Goal: Task Accomplishment & Management: Manage account settings

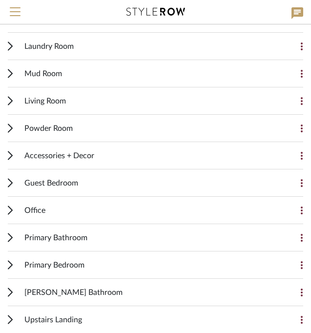
scroll to position [189, 0]
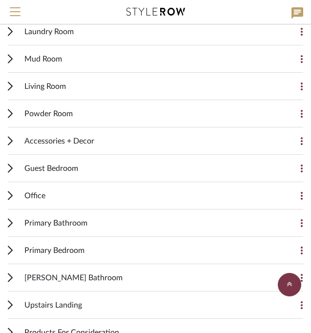
click at [13, 194] on div "Office Add Item" at bounding box center [155, 195] width 295 height 27
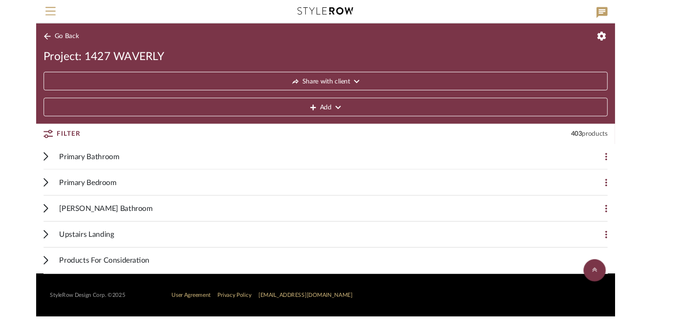
scroll to position [1750, 0]
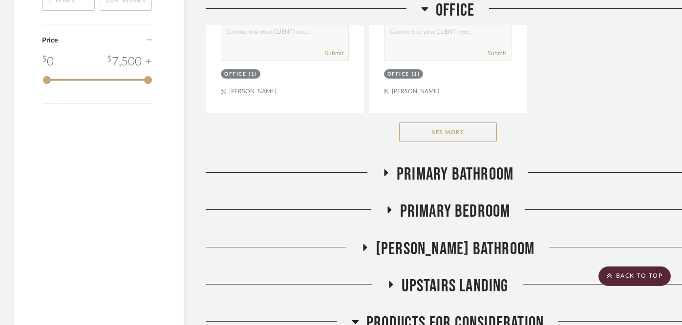
scroll to position [1786, 0]
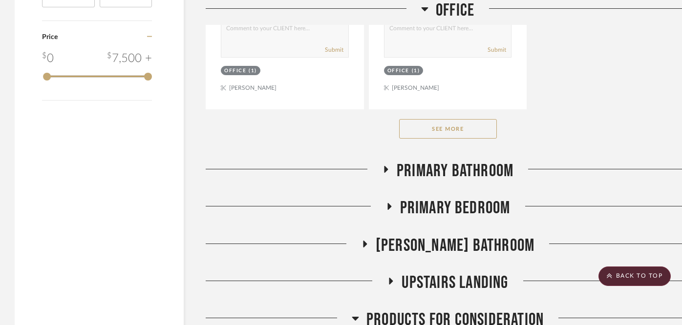
click at [466, 125] on button "See More" at bounding box center [448, 129] width 98 height 20
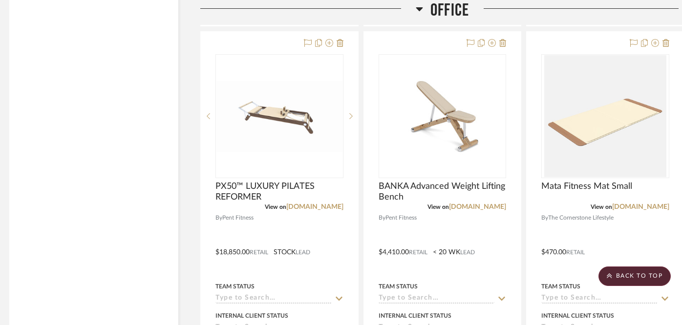
scroll to position [3169, 5]
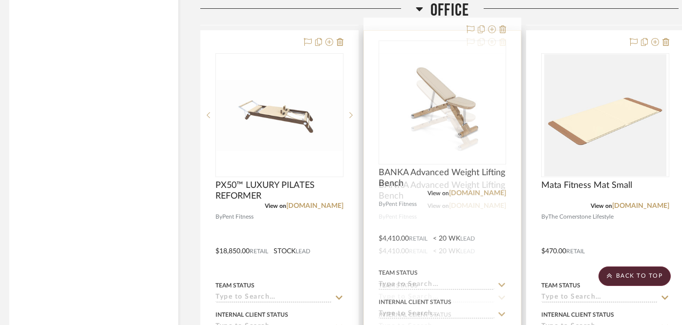
click at [503, 38] on icon at bounding box center [502, 42] width 7 height 8
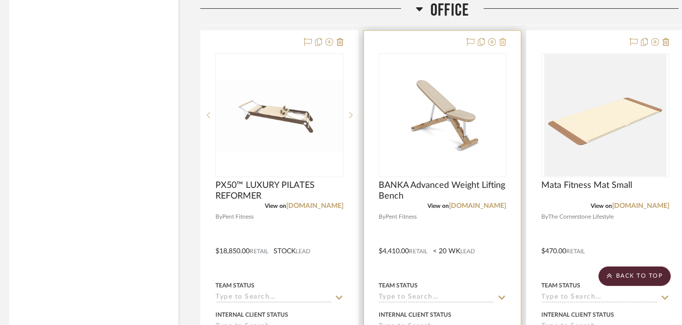
click at [504, 38] on icon at bounding box center [502, 42] width 7 height 8
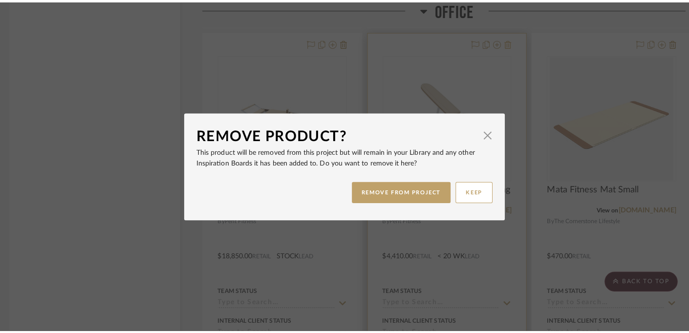
scroll to position [0, 0]
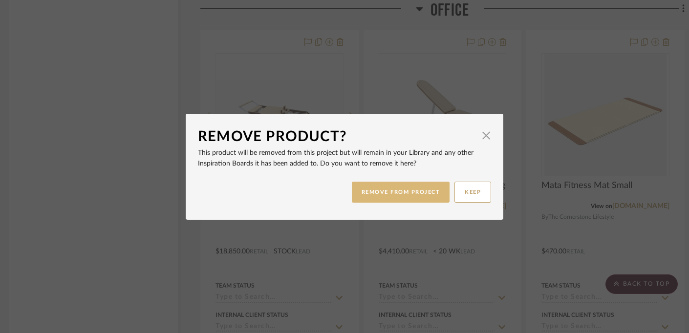
click at [408, 194] on button "REMOVE FROM PROJECT" at bounding box center [401, 192] width 98 height 21
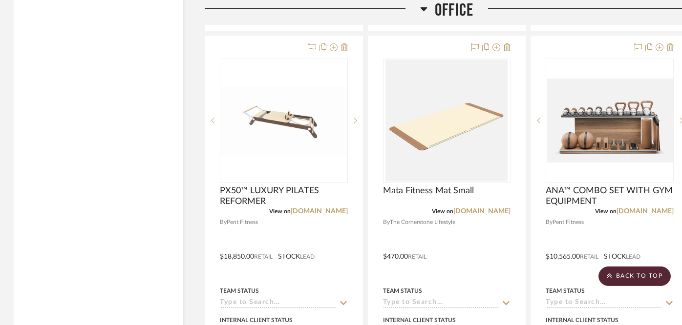
scroll to position [3164, 2]
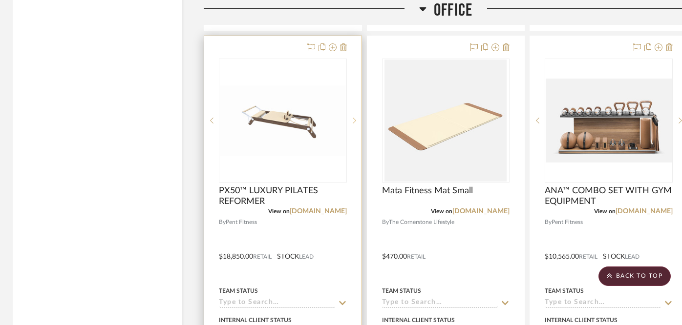
click at [355, 118] on icon at bounding box center [354, 121] width 3 height 6
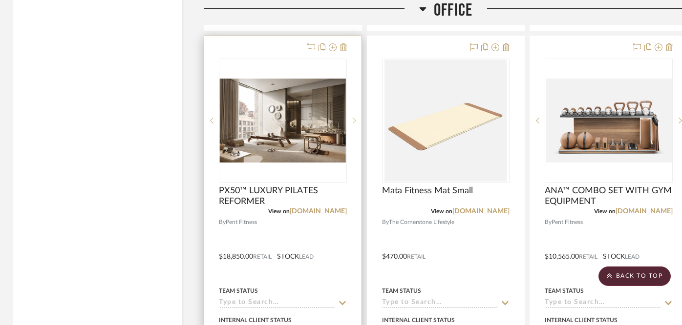
click at [355, 118] on icon at bounding box center [354, 121] width 3 height 6
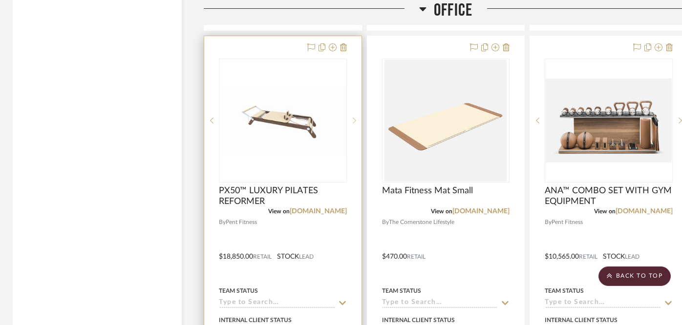
click at [355, 118] on icon at bounding box center [354, 121] width 3 height 6
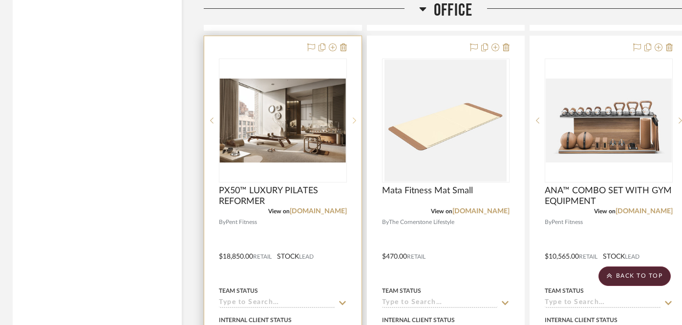
click at [355, 118] on icon at bounding box center [354, 121] width 3 height 6
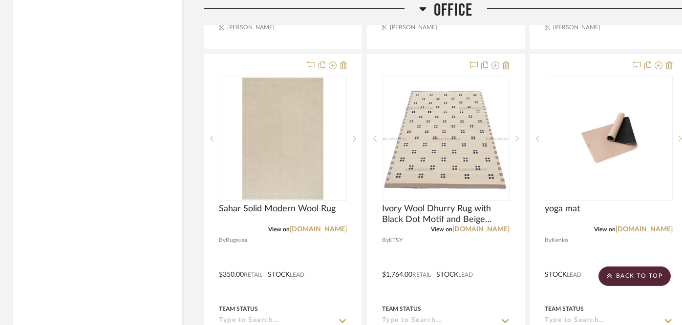
scroll to position [4444, 1]
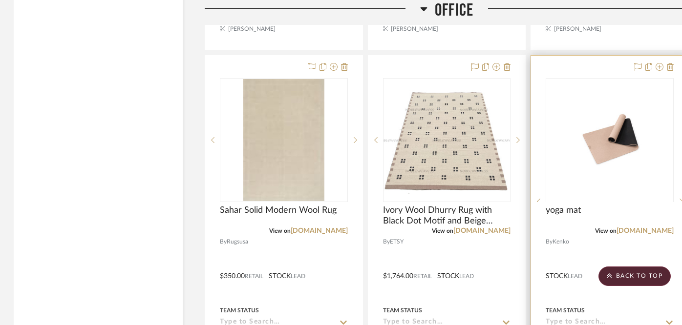
click at [610, 221] on img at bounding box center [610, 263] width 126 height 84
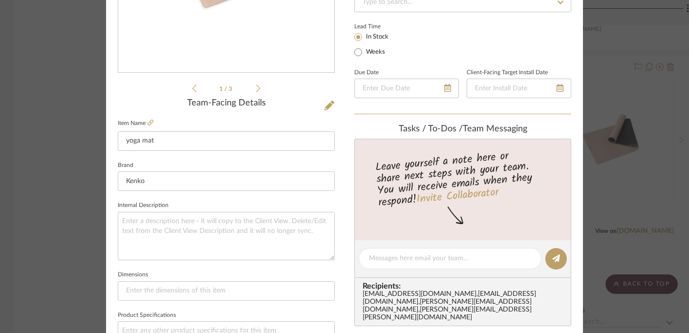
scroll to position [208, 0]
click at [149, 123] on icon at bounding box center [150, 122] width 6 height 6
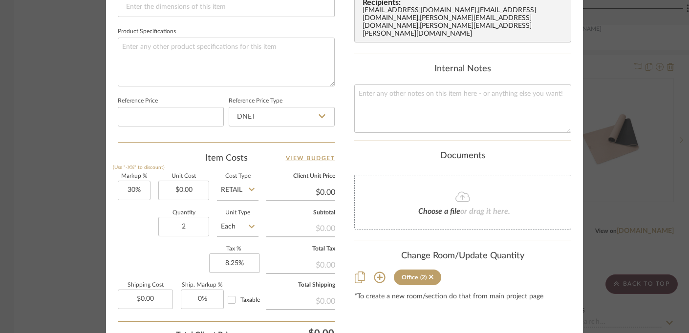
scroll to position [494, 0]
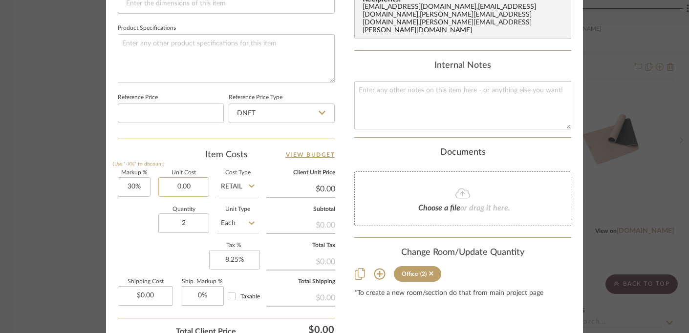
click at [196, 179] on input "0.00" at bounding box center [183, 187] width 51 height 20
type input "$162.00"
type input "$210.60"
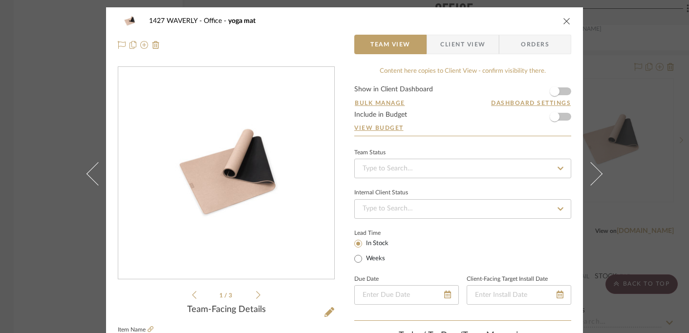
scroll to position [0, 0]
click at [563, 22] on icon "close" at bounding box center [567, 21] width 8 height 8
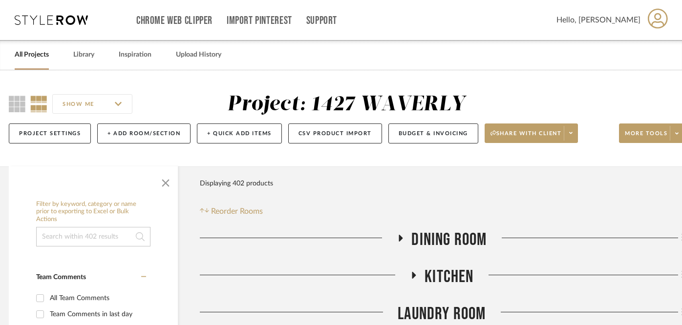
scroll to position [0, 6]
click at [572, 131] on icon at bounding box center [570, 132] width 3 height 5
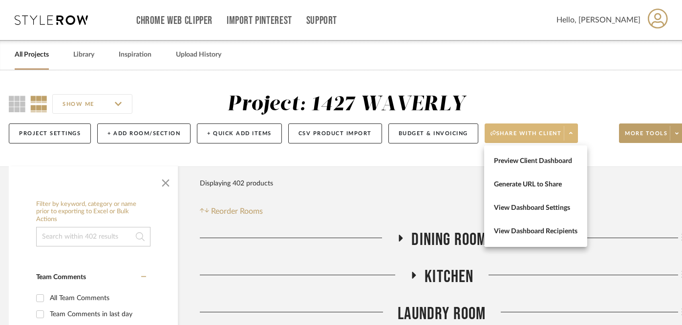
click at [591, 104] on div at bounding box center [341, 162] width 682 height 325
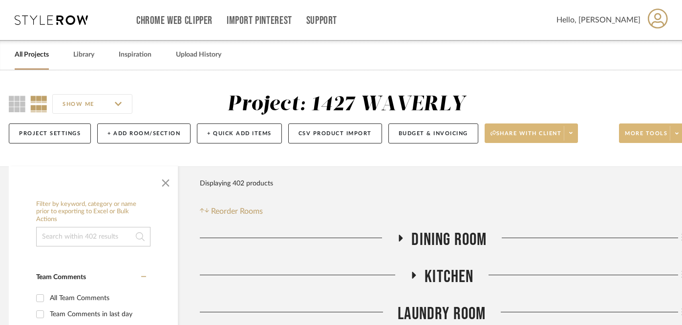
click at [678, 132] on span at bounding box center [677, 133] width 14 height 15
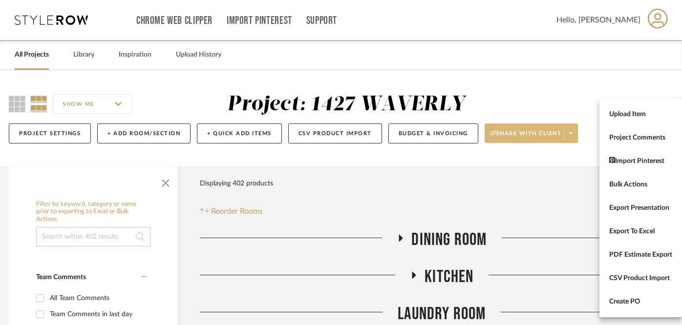
click at [581, 82] on div at bounding box center [341, 162] width 682 height 325
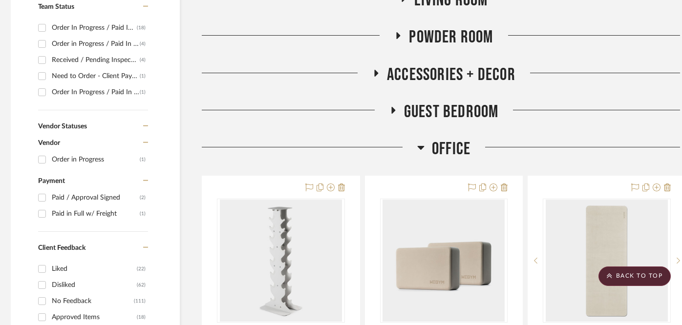
scroll to position [425, 3]
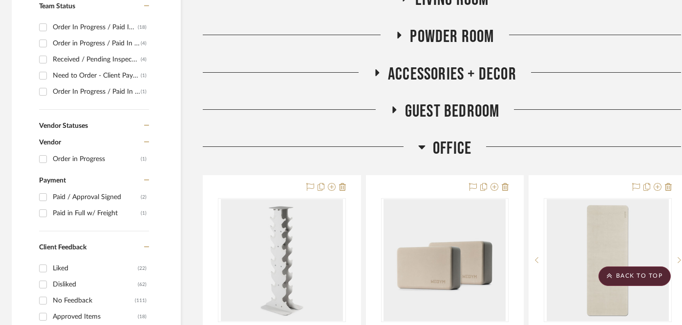
click at [394, 109] on icon at bounding box center [394, 109] width 4 height 7
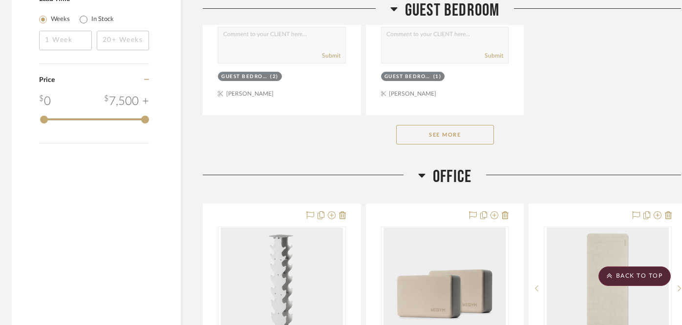
scroll to position [1747, 3]
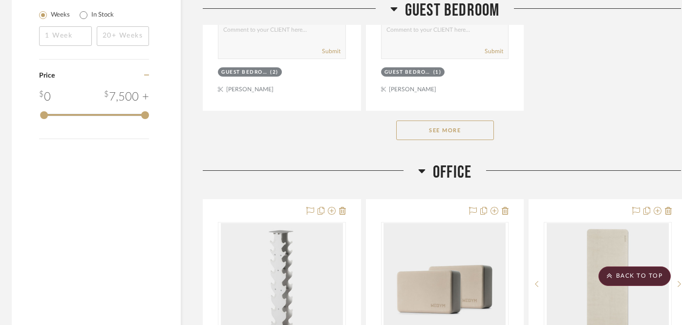
click at [444, 126] on button "See More" at bounding box center [445, 131] width 98 height 20
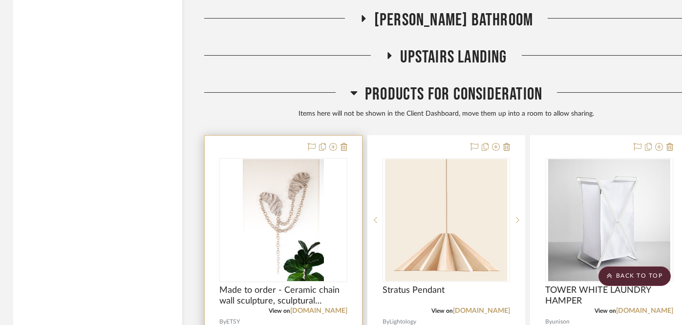
scroll to position [15053, 2]
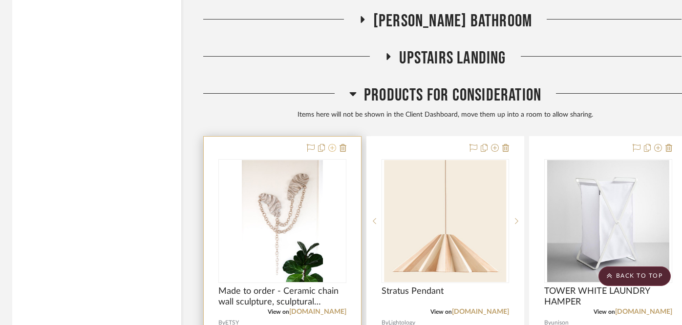
click at [333, 144] on icon at bounding box center [332, 148] width 8 height 8
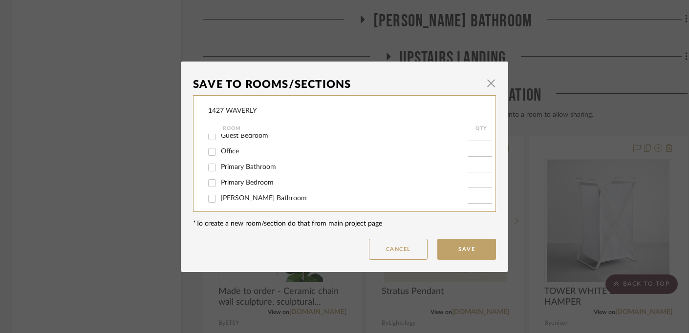
scroll to position [137, 0]
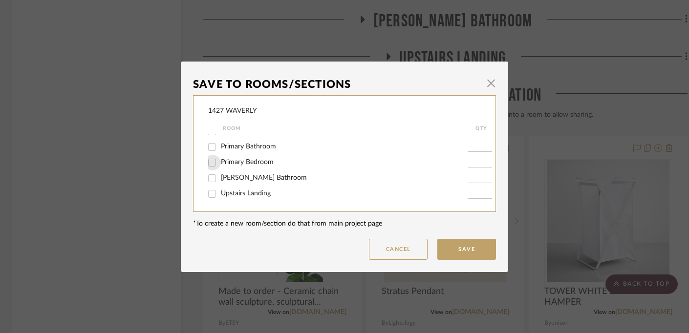
click at [206, 164] on input "Primary Bedroom" at bounding box center [212, 163] width 16 height 16
checkbox input "true"
type input "1"
click at [452, 245] on button "Save" at bounding box center [466, 249] width 59 height 21
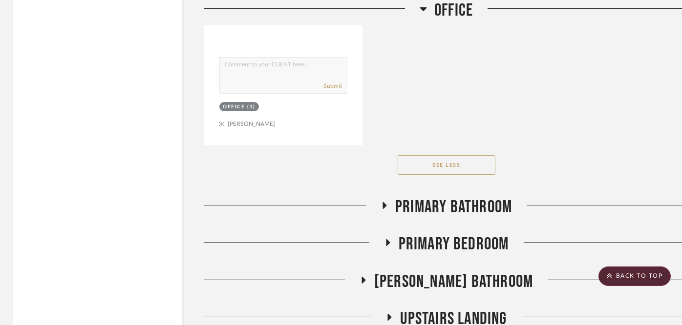
scroll to position [14803, 1]
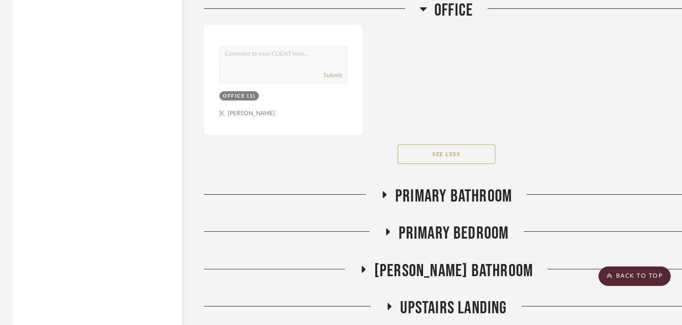
click at [365, 266] on icon at bounding box center [363, 269] width 4 height 7
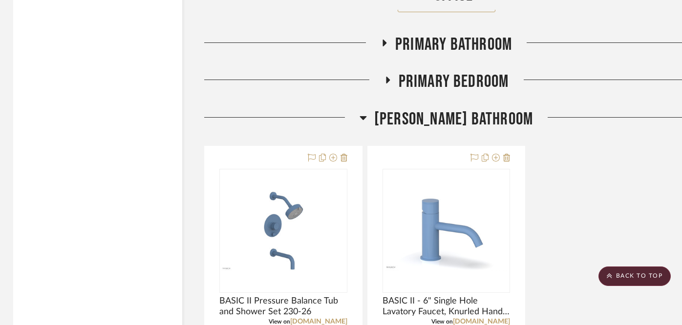
scroll to position [14962, 1]
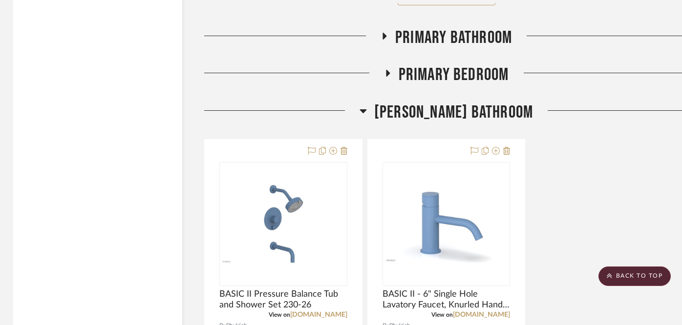
click at [367, 105] on icon at bounding box center [362, 111] width 7 height 12
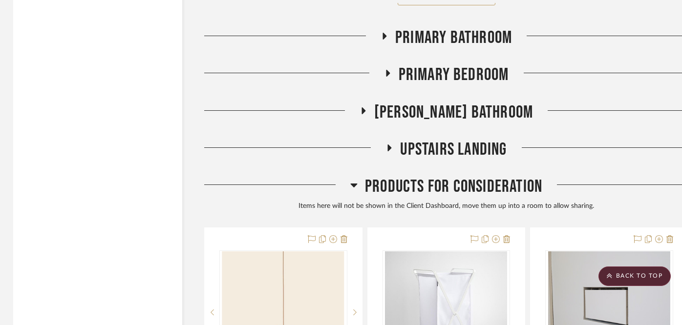
click at [390, 144] on icon at bounding box center [389, 147] width 12 height 7
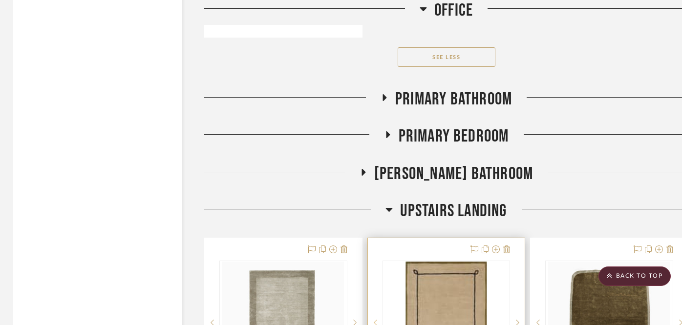
scroll to position [14882, 1]
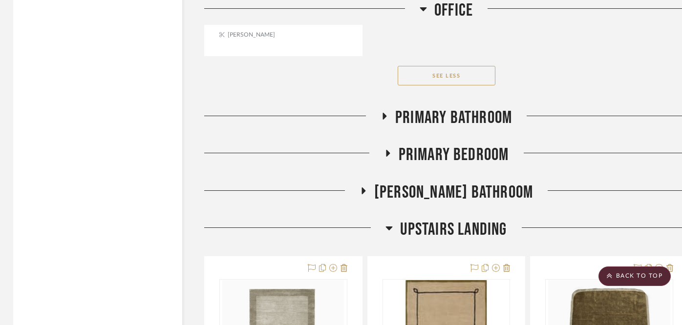
click at [383, 113] on icon at bounding box center [384, 116] width 4 height 7
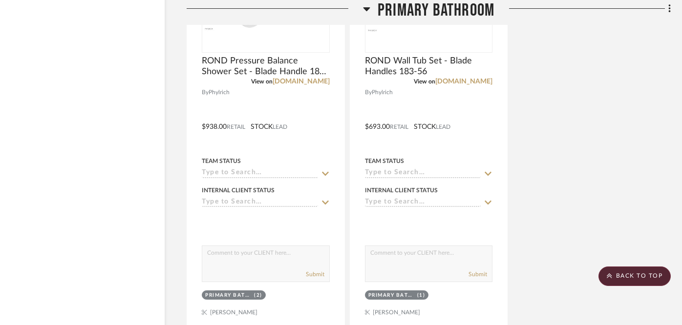
scroll to position [16031, 19]
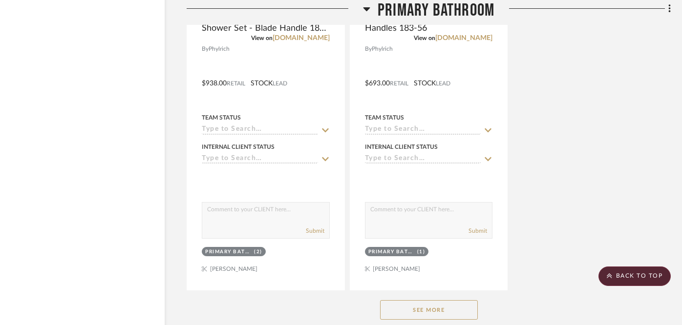
click at [441, 300] on button "See More" at bounding box center [429, 310] width 98 height 20
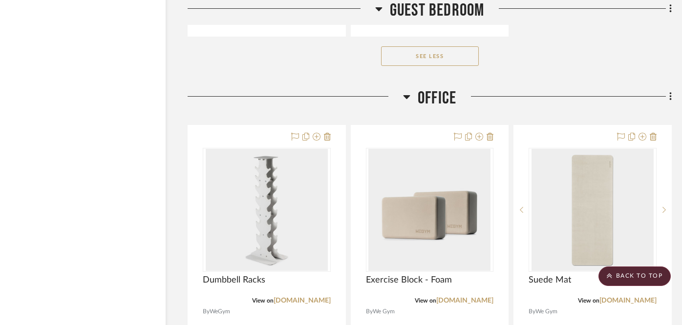
scroll to position [9640, 18]
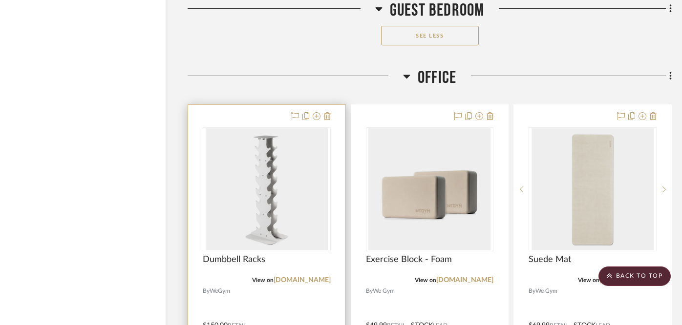
click at [271, 128] on img "0" at bounding box center [267, 189] width 122 height 122
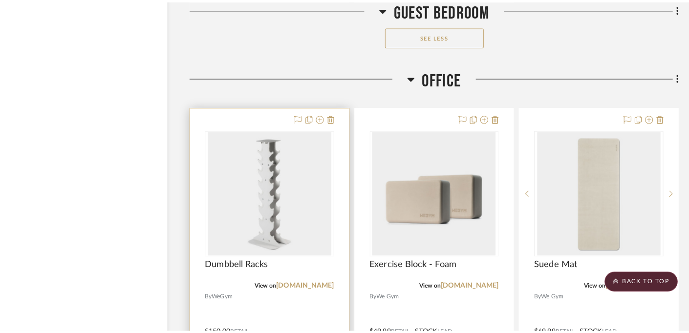
scroll to position [0, 0]
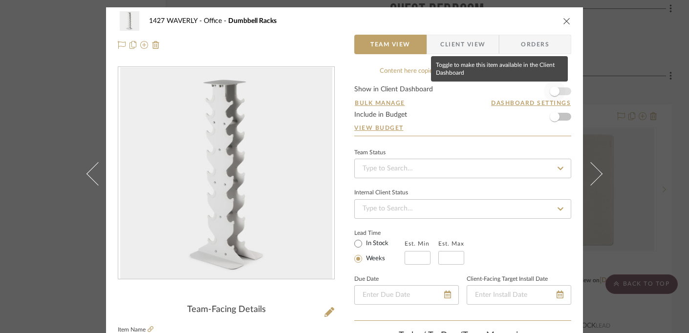
click at [554, 90] on span "button" at bounding box center [554, 91] width 10 height 10
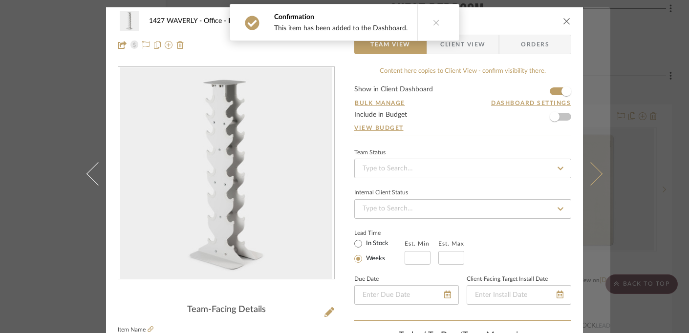
click at [598, 177] on button at bounding box center [596, 173] width 27 height 333
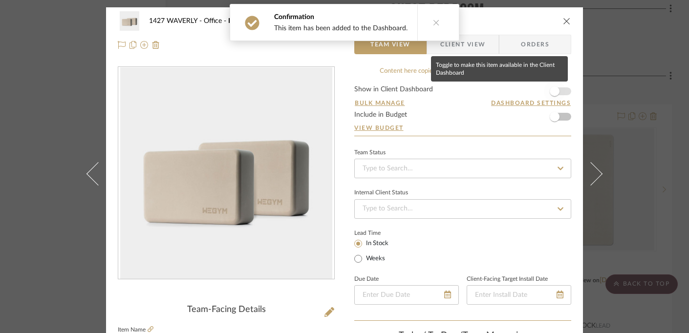
click at [555, 91] on span "button" at bounding box center [554, 91] width 10 height 10
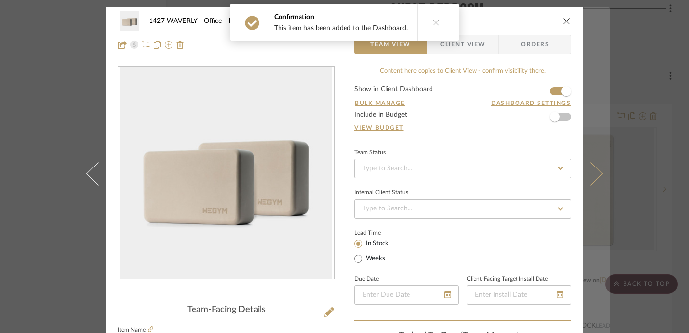
click at [597, 174] on icon at bounding box center [590, 173] width 23 height 23
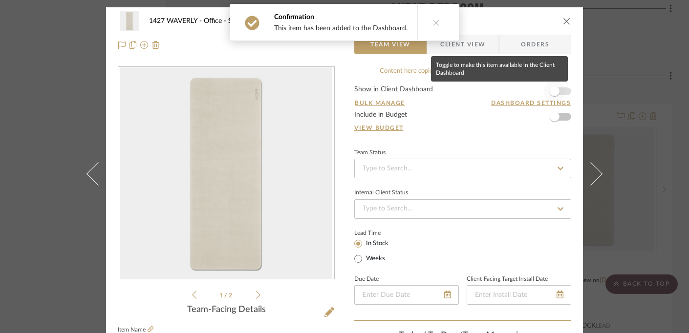
click at [551, 88] on span "button" at bounding box center [554, 91] width 10 height 10
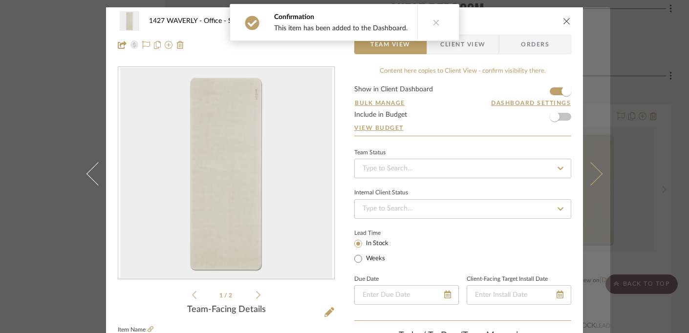
click at [593, 174] on icon at bounding box center [590, 173] width 23 height 23
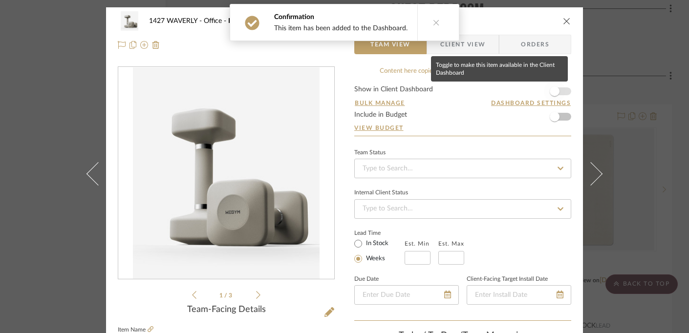
click at [552, 91] on span "button" at bounding box center [554, 91] width 10 height 10
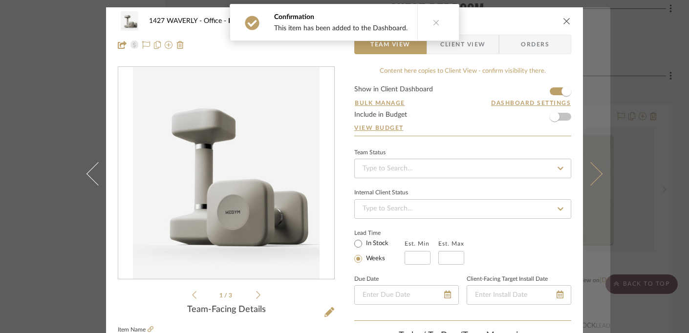
click at [589, 172] on icon at bounding box center [590, 173] width 23 height 23
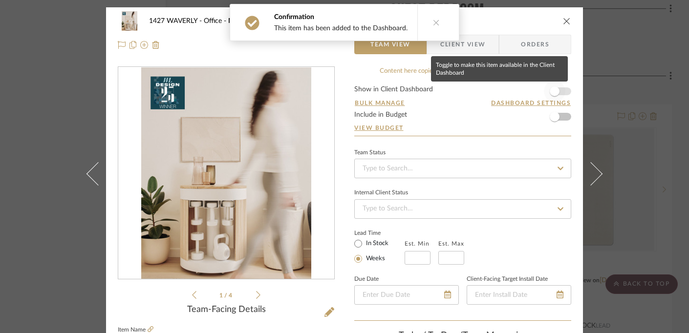
click at [560, 93] on span "button" at bounding box center [554, 91] width 21 height 21
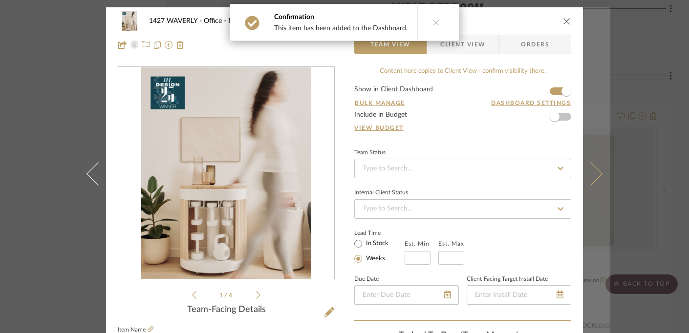
click at [588, 153] on button at bounding box center [596, 173] width 27 height 333
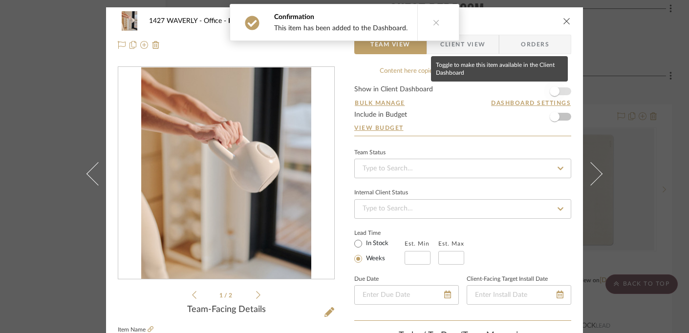
click at [561, 91] on span "button" at bounding box center [554, 91] width 21 height 21
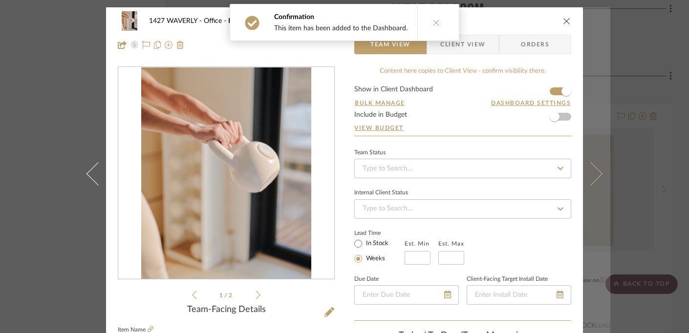
click at [601, 177] on button at bounding box center [596, 173] width 27 height 333
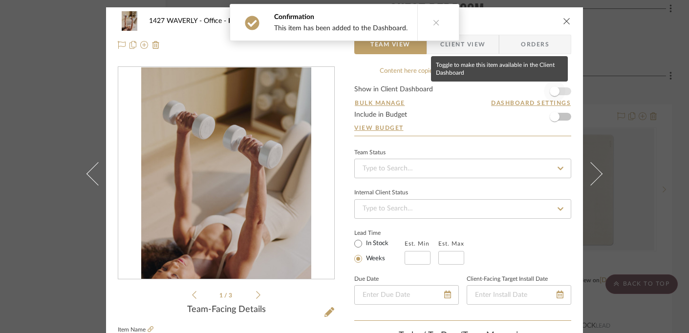
click at [556, 91] on span "button" at bounding box center [554, 91] width 21 height 21
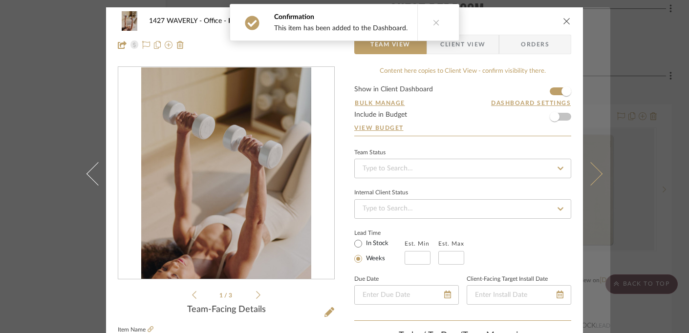
click at [590, 148] on button at bounding box center [596, 173] width 27 height 333
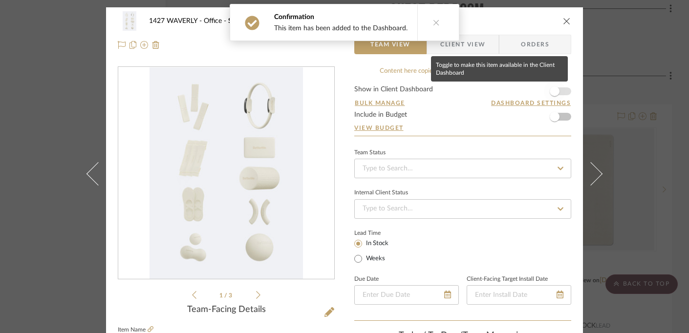
click at [549, 89] on span "button" at bounding box center [554, 91] width 10 height 10
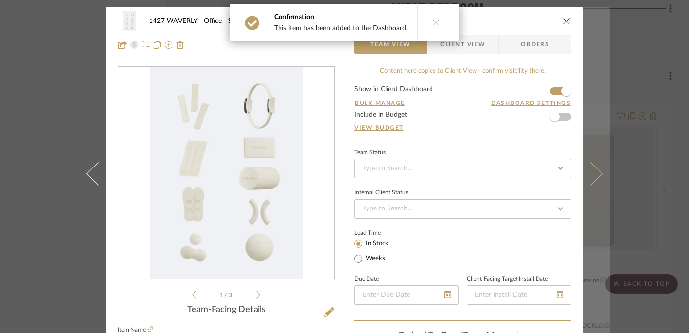
click at [584, 135] on button at bounding box center [596, 173] width 27 height 333
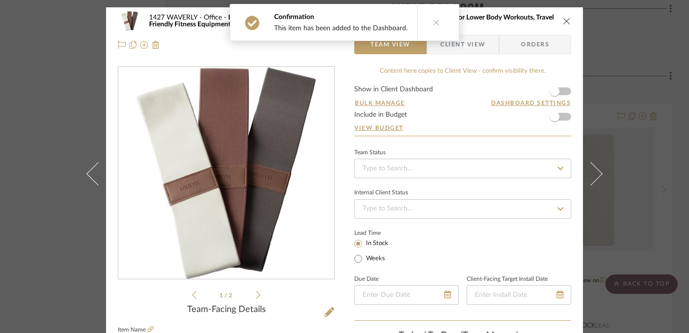
click at [562, 92] on form "Show in Client Dashboard Bulk Manage Dashboard Settings Include in Budget View …" at bounding box center [462, 111] width 217 height 50
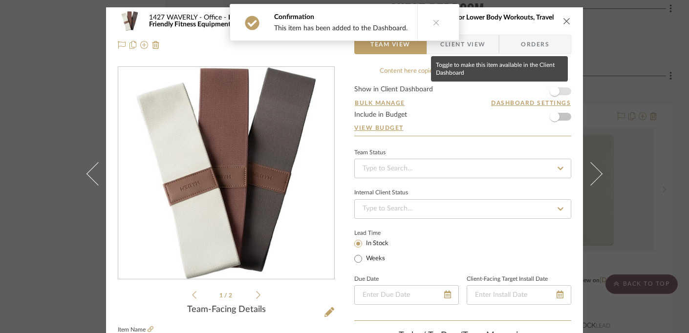
click at [555, 92] on span "button" at bounding box center [554, 91] width 10 height 10
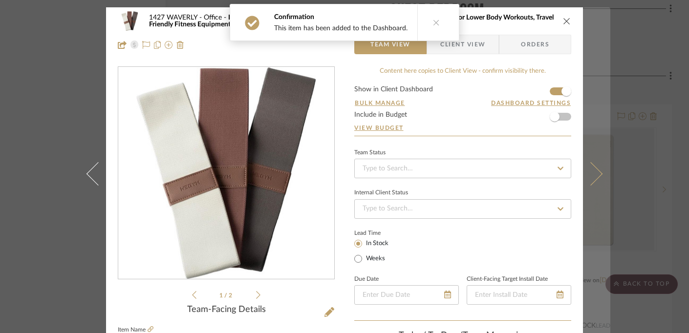
click at [586, 105] on button at bounding box center [596, 173] width 27 height 333
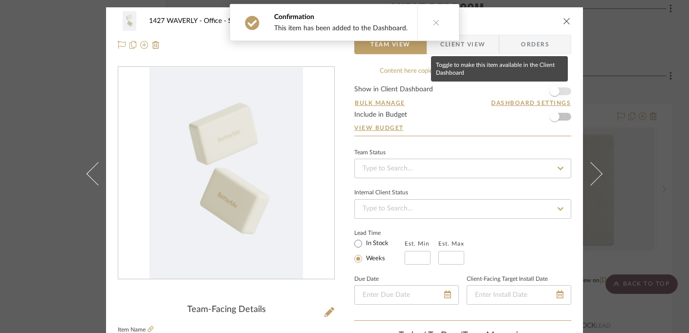
click at [551, 93] on span "button" at bounding box center [554, 91] width 10 height 10
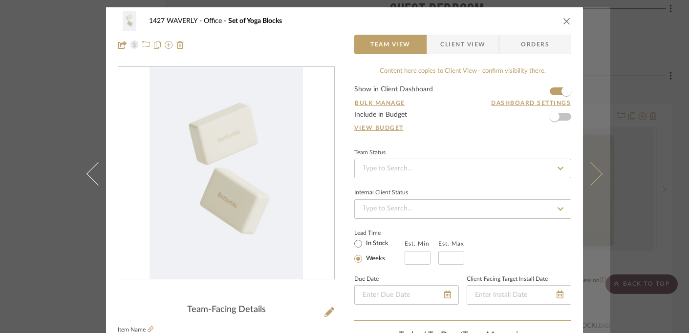
click at [590, 101] on button at bounding box center [596, 173] width 27 height 333
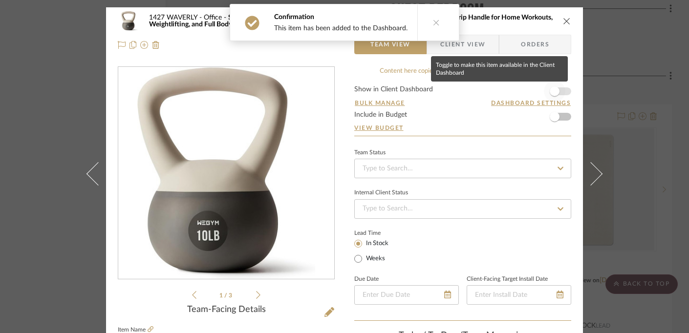
click at [552, 91] on span "button" at bounding box center [554, 91] width 10 height 10
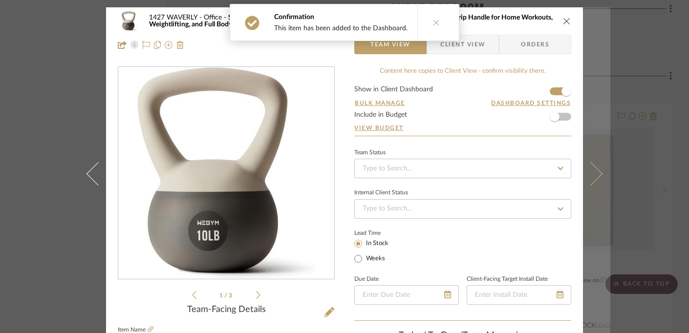
click at [586, 94] on button at bounding box center [596, 173] width 27 height 333
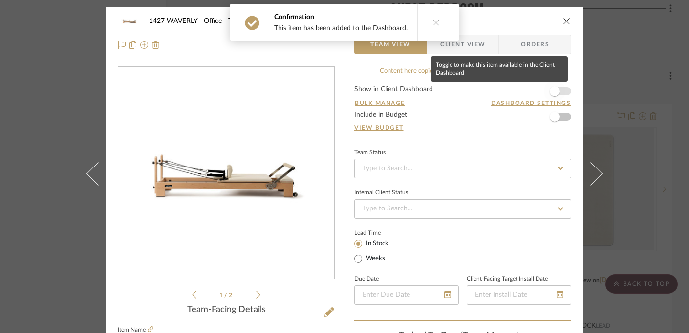
click at [551, 91] on span "button" at bounding box center [554, 91] width 10 height 10
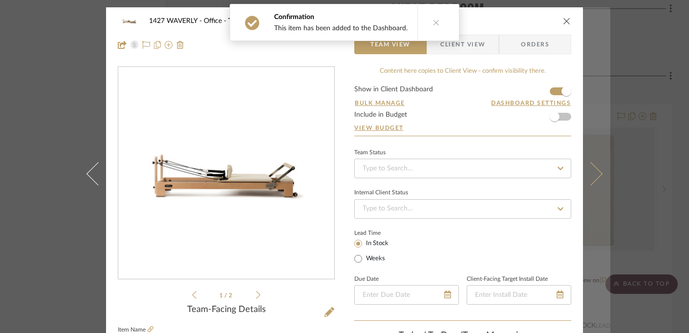
click at [589, 90] on button at bounding box center [596, 173] width 27 height 333
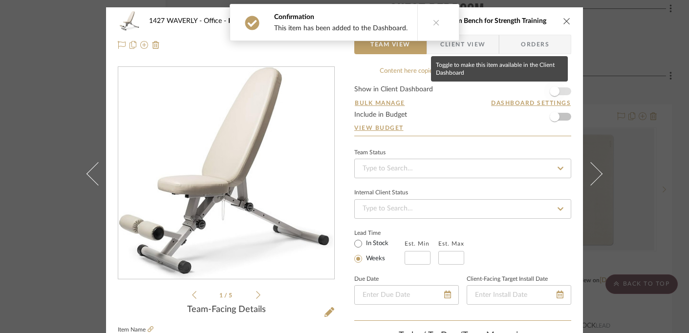
click at [553, 92] on span "button" at bounding box center [554, 91] width 10 height 10
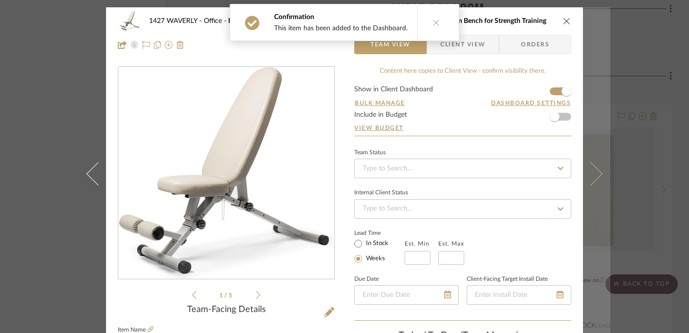
click at [596, 92] on button at bounding box center [596, 173] width 27 height 333
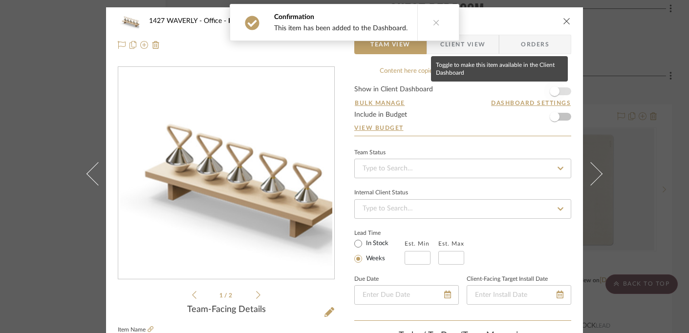
click at [553, 92] on span "button" at bounding box center [554, 91] width 10 height 10
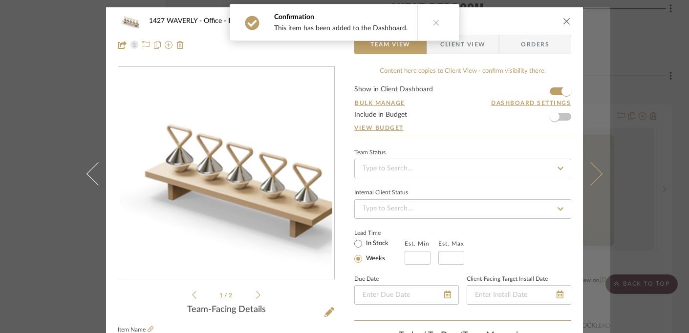
click at [597, 103] on button at bounding box center [596, 173] width 27 height 333
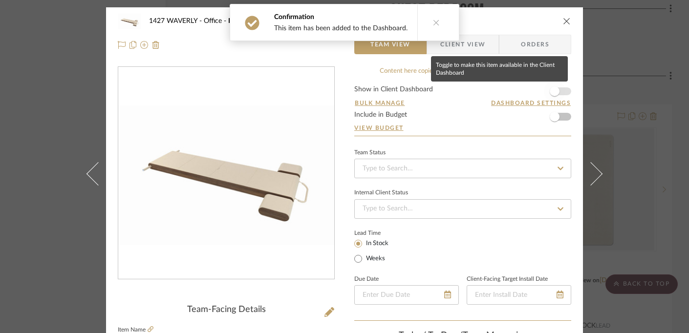
click at [553, 92] on span "button" at bounding box center [554, 91] width 10 height 10
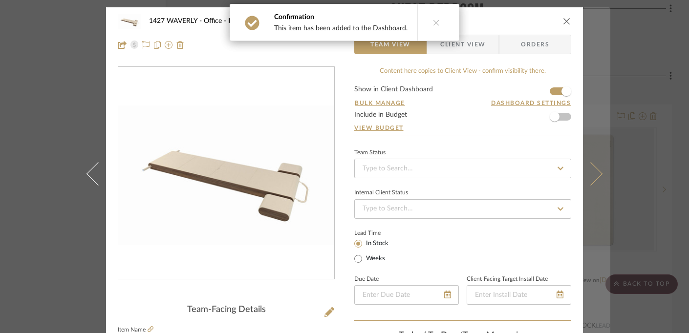
click at [586, 93] on button at bounding box center [596, 173] width 27 height 333
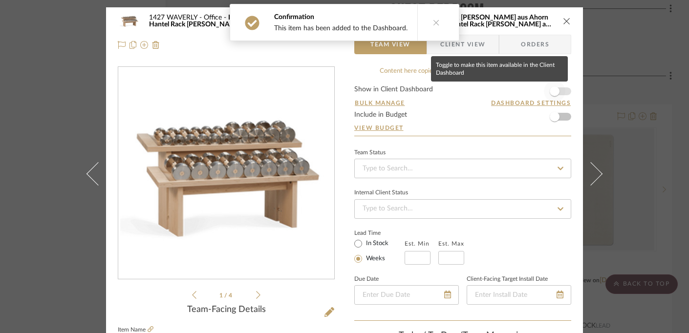
click at [552, 86] on span "button" at bounding box center [554, 91] width 10 height 10
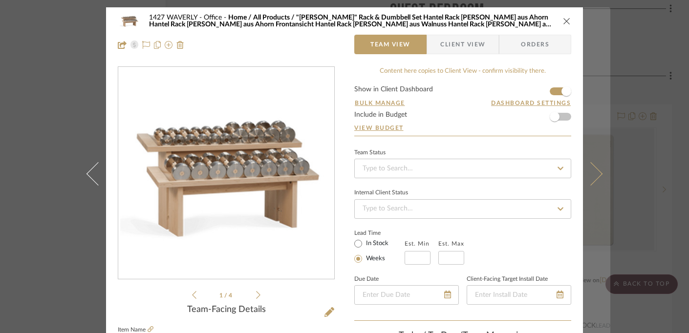
click at [584, 89] on button at bounding box center [596, 173] width 27 height 333
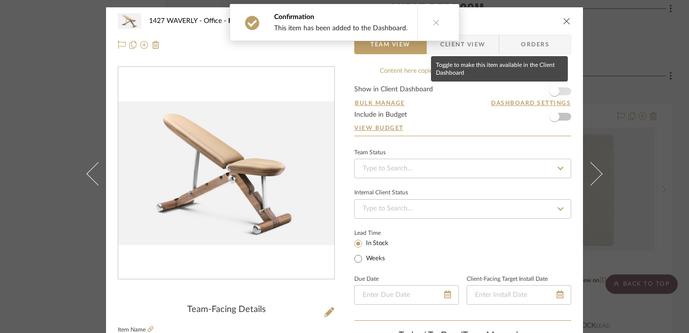
click at [550, 91] on span "button" at bounding box center [554, 91] width 10 height 10
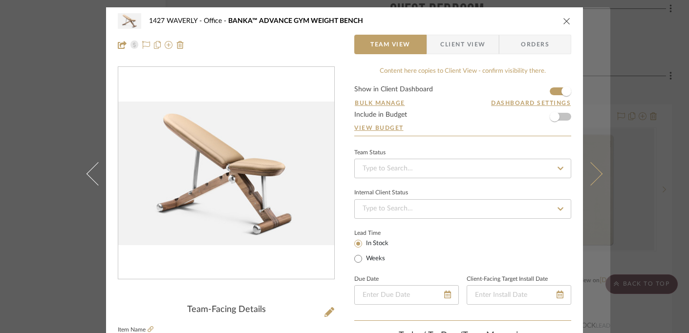
click at [588, 92] on button at bounding box center [596, 173] width 27 height 333
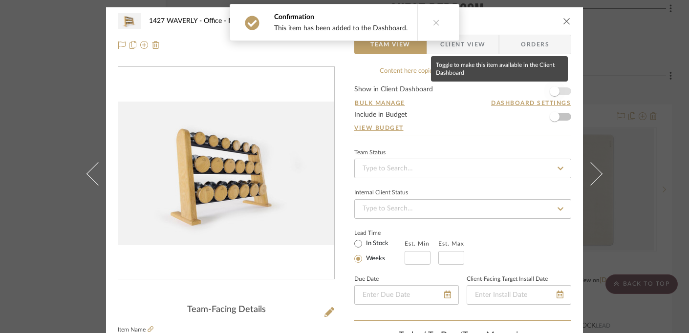
click at [556, 91] on span "button" at bounding box center [554, 91] width 21 height 21
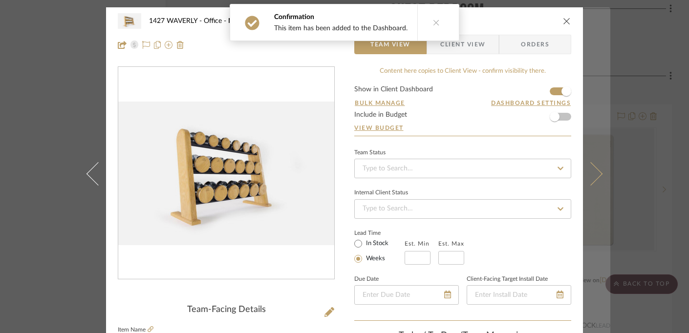
click at [593, 90] on button at bounding box center [596, 173] width 27 height 333
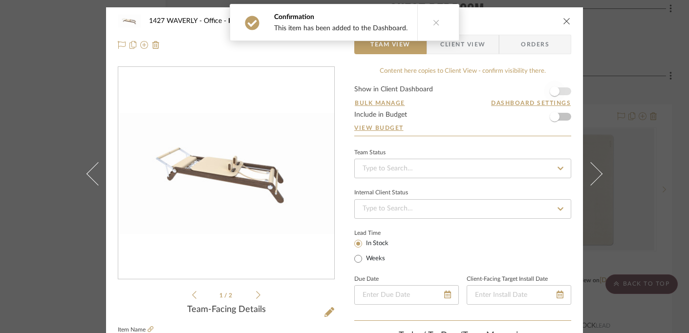
click at [553, 94] on span "button" at bounding box center [554, 91] width 10 height 10
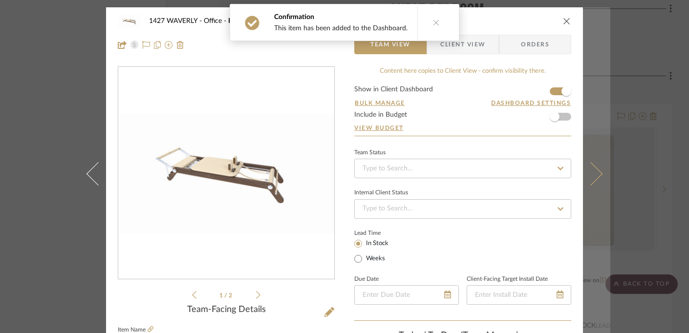
click at [589, 95] on button at bounding box center [596, 173] width 27 height 333
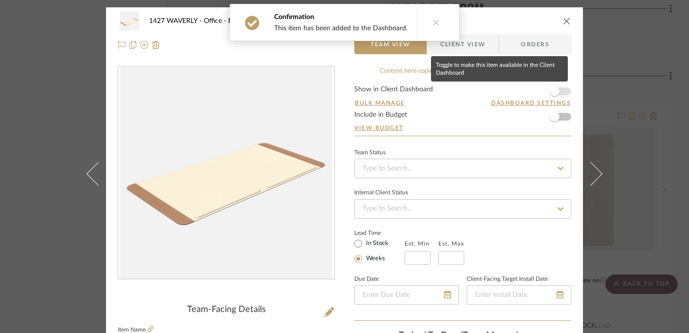
click at [552, 91] on span "button" at bounding box center [554, 91] width 10 height 10
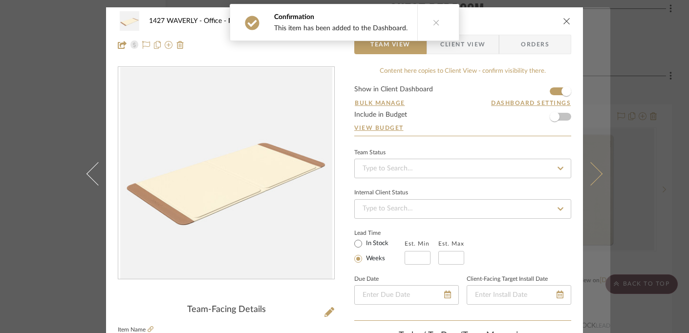
click at [588, 97] on button at bounding box center [596, 173] width 27 height 333
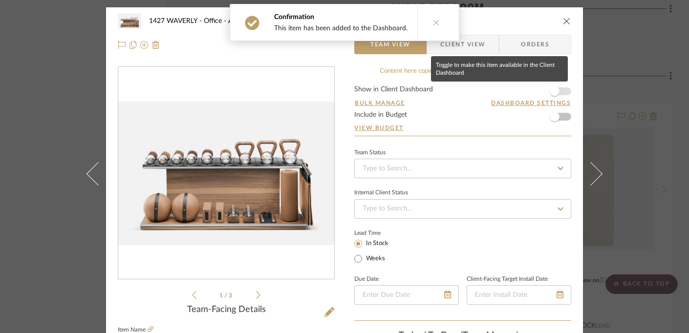
click at [549, 91] on span "button" at bounding box center [554, 91] width 10 height 10
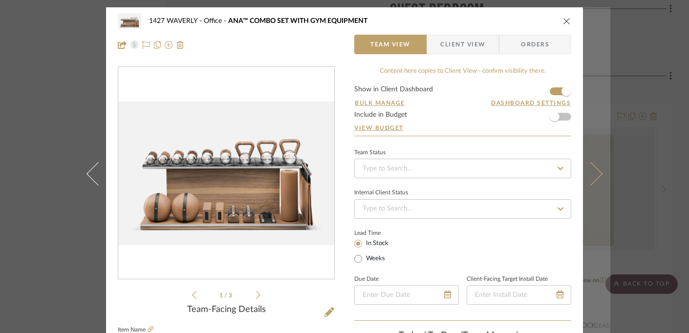
click at [587, 92] on button at bounding box center [596, 173] width 27 height 333
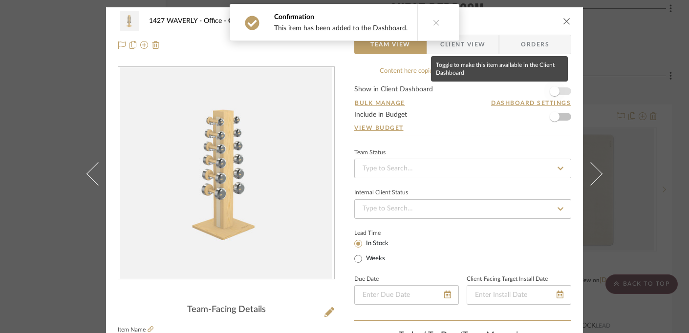
click at [550, 93] on span "button" at bounding box center [554, 91] width 10 height 10
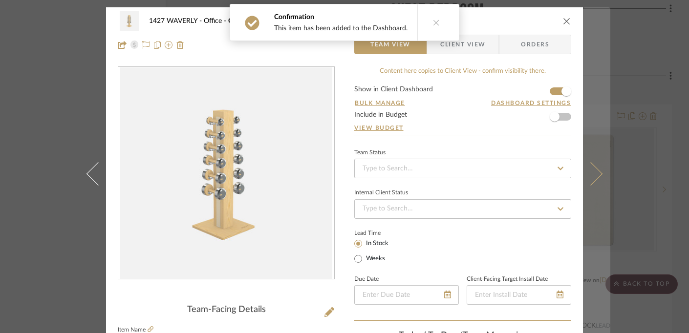
click at [593, 94] on button at bounding box center [596, 173] width 27 height 333
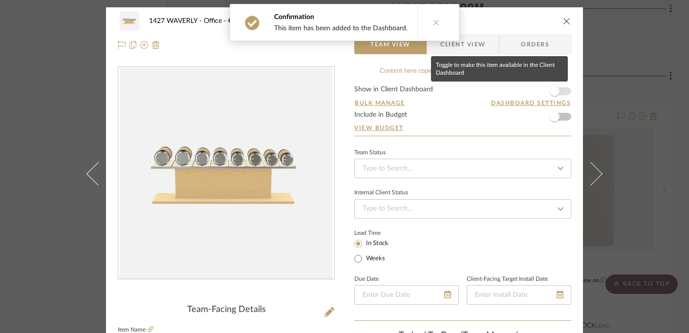
click at [551, 93] on span "button" at bounding box center [554, 91] width 10 height 10
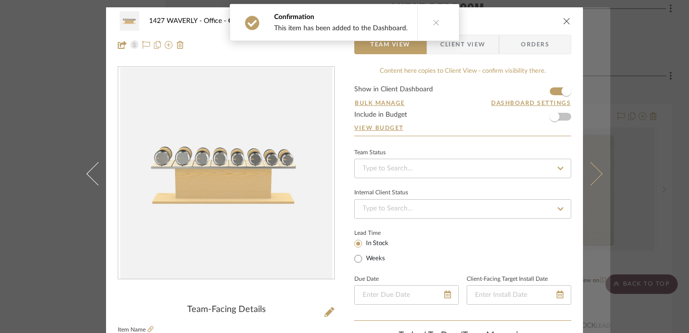
click at [589, 91] on button at bounding box center [596, 173] width 27 height 333
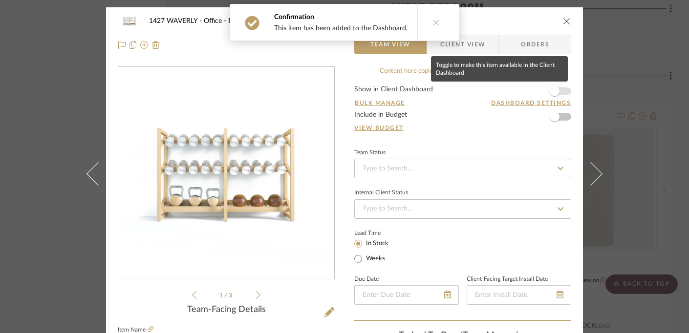
click at [554, 93] on span "button" at bounding box center [554, 91] width 10 height 10
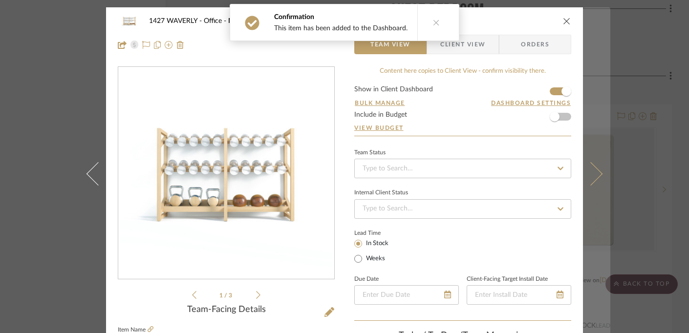
click at [588, 88] on button at bounding box center [596, 173] width 27 height 333
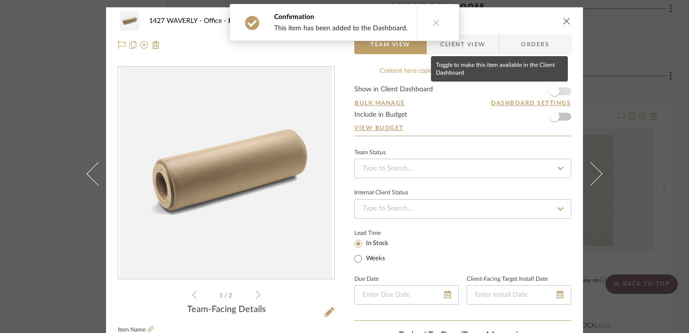
click at [556, 94] on span "button" at bounding box center [554, 91] width 21 height 21
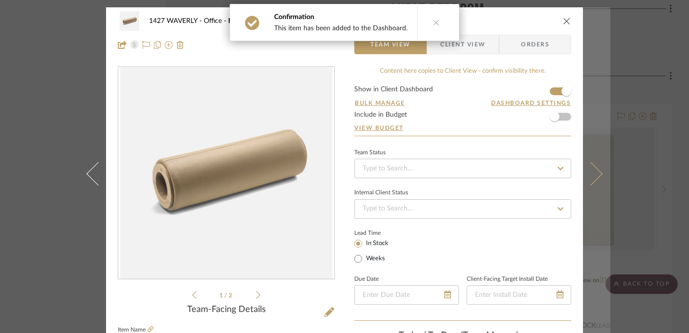
click at [590, 94] on button at bounding box center [596, 173] width 27 height 333
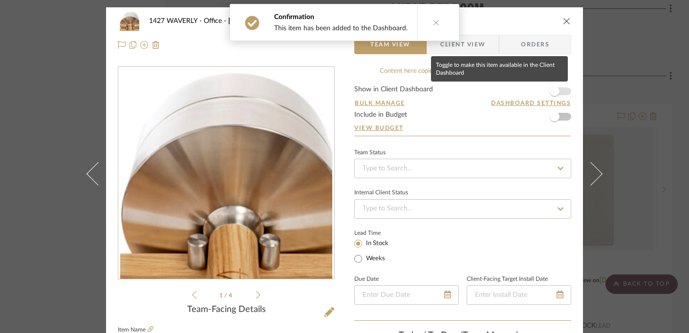
click at [552, 89] on span "button" at bounding box center [554, 91] width 10 height 10
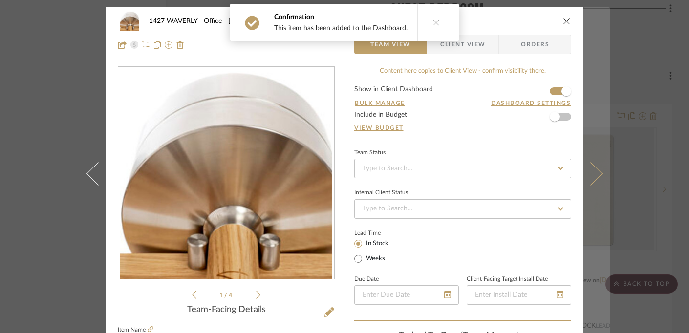
click at [583, 88] on button at bounding box center [596, 173] width 27 height 333
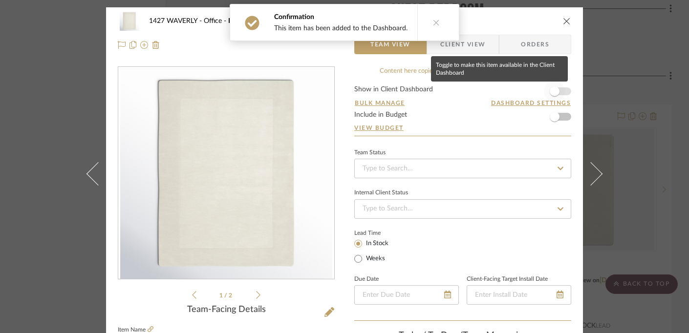
click at [551, 92] on span "button" at bounding box center [554, 91] width 10 height 10
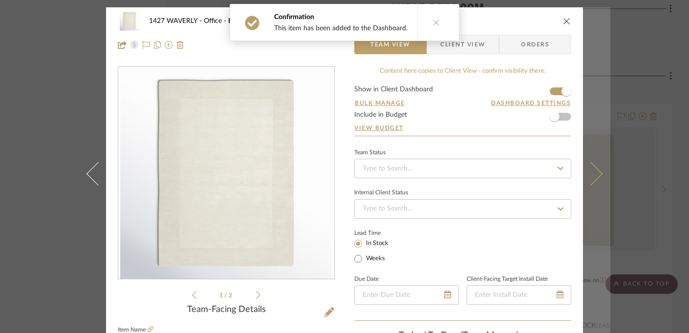
click at [588, 90] on button at bounding box center [596, 173] width 27 height 333
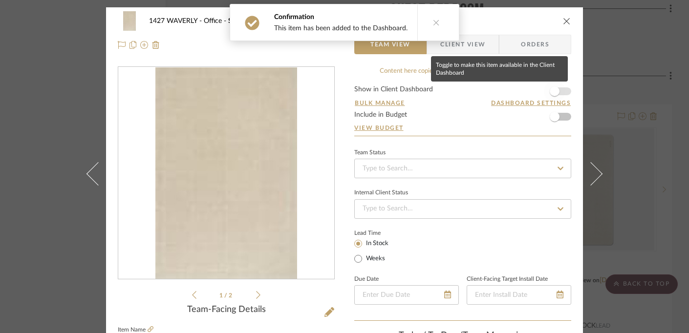
click at [552, 95] on span "button" at bounding box center [554, 91] width 10 height 10
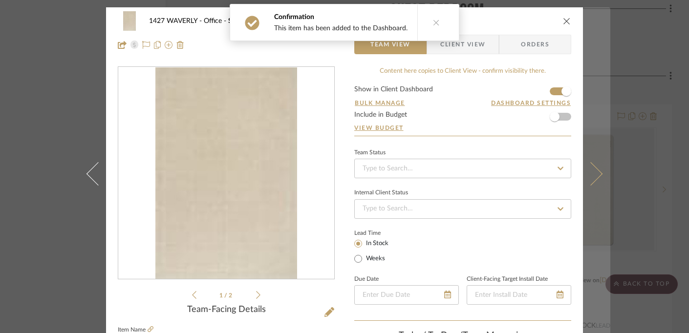
click at [589, 95] on button at bounding box center [596, 173] width 27 height 333
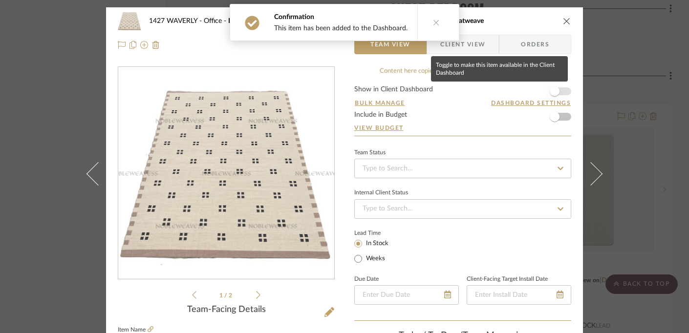
click at [554, 93] on span "button" at bounding box center [554, 91] width 10 height 10
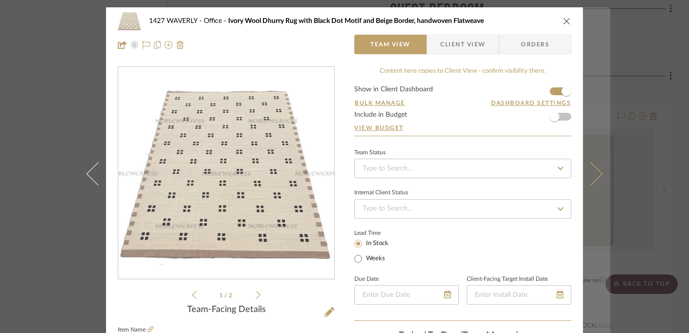
click at [598, 128] on button at bounding box center [596, 173] width 27 height 333
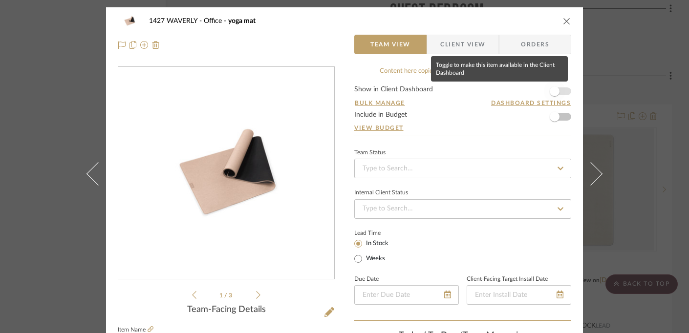
click at [549, 92] on span "button" at bounding box center [554, 91] width 10 height 10
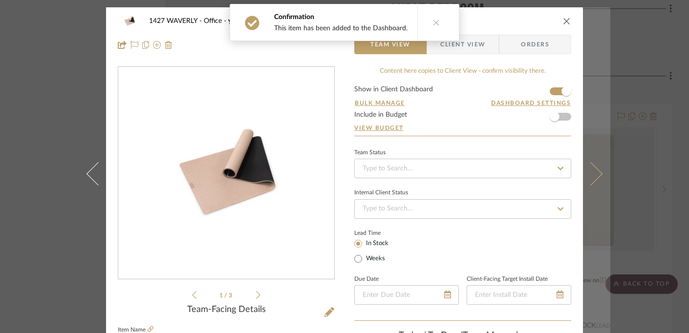
click at [590, 93] on button at bounding box center [596, 173] width 27 height 333
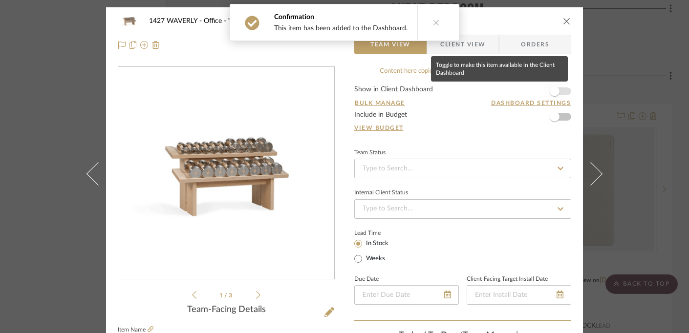
click at [552, 91] on span "button" at bounding box center [554, 91] width 10 height 10
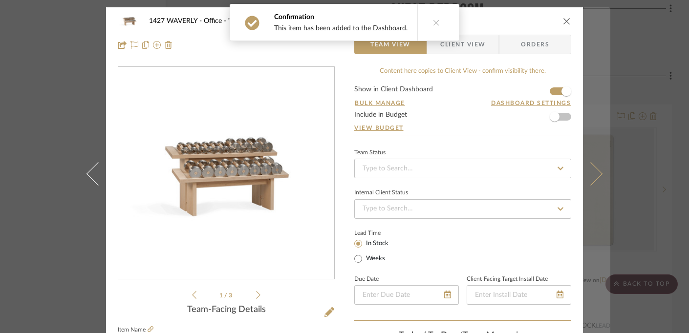
click at [584, 96] on button at bounding box center [596, 173] width 27 height 333
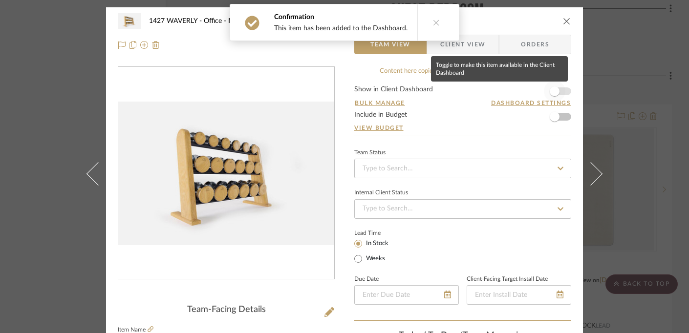
click at [555, 91] on span "button" at bounding box center [554, 91] width 10 height 10
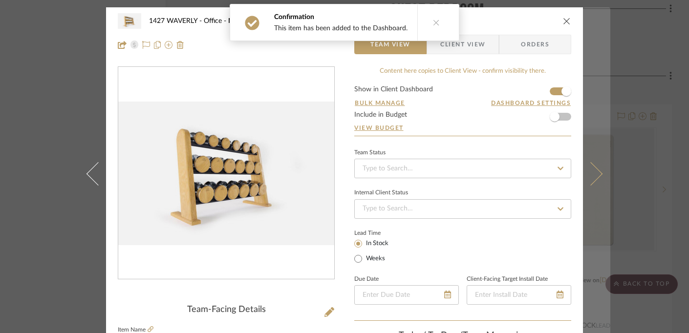
click at [583, 97] on button at bounding box center [596, 173] width 27 height 333
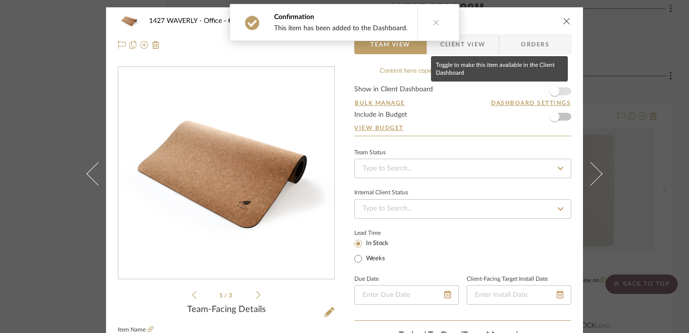
click at [558, 90] on span "button" at bounding box center [554, 91] width 21 height 21
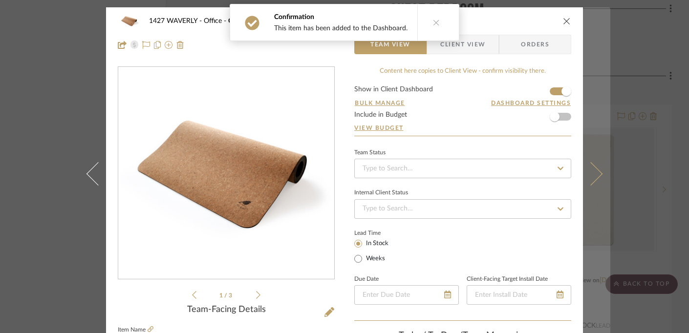
click at [585, 92] on button at bounding box center [596, 173] width 27 height 333
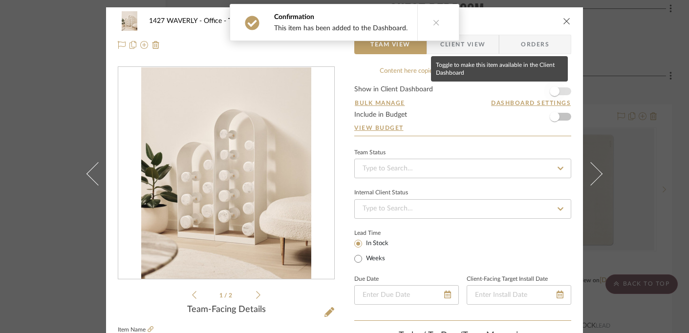
click at [551, 90] on span "button" at bounding box center [554, 91] width 10 height 10
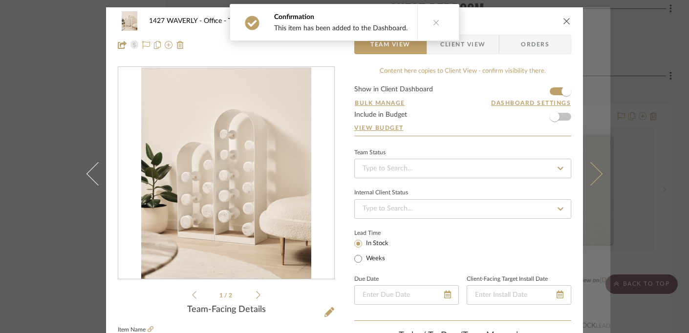
click at [585, 90] on button at bounding box center [596, 173] width 27 height 333
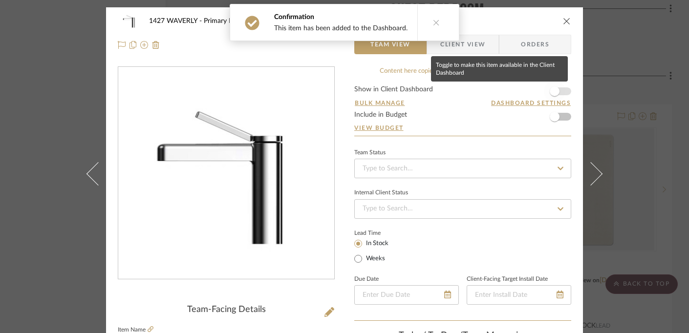
click at [550, 91] on span "button" at bounding box center [554, 91] width 10 height 10
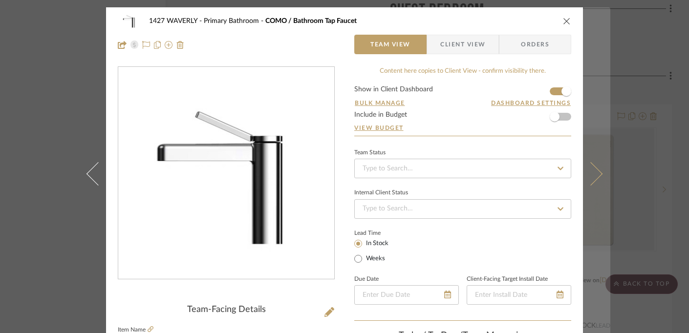
click at [590, 91] on button at bounding box center [596, 173] width 27 height 333
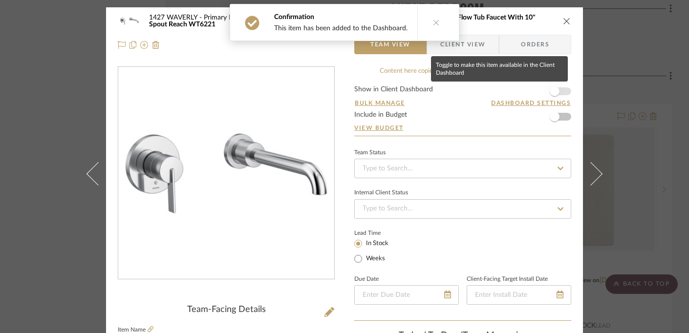
click at [557, 93] on span "button" at bounding box center [554, 91] width 21 height 21
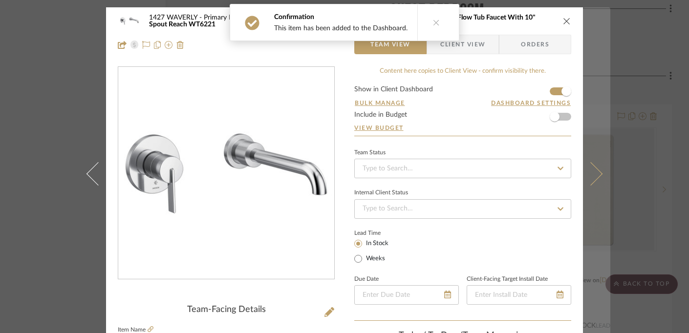
click at [594, 95] on button at bounding box center [596, 173] width 27 height 333
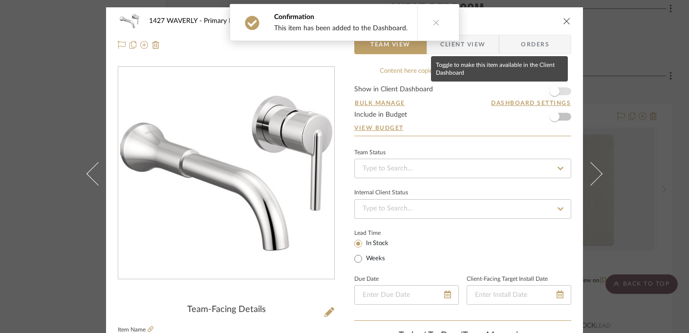
click at [551, 91] on span "button" at bounding box center [554, 91] width 10 height 10
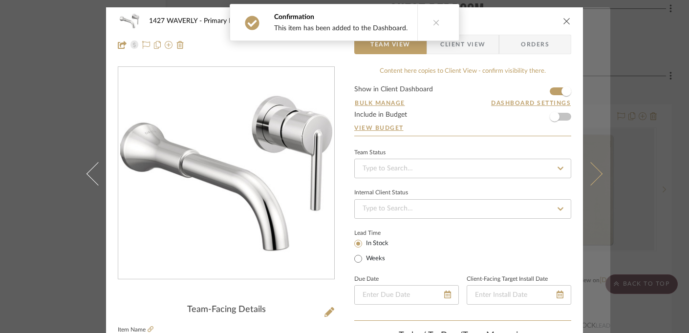
click at [590, 91] on button at bounding box center [596, 173] width 27 height 333
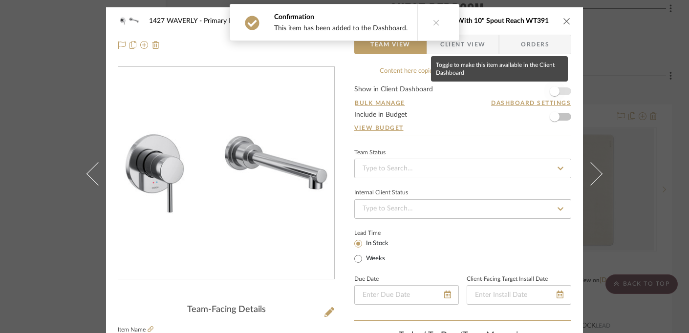
click at [553, 92] on span "button" at bounding box center [554, 91] width 10 height 10
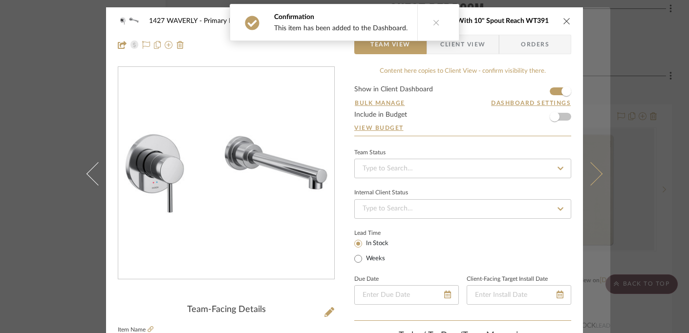
click at [592, 92] on button at bounding box center [596, 173] width 27 height 333
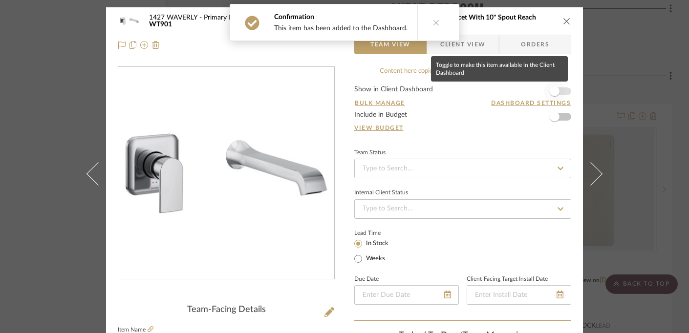
click at [552, 93] on span "button" at bounding box center [554, 91] width 10 height 10
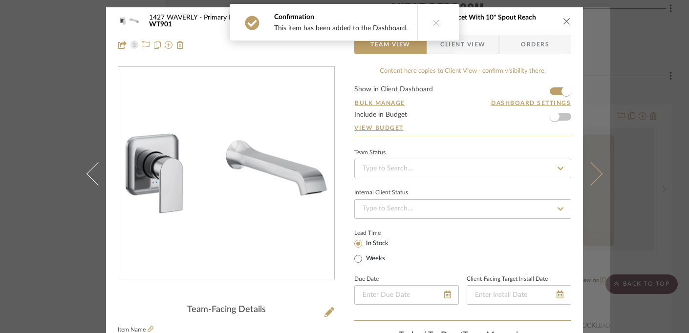
click at [591, 98] on button at bounding box center [596, 173] width 27 height 333
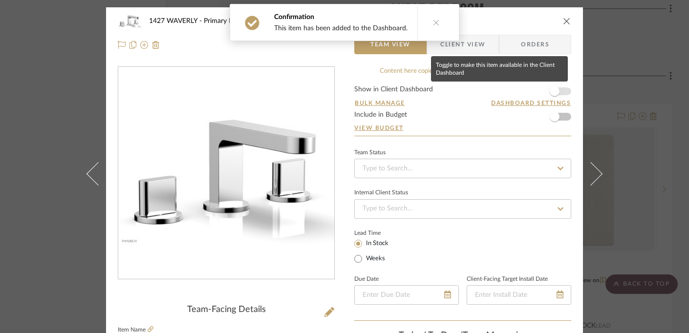
click at [550, 90] on span "button" at bounding box center [554, 91] width 10 height 10
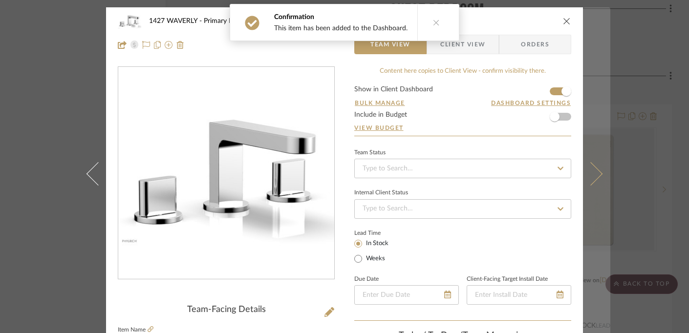
click at [590, 91] on button at bounding box center [596, 173] width 27 height 333
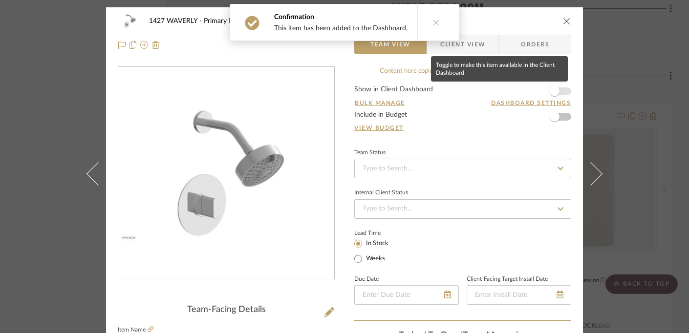
click at [558, 91] on span "button" at bounding box center [554, 91] width 21 height 21
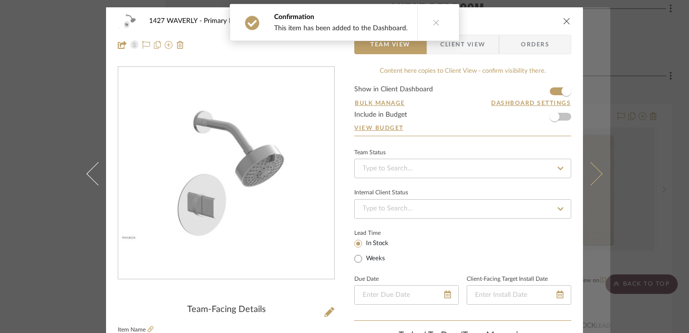
click at [589, 92] on button at bounding box center [596, 173] width 27 height 333
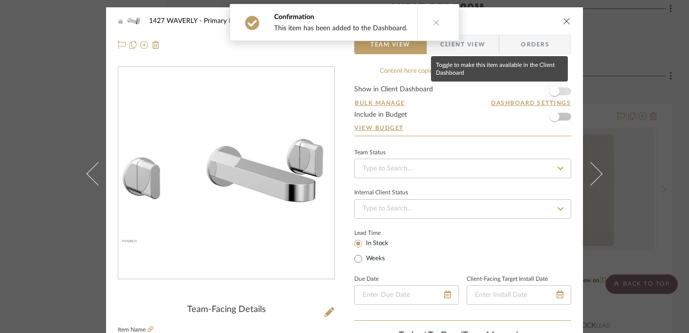
click at [554, 91] on span "button" at bounding box center [554, 91] width 10 height 10
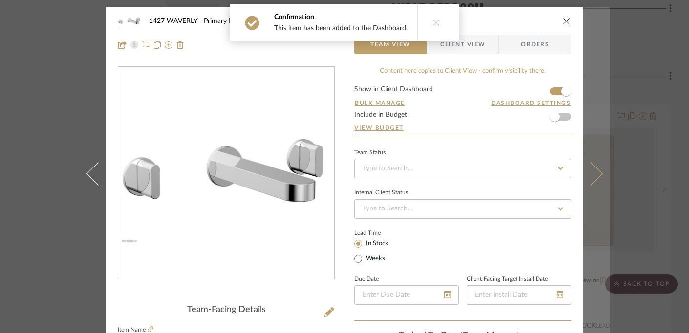
click at [587, 92] on button at bounding box center [596, 173] width 27 height 333
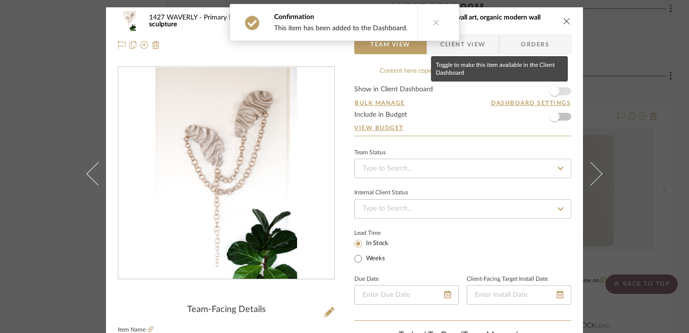
click at [553, 90] on span "button" at bounding box center [554, 91] width 10 height 10
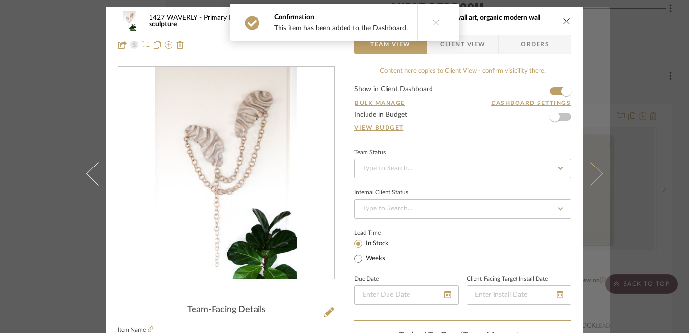
click at [590, 91] on button at bounding box center [596, 173] width 27 height 333
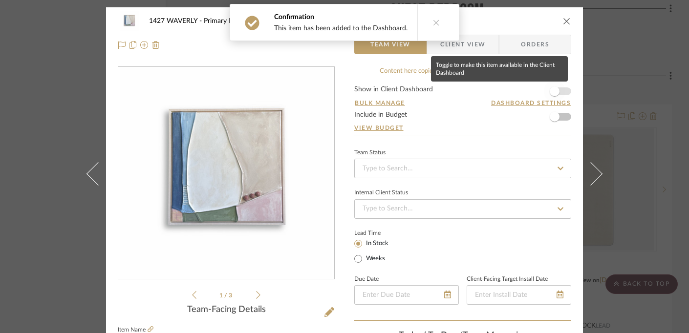
click at [555, 93] on span "button" at bounding box center [554, 91] width 10 height 10
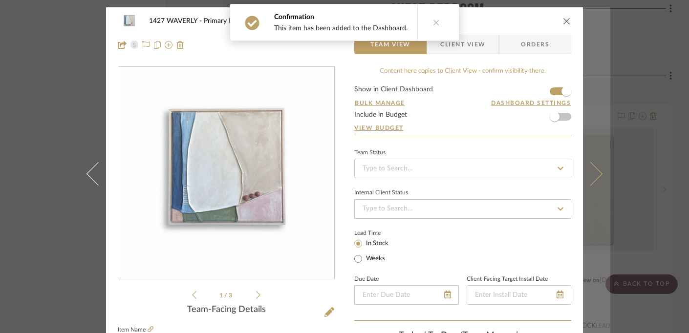
click at [587, 93] on button at bounding box center [596, 173] width 27 height 333
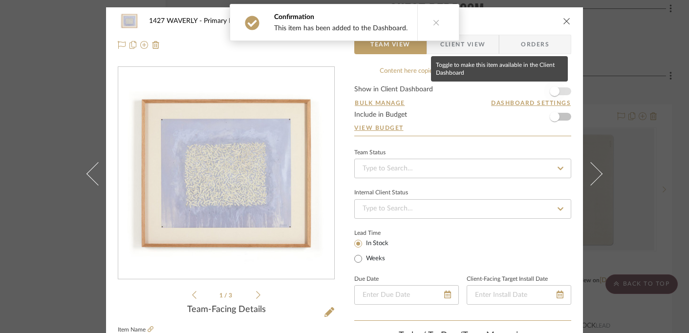
click at [552, 90] on span "button" at bounding box center [554, 91] width 10 height 10
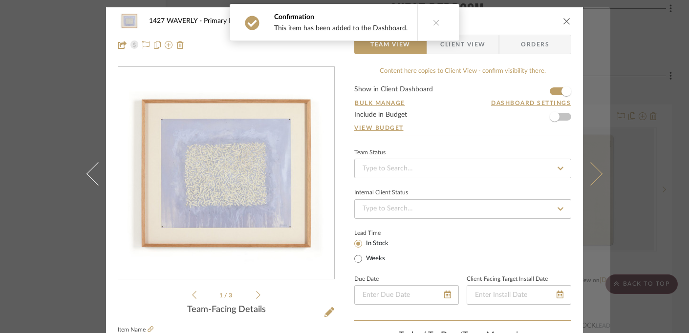
click at [588, 90] on button at bounding box center [596, 173] width 27 height 333
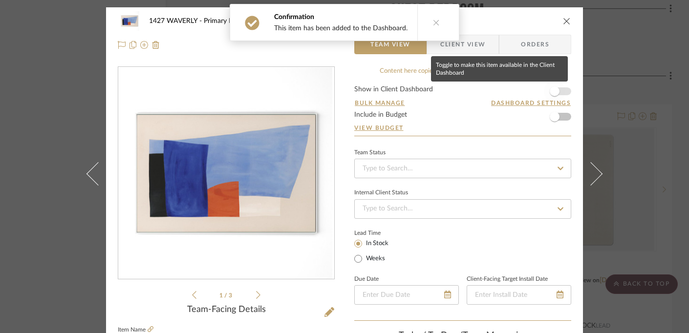
click at [550, 91] on span "button" at bounding box center [554, 91] width 10 height 10
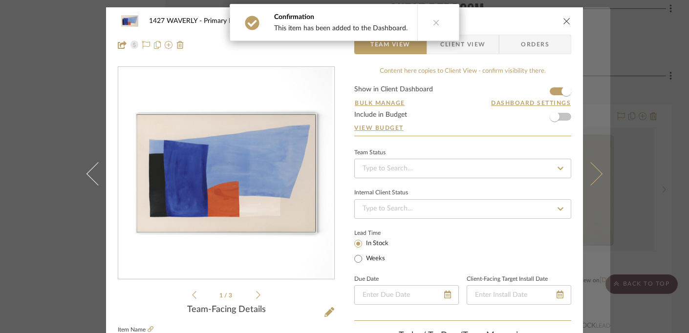
click at [587, 92] on button at bounding box center [596, 173] width 27 height 333
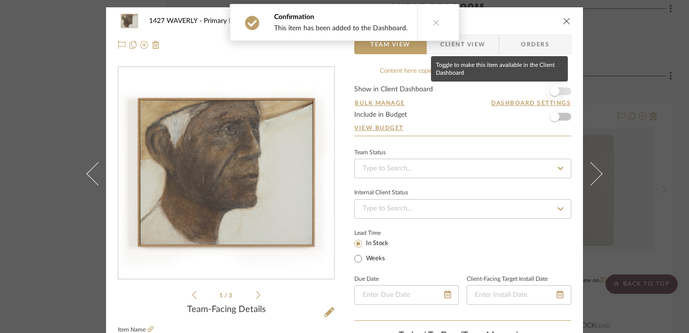
click at [551, 90] on span "button" at bounding box center [554, 91] width 10 height 10
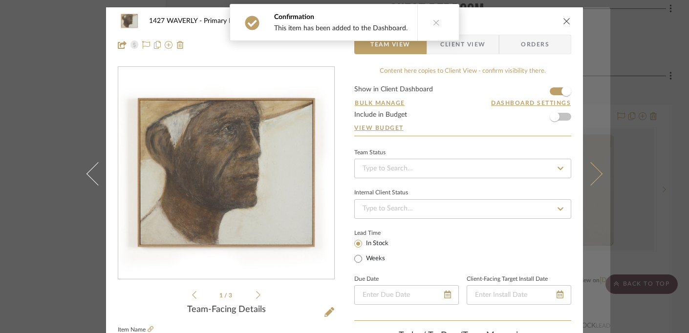
click at [589, 96] on button at bounding box center [596, 173] width 27 height 333
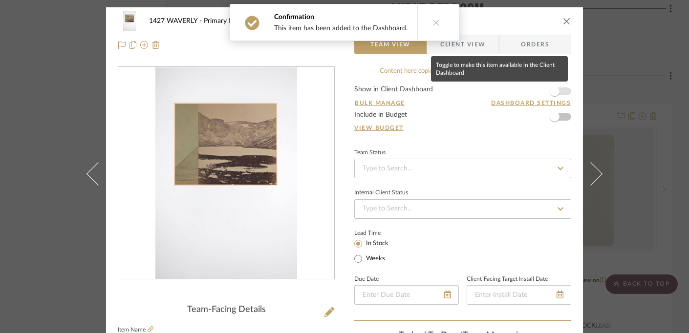
click at [549, 91] on span "button" at bounding box center [554, 91] width 10 height 10
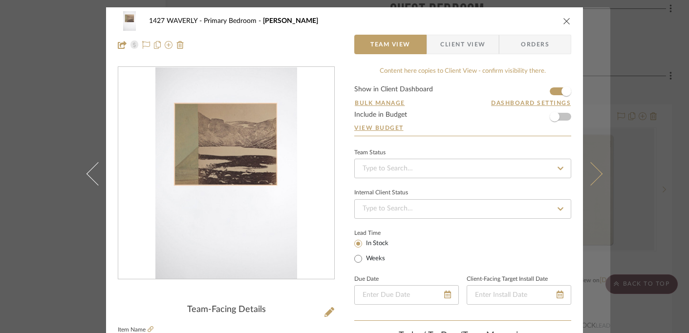
click at [589, 94] on button at bounding box center [596, 173] width 27 height 333
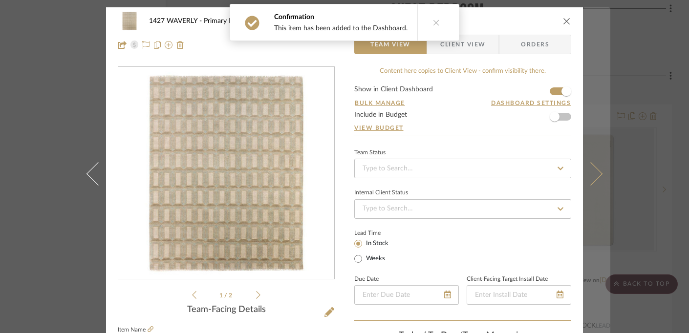
click at [601, 156] on button at bounding box center [596, 173] width 27 height 333
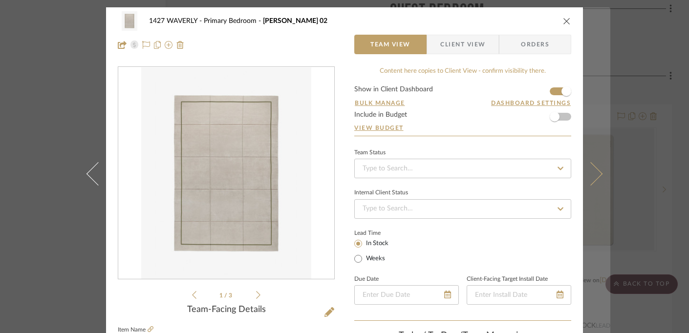
click at [600, 156] on button at bounding box center [596, 173] width 27 height 333
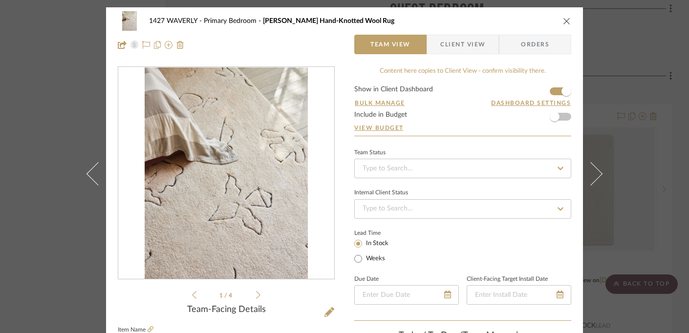
click at [600, 156] on button at bounding box center [596, 173] width 27 height 333
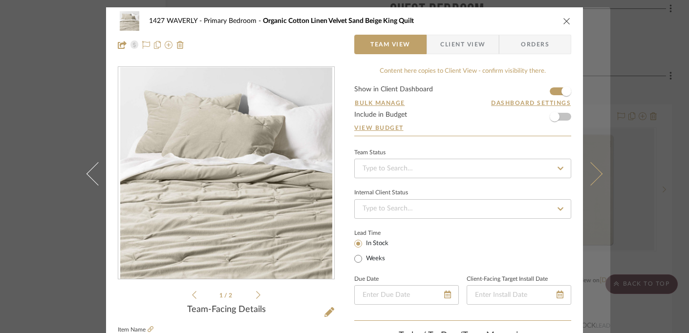
click at [600, 156] on button at bounding box center [596, 173] width 27 height 333
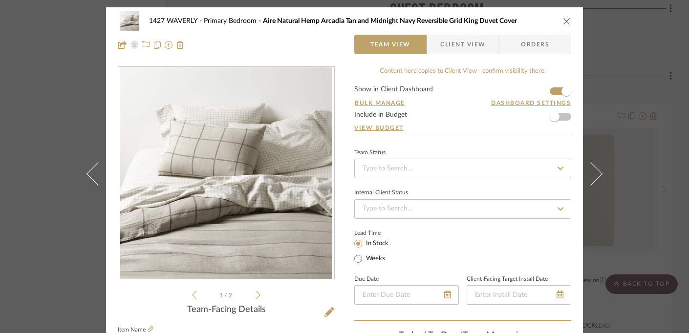
click at [600, 156] on button at bounding box center [596, 173] width 27 height 333
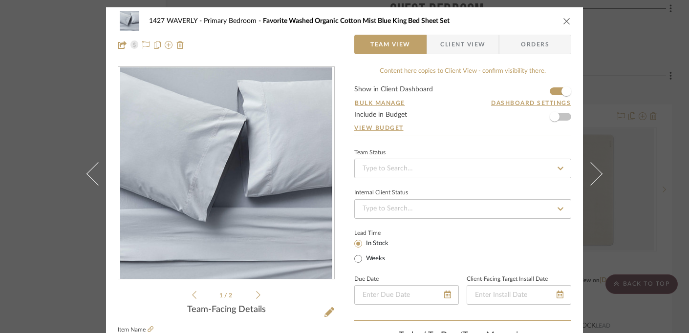
click at [563, 17] on icon "close" at bounding box center [567, 21] width 8 height 8
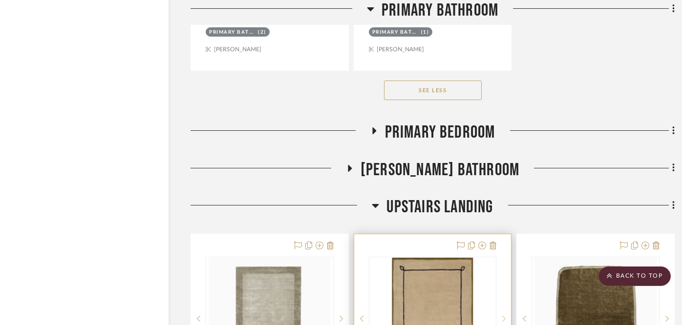
scroll to position [16250, 15]
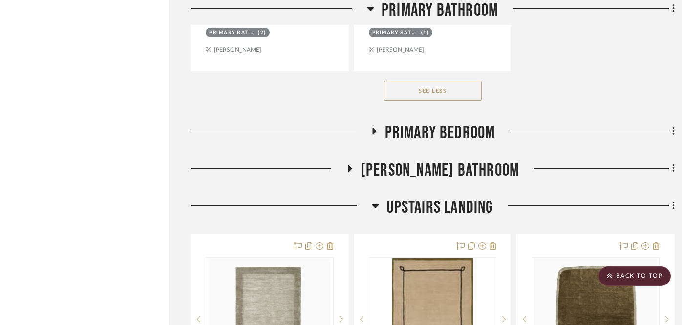
click at [373, 128] on icon at bounding box center [374, 131] width 4 height 7
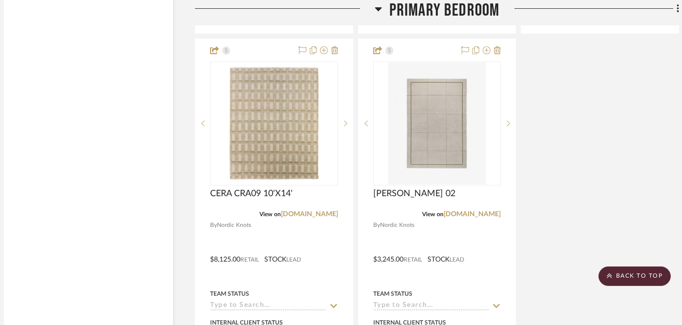
scroll to position [17405, 11]
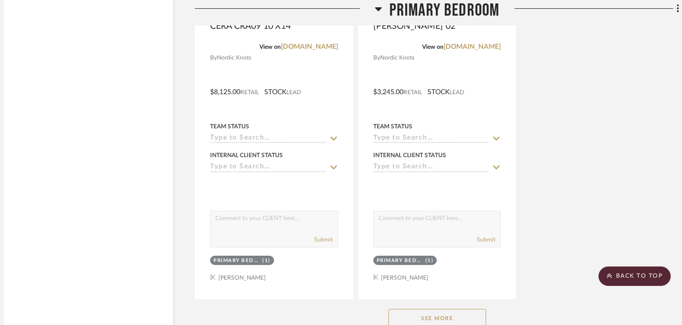
click at [451, 309] on button "See More" at bounding box center [437, 319] width 98 height 20
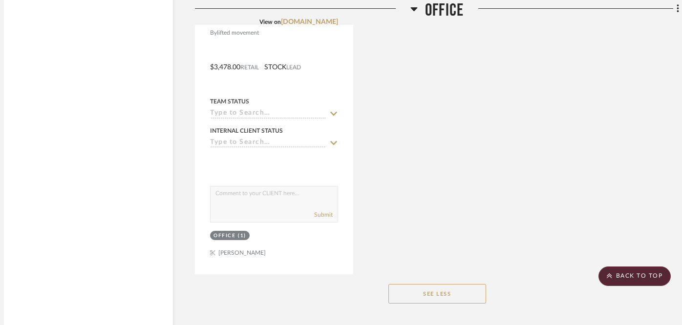
scroll to position [14681, 10]
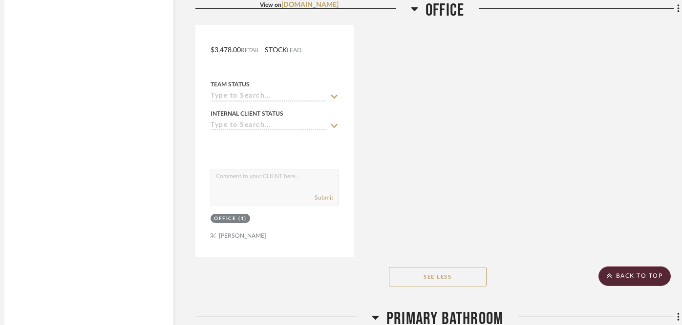
click at [372, 312] on icon at bounding box center [375, 318] width 7 height 12
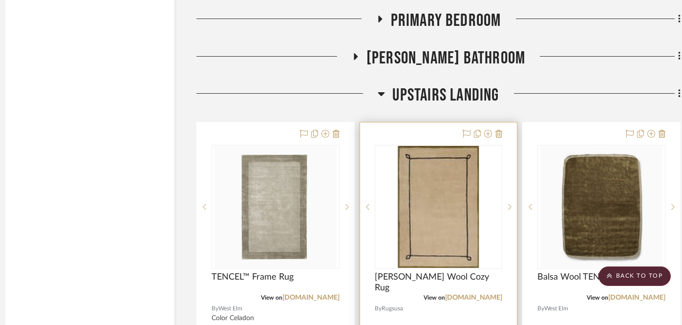
scroll to position [14980, 9]
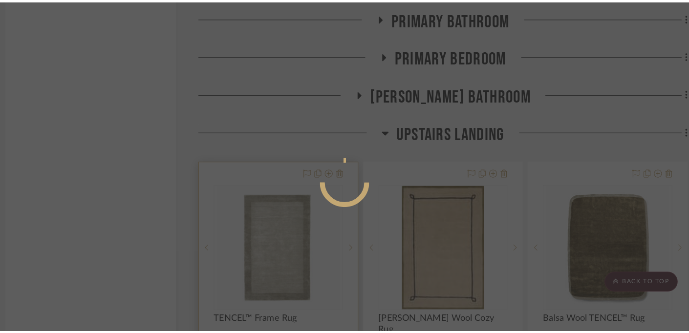
scroll to position [0, 0]
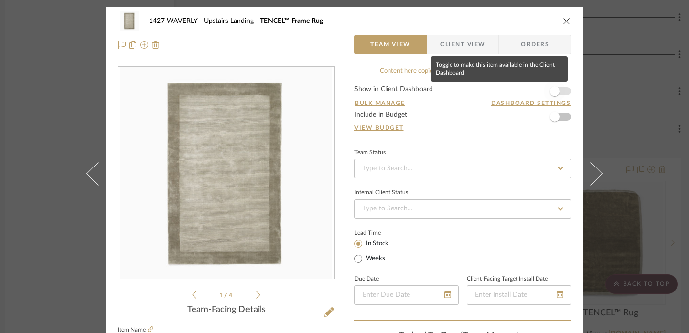
click at [552, 93] on span "button" at bounding box center [554, 91] width 10 height 10
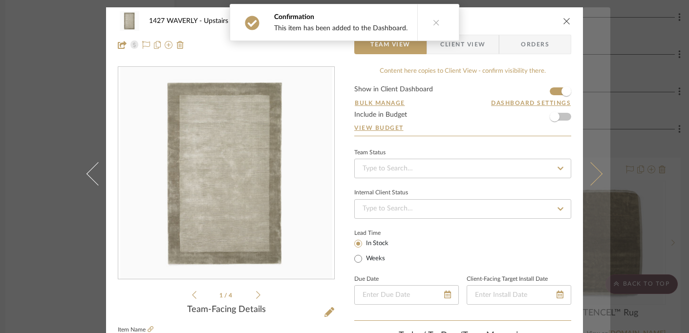
click at [588, 136] on button at bounding box center [596, 173] width 27 height 333
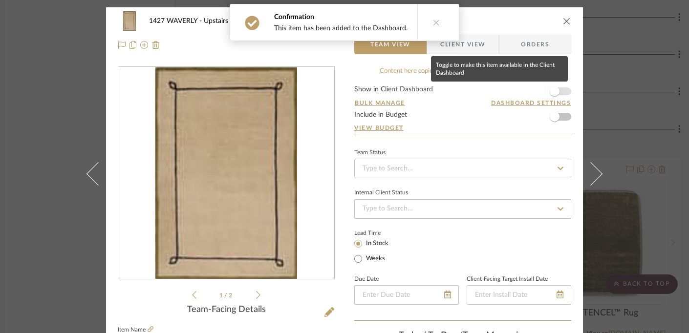
click at [551, 90] on span "button" at bounding box center [554, 91] width 10 height 10
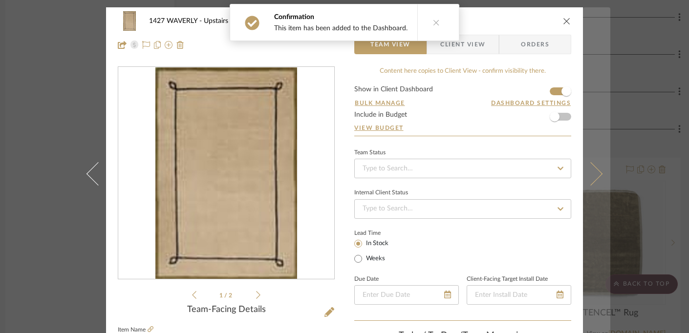
click at [584, 94] on button at bounding box center [596, 173] width 27 height 333
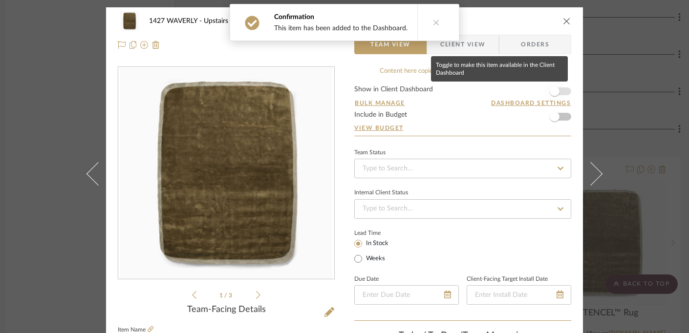
click at [551, 91] on span "button" at bounding box center [554, 91] width 10 height 10
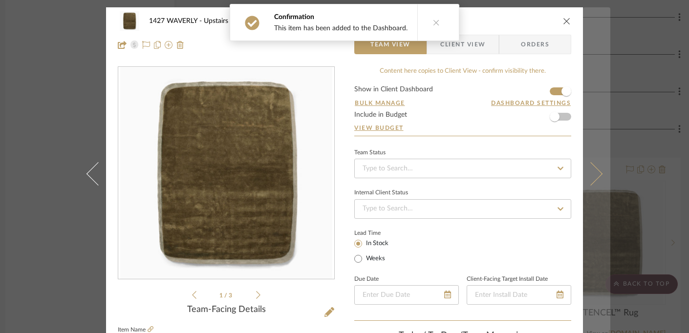
click at [587, 106] on button at bounding box center [596, 173] width 27 height 333
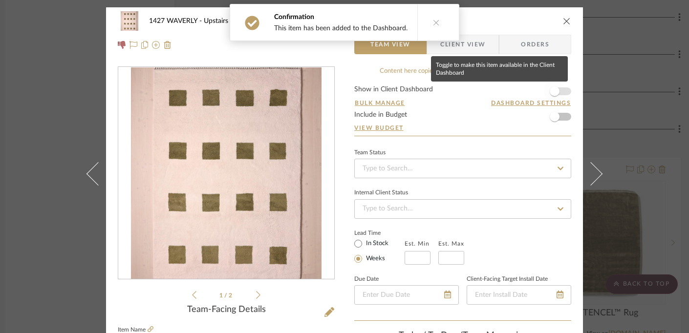
click at [550, 91] on span "button" at bounding box center [554, 91] width 10 height 10
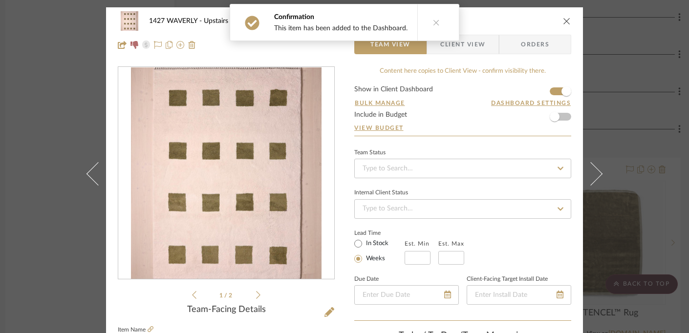
click at [563, 19] on icon "close" at bounding box center [567, 21] width 8 height 8
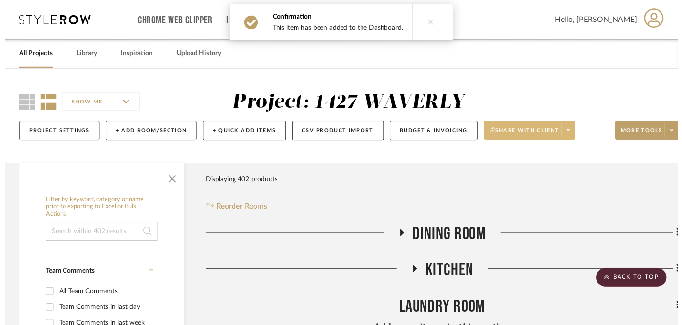
scroll to position [14980, 9]
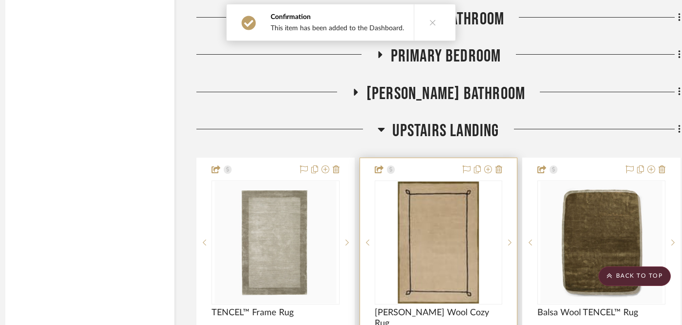
click at [434, 182] on img "0" at bounding box center [438, 243] width 81 height 122
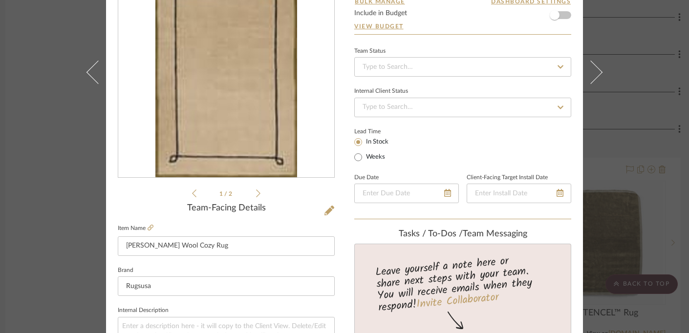
scroll to position [105, 0]
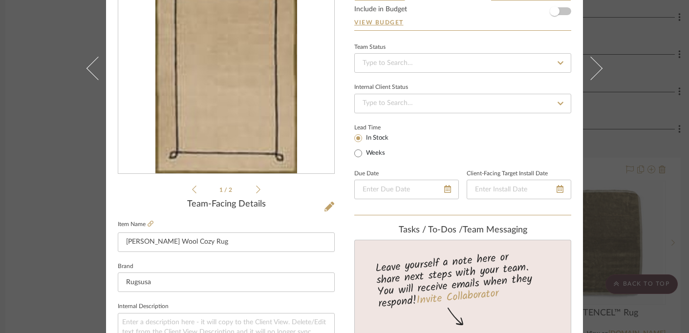
click at [256, 191] on icon at bounding box center [258, 189] width 4 height 9
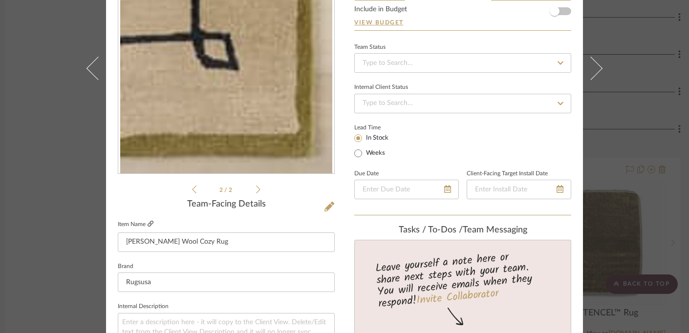
click at [147, 225] on icon at bounding box center [150, 224] width 6 height 6
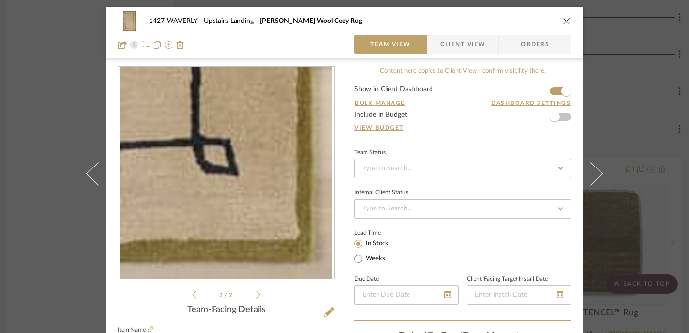
scroll to position [105, 0]
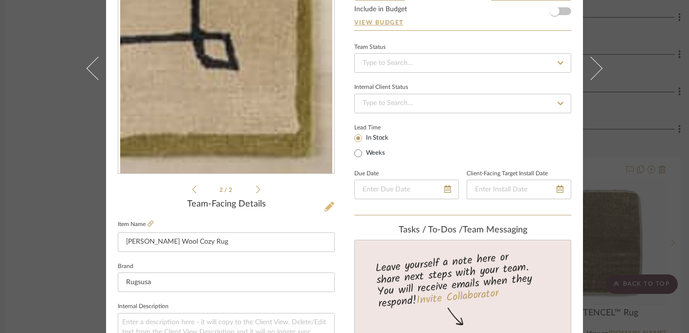
click at [324, 207] on icon at bounding box center [329, 207] width 10 height 10
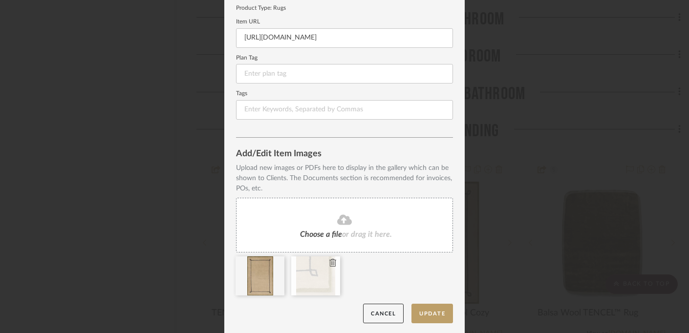
scroll to position [130, 0]
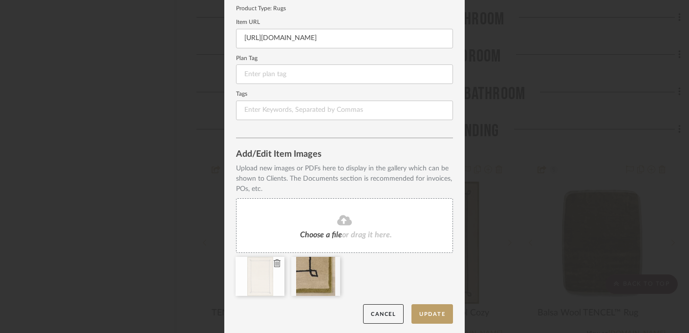
click at [274, 261] on icon at bounding box center [277, 263] width 7 height 8
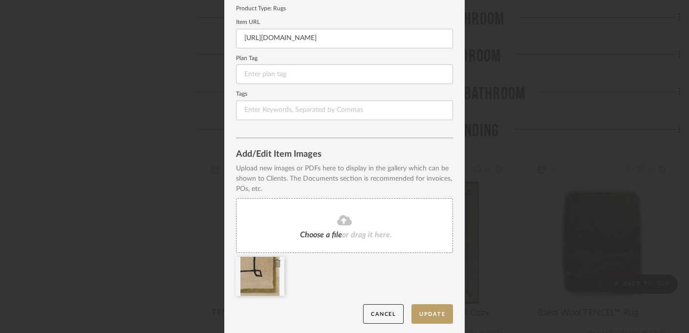
click at [275, 262] on icon at bounding box center [277, 263] width 7 height 8
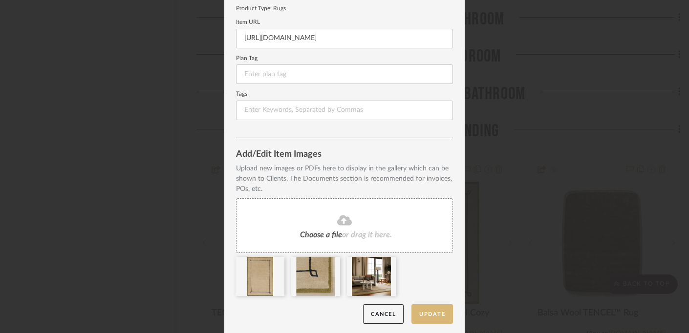
click at [432, 311] on button "Update" at bounding box center [432, 314] width 42 height 20
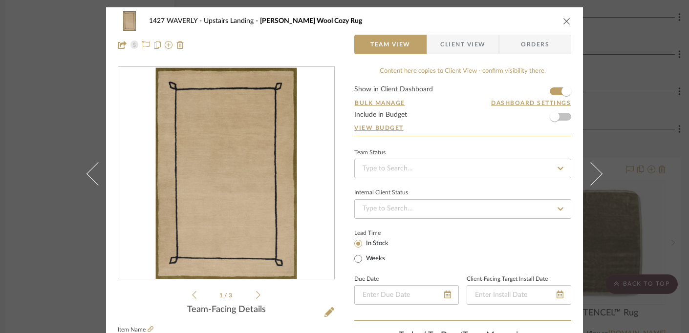
scroll to position [0, 0]
click at [563, 23] on icon "close" at bounding box center [567, 21] width 8 height 8
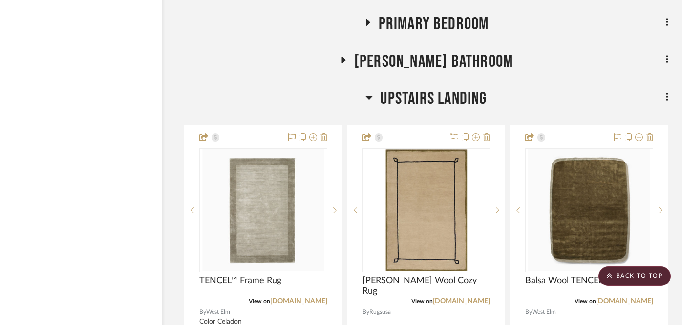
scroll to position [15009, 21]
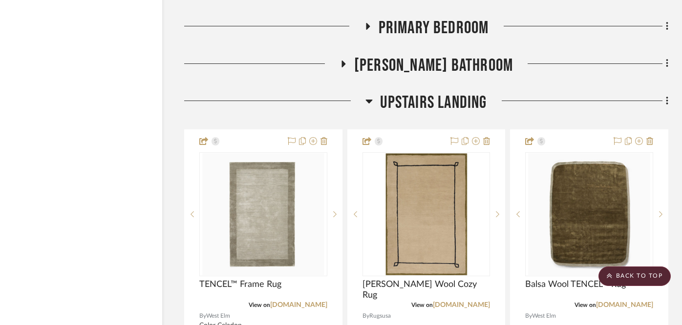
click at [368, 95] on icon at bounding box center [368, 101] width 7 height 12
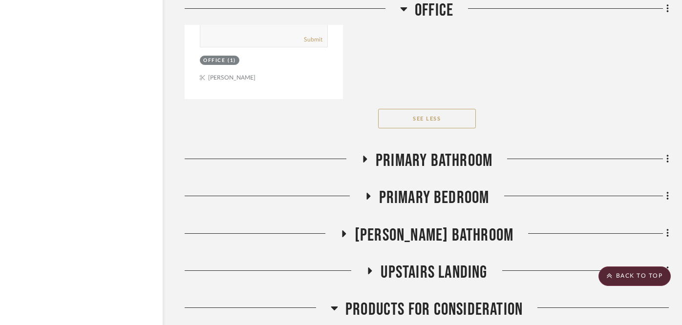
click at [401, 8] on icon at bounding box center [403, 9] width 7 height 4
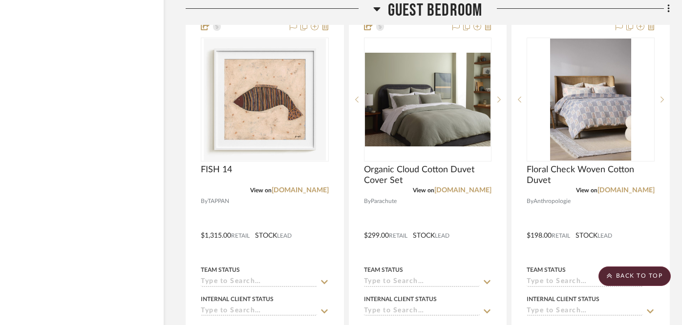
scroll to position [5885, 20]
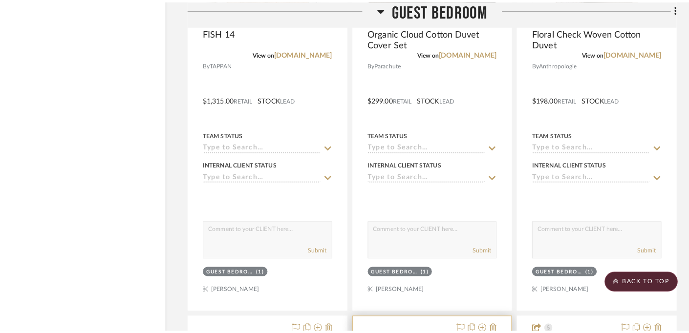
scroll to position [0, 0]
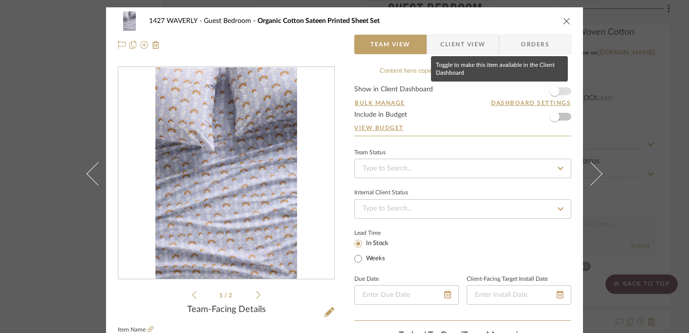
click at [553, 93] on span "button" at bounding box center [554, 91] width 10 height 10
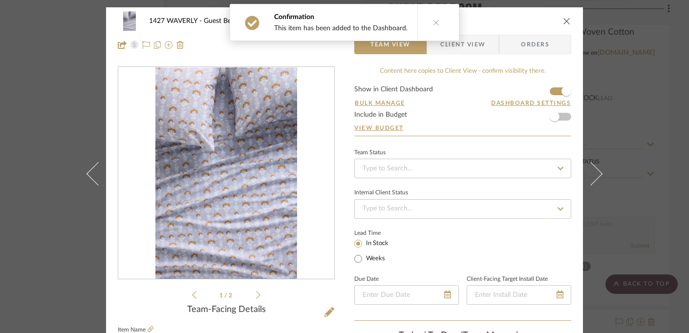
click at [564, 21] on icon "close" at bounding box center [567, 21] width 8 height 8
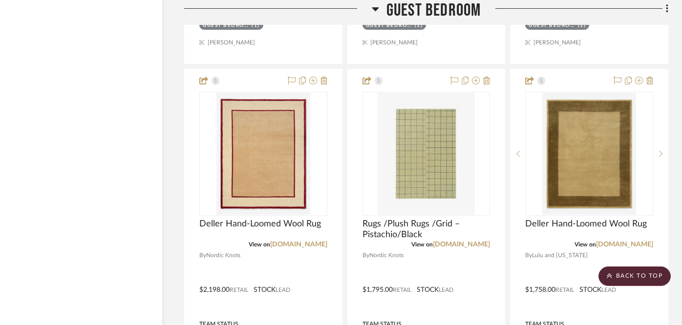
scroll to position [2227, 21]
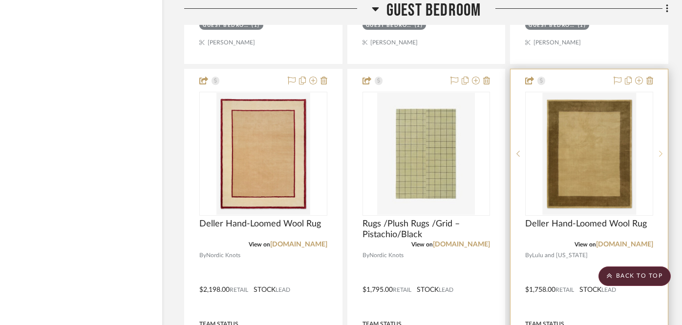
click at [661, 150] on icon at bounding box center [660, 153] width 3 height 7
click at [661, 151] on icon at bounding box center [660, 154] width 3 height 6
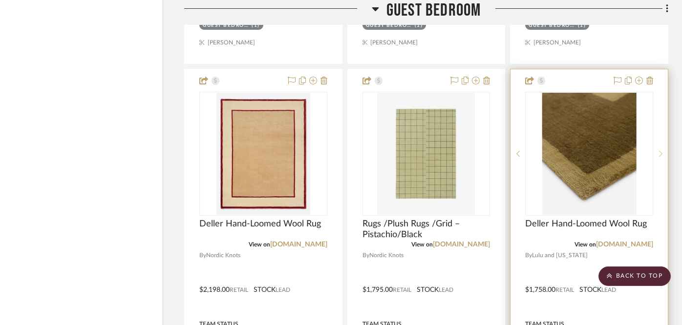
click at [661, 151] on icon at bounding box center [660, 154] width 3 height 6
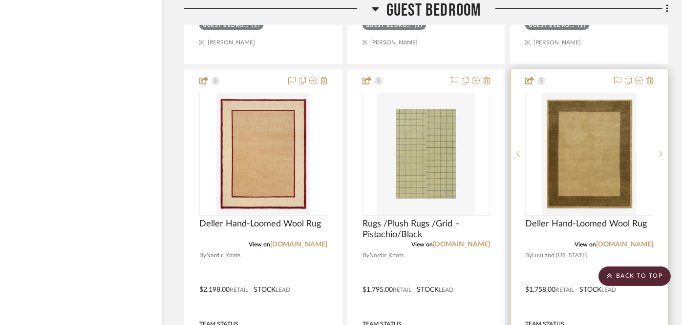
click at [578, 73] on div at bounding box center [588, 282] width 157 height 427
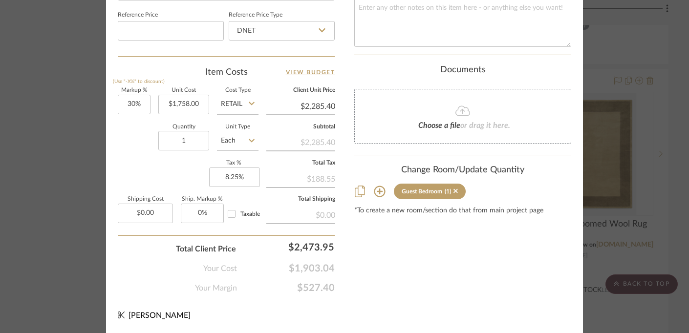
scroll to position [576, 0]
click at [375, 187] on icon at bounding box center [379, 192] width 11 height 11
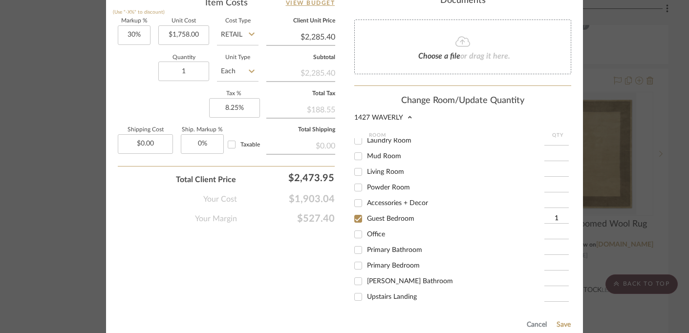
scroll to position [646, 0]
click at [354, 289] on input "Upstairs Landing" at bounding box center [358, 297] width 16 height 16
checkbox input "true"
type input "1"
click at [355, 211] on input "Guest Bedroom" at bounding box center [358, 219] width 16 height 16
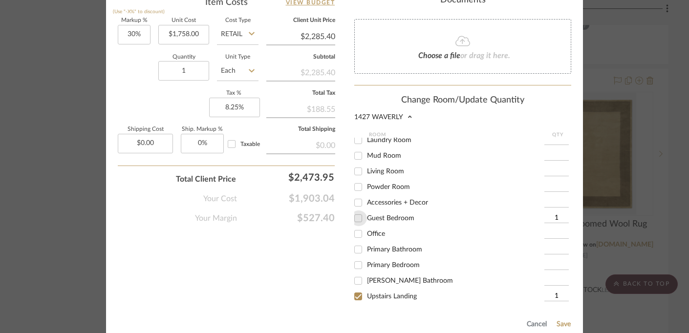
checkbox input "false"
click at [556, 320] on button "Save" at bounding box center [563, 324] width 15 height 8
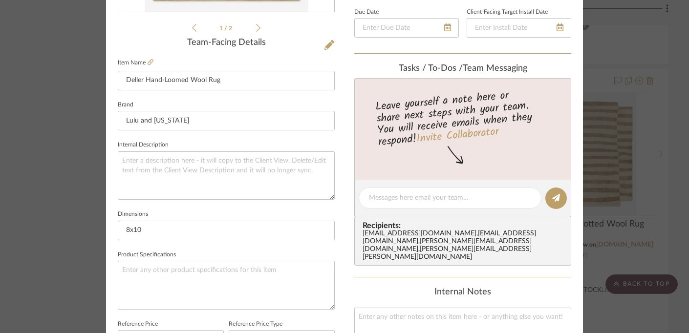
scroll to position [258, 0]
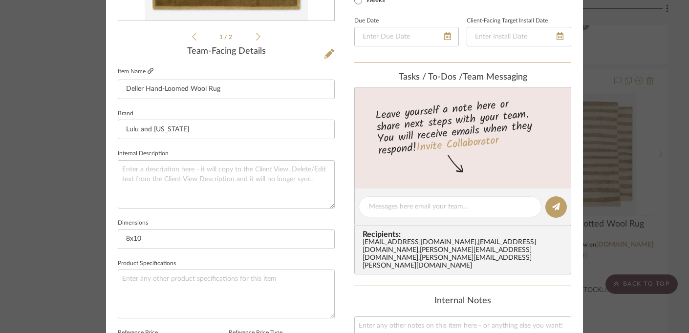
click at [147, 71] on icon at bounding box center [150, 71] width 6 height 6
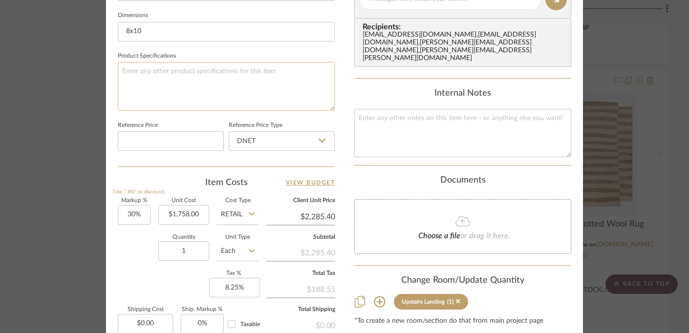
scroll to position [467, 0]
click at [182, 211] on input "1758.00" at bounding box center [183, 214] width 51 height 20
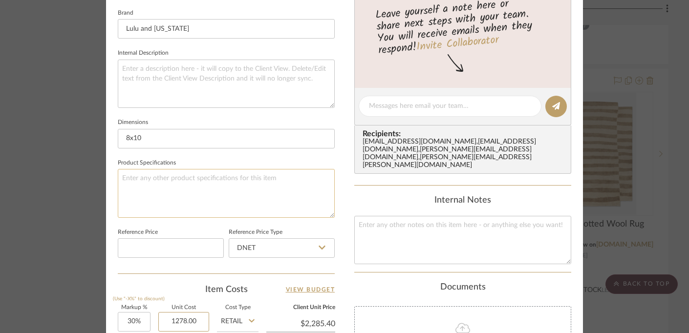
scroll to position [349, 0]
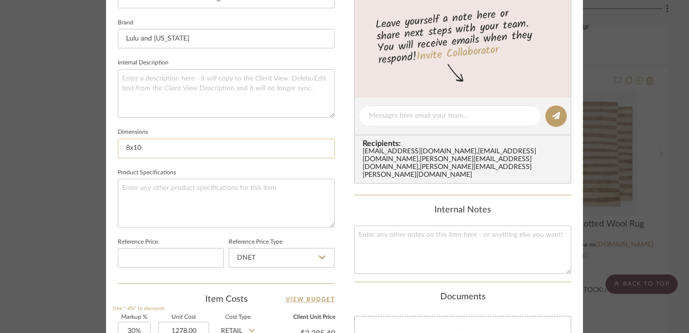
type input "$1,278.00"
drag, startPoint x: 151, startPoint y: 150, endPoint x: 88, endPoint y: 150, distance: 62.5
click at [88, 150] on mat-dialog-content "1427 WAVERLY Upstairs Landing Deller Hand-Loomed Wool Rug Team View Client View…" at bounding box center [344, 109] width 531 height 902
type input "$1,661.40"
type input "6' x 9'"
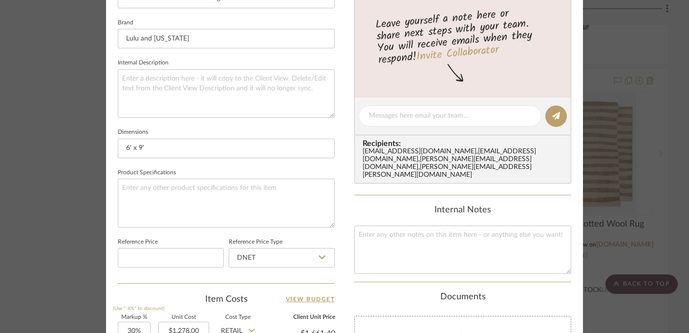
click at [336, 137] on div "1427 WAVERLY Upstairs Landing Deller Hand-Loomed Wool Rug Team View Client View…" at bounding box center [344, 109] width 477 height 902
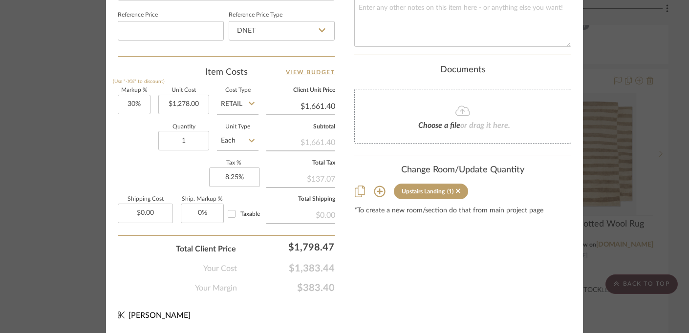
scroll to position [576, 0]
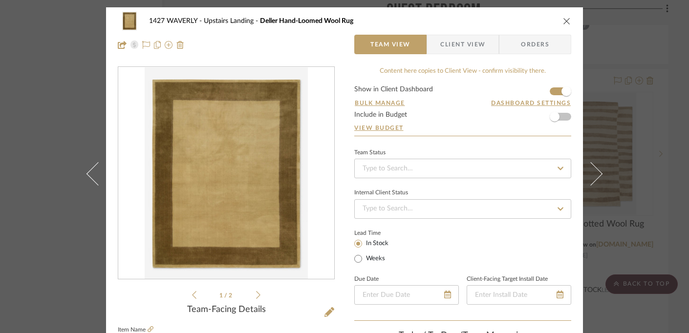
scroll to position [0, 0]
click at [563, 20] on icon "close" at bounding box center [567, 21] width 8 height 8
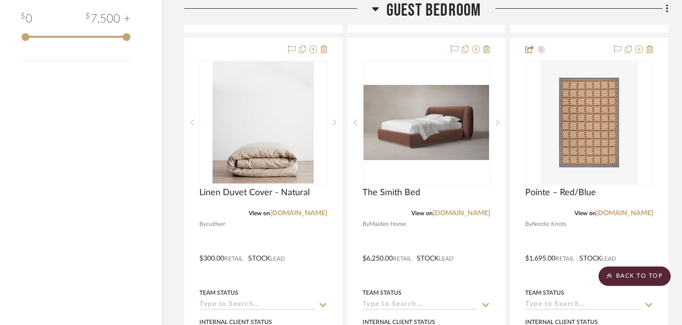
scroll to position [1813, 21]
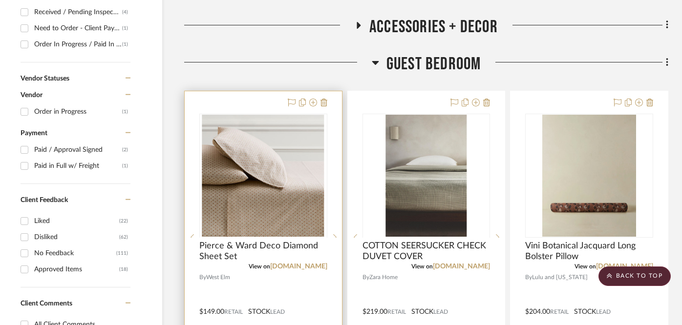
click at [251, 102] on div at bounding box center [263, 304] width 157 height 427
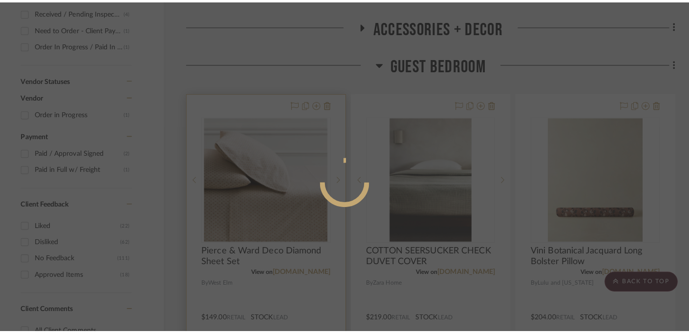
scroll to position [0, 0]
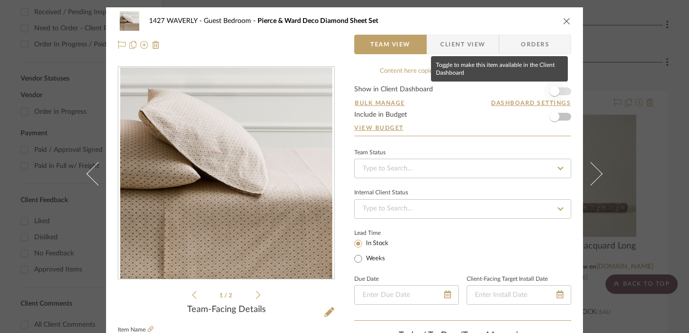
click at [553, 90] on span "button" at bounding box center [554, 91] width 10 height 10
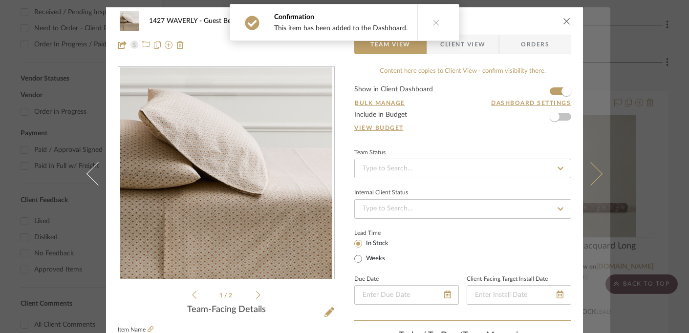
click at [589, 141] on button at bounding box center [596, 173] width 27 height 333
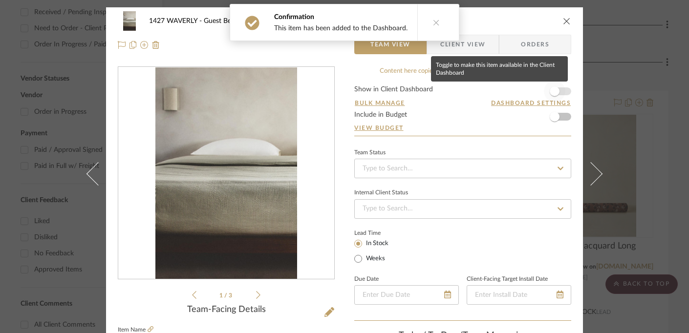
click at [555, 87] on span "button" at bounding box center [554, 91] width 21 height 21
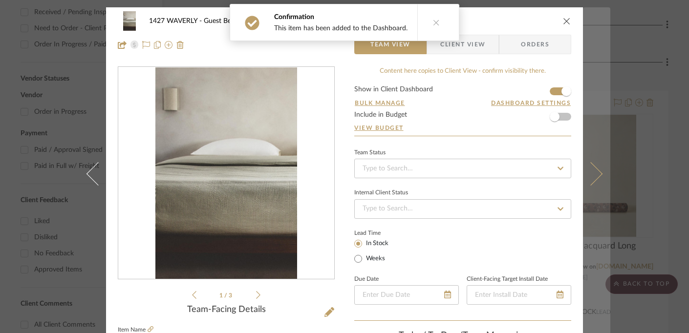
click at [590, 107] on button at bounding box center [596, 173] width 27 height 333
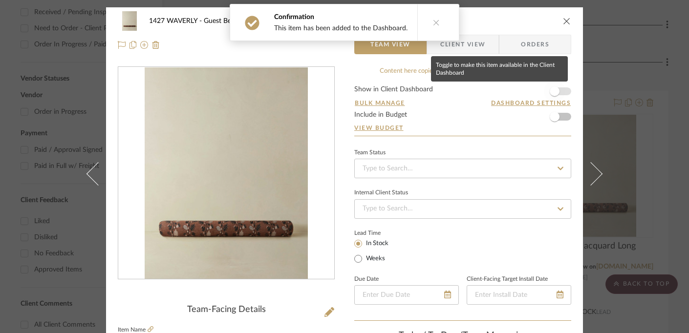
click at [552, 88] on span "button" at bounding box center [554, 91] width 10 height 10
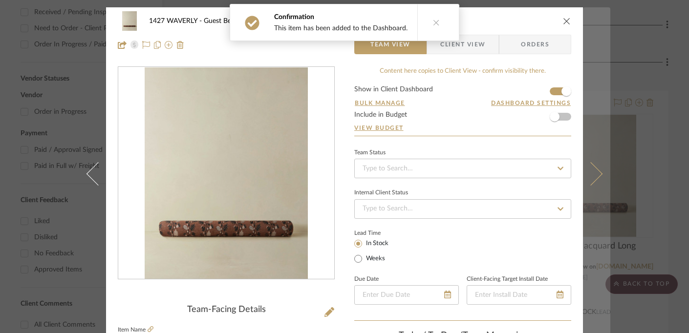
click at [587, 113] on button at bounding box center [596, 173] width 27 height 333
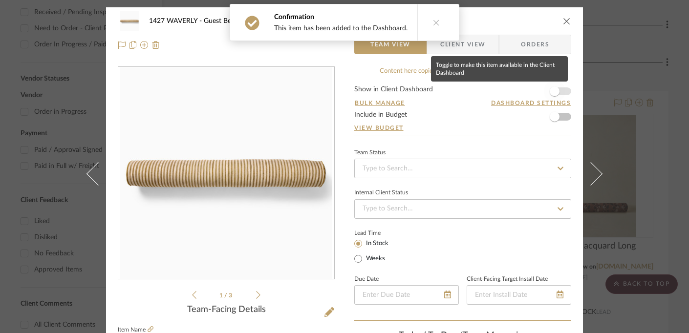
click at [561, 92] on span "button" at bounding box center [554, 91] width 21 height 21
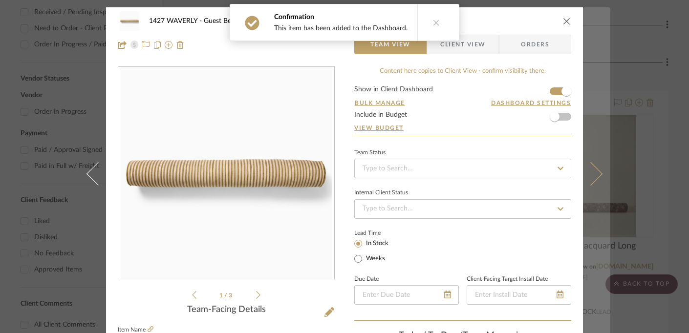
click at [591, 115] on button at bounding box center [596, 173] width 27 height 333
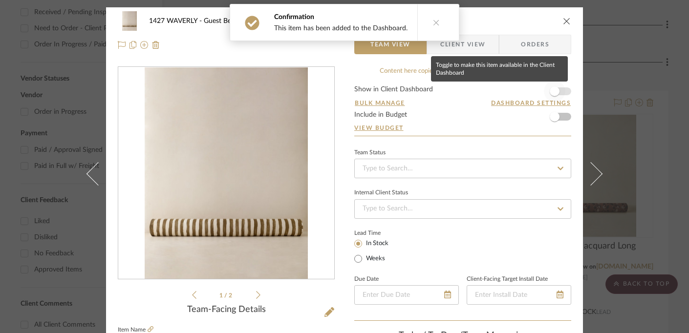
click at [553, 92] on span "button" at bounding box center [554, 91] width 10 height 10
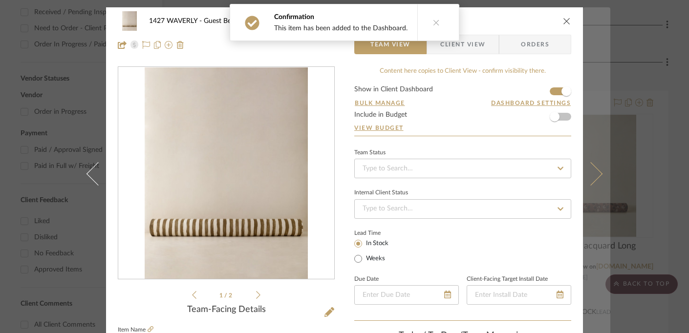
click at [597, 165] on button at bounding box center [596, 173] width 27 height 333
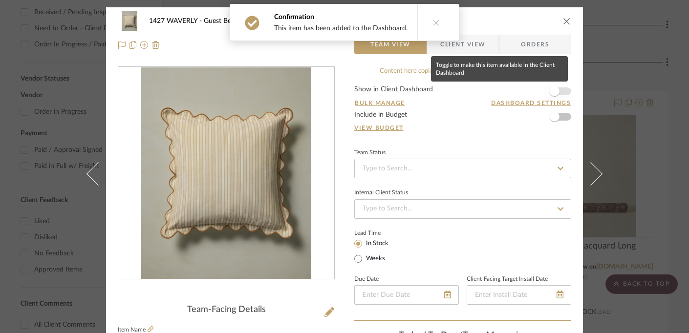
click at [558, 88] on span "button" at bounding box center [554, 91] width 21 height 21
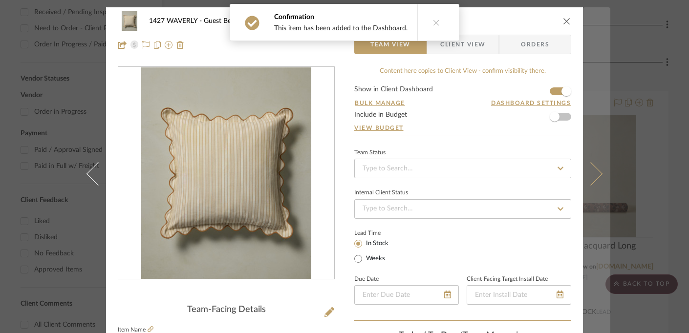
click at [584, 113] on button at bounding box center [596, 173] width 27 height 333
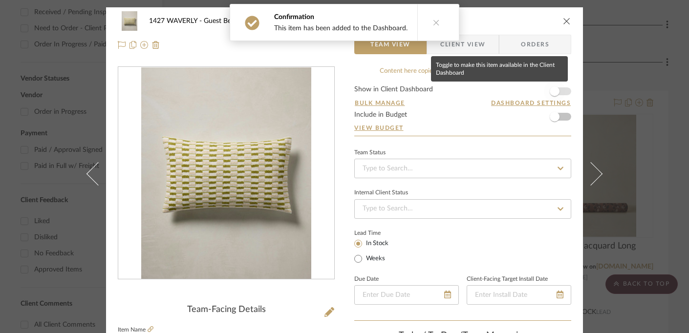
click at [556, 89] on span "button" at bounding box center [554, 91] width 21 height 21
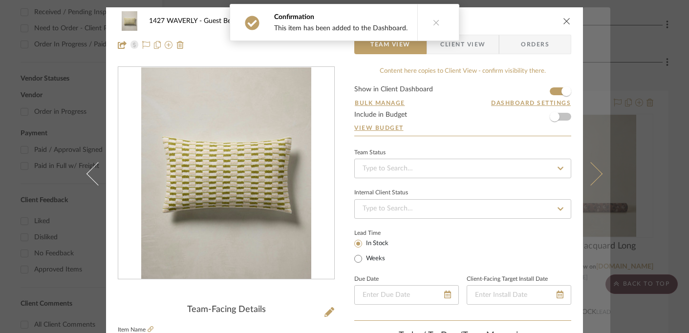
click at [585, 103] on button at bounding box center [596, 173] width 27 height 333
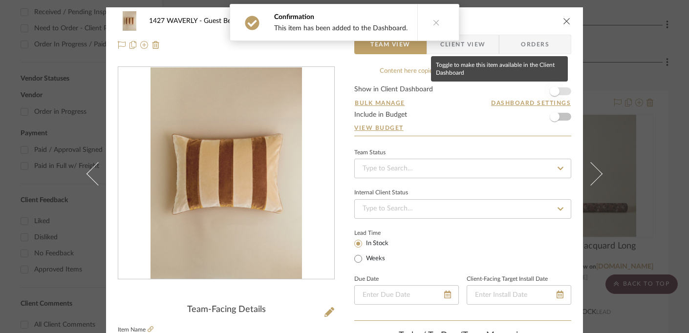
click at [553, 89] on span "button" at bounding box center [554, 91] width 10 height 10
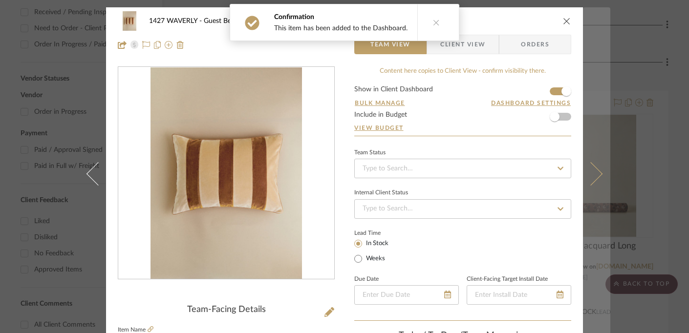
click at [583, 94] on button at bounding box center [596, 173] width 27 height 333
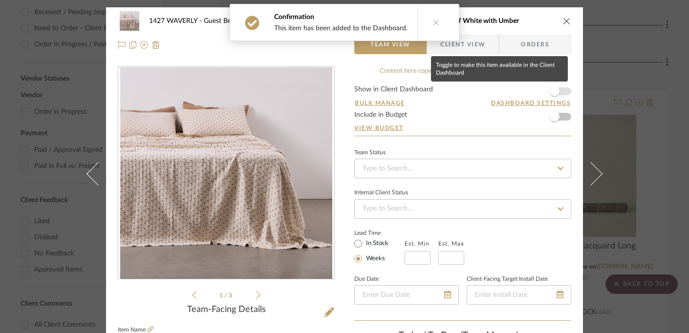
click at [555, 92] on span "button" at bounding box center [554, 91] width 10 height 10
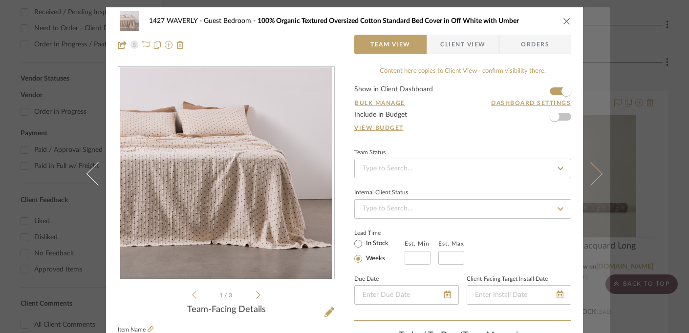
click at [592, 98] on button at bounding box center [596, 173] width 27 height 333
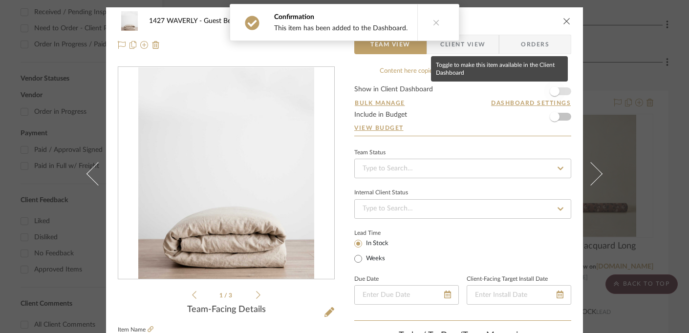
click at [552, 91] on span "button" at bounding box center [554, 91] width 10 height 10
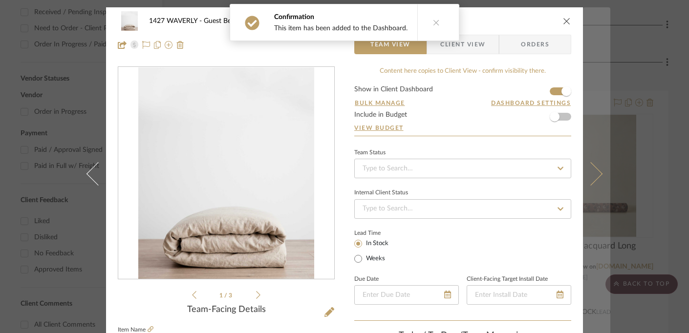
click at [596, 95] on button at bounding box center [596, 173] width 27 height 333
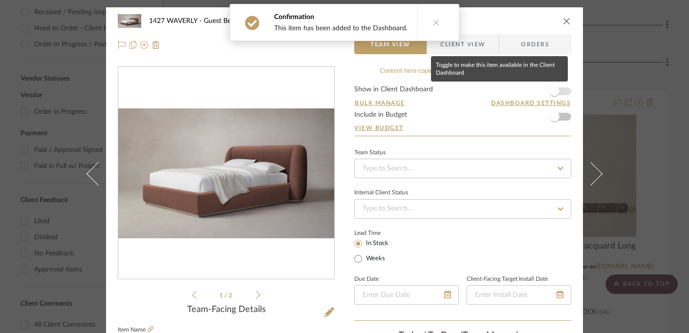
click at [558, 90] on span "button" at bounding box center [554, 91] width 21 height 21
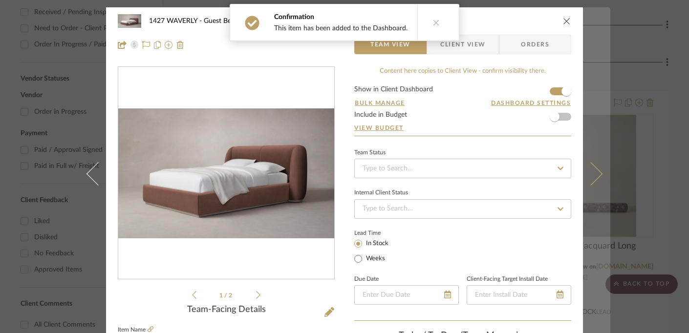
click at [590, 93] on button at bounding box center [596, 173] width 27 height 333
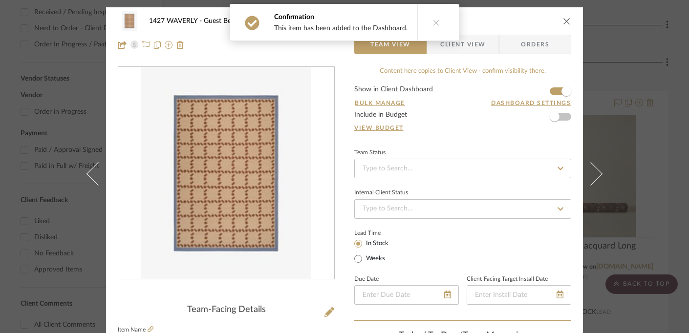
click at [564, 19] on icon "close" at bounding box center [567, 21] width 8 height 8
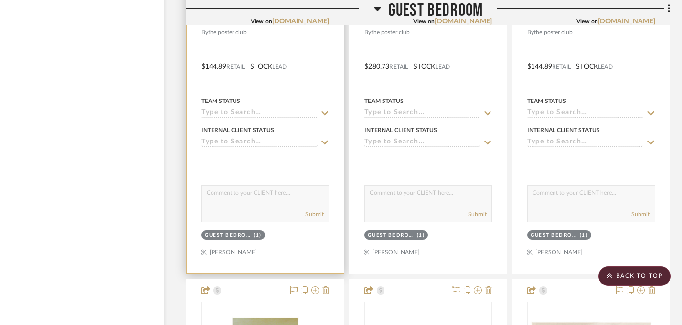
scroll to position [3316, 20]
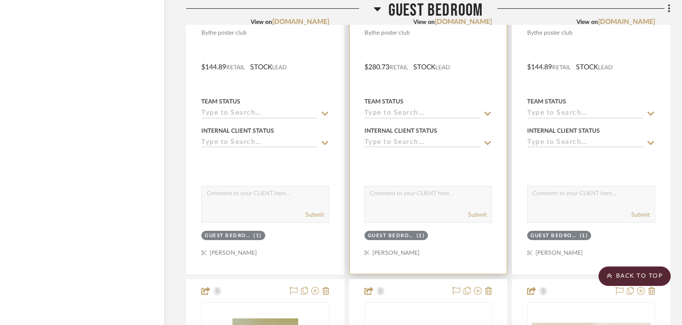
click at [379, 18] on div "View on theposterclub.com" at bounding box center [428, 22] width 128 height 9
click at [378, 18] on div "View on theposterclub.com" at bounding box center [428, 22] width 128 height 9
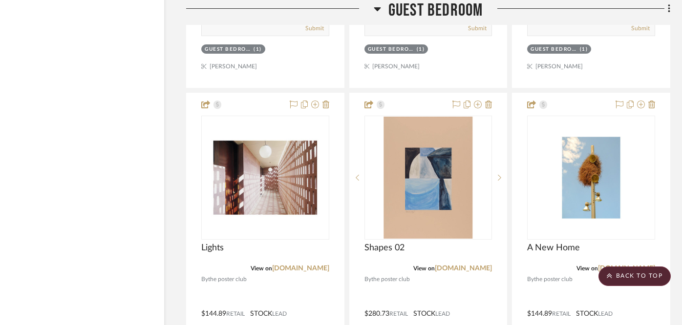
click at [379, 6] on icon at bounding box center [377, 9] width 7 height 12
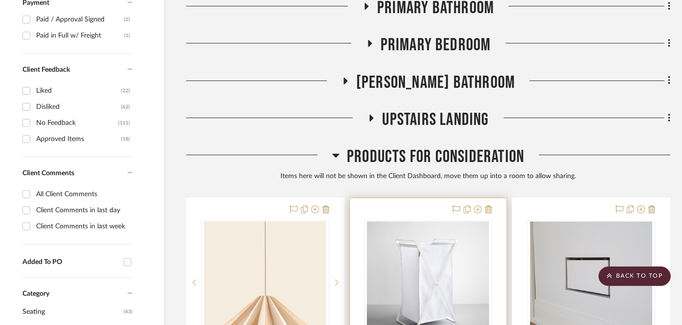
scroll to position [502, 20]
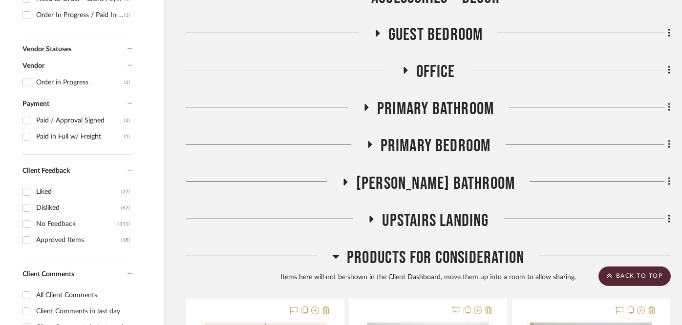
click at [347, 181] on icon at bounding box center [345, 182] width 4 height 7
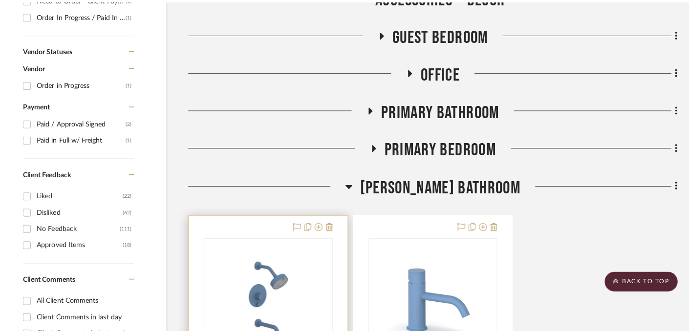
scroll to position [0, 0]
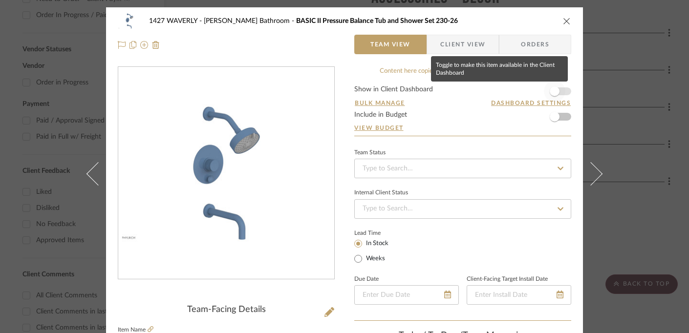
click at [551, 89] on span "button" at bounding box center [554, 91] width 10 height 10
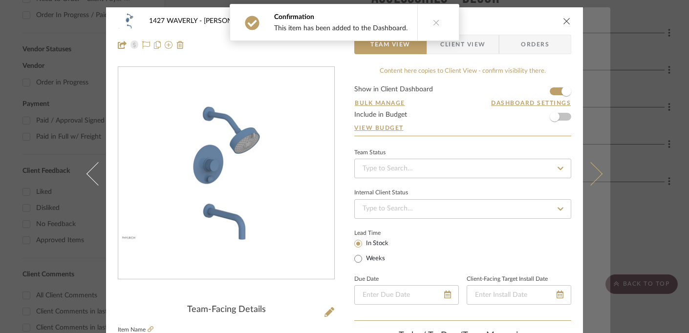
click at [588, 121] on button at bounding box center [596, 173] width 27 height 333
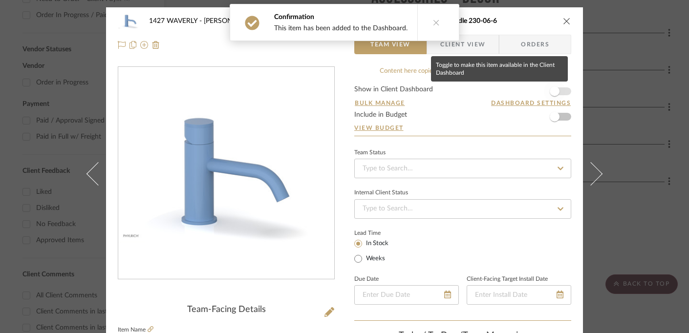
click at [557, 91] on span "button" at bounding box center [554, 91] width 21 height 21
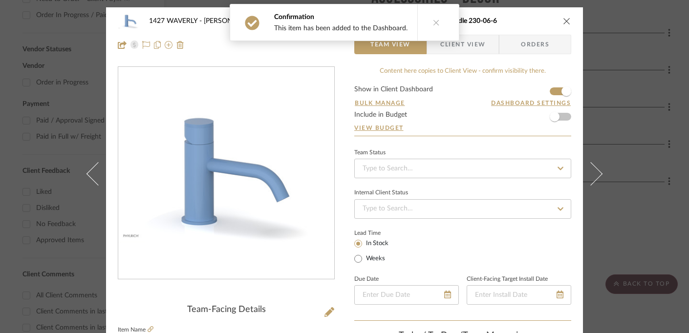
click at [565, 20] on icon "close" at bounding box center [567, 21] width 8 height 8
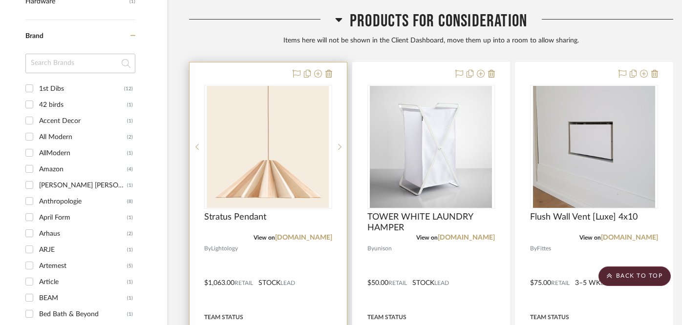
scroll to position [1175, 17]
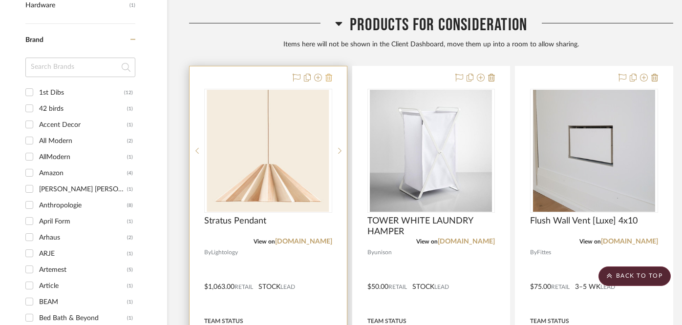
click at [329, 74] on icon at bounding box center [328, 78] width 7 height 8
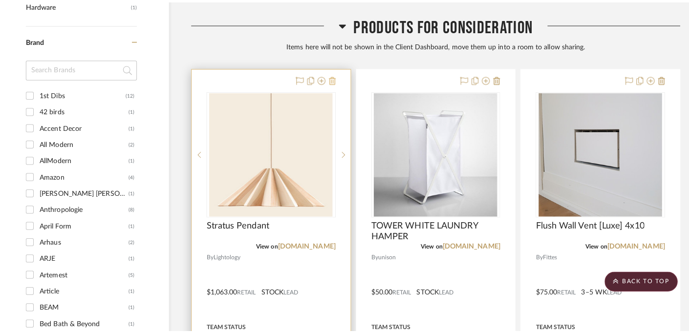
scroll to position [0, 0]
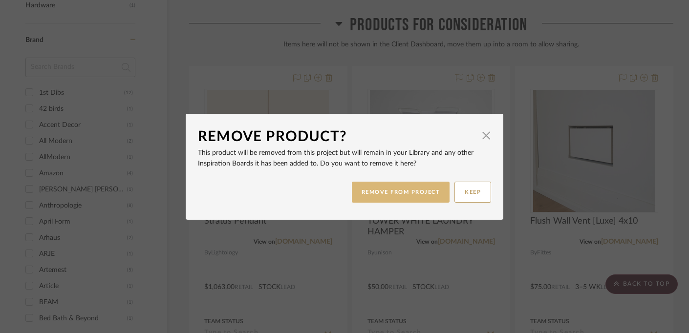
click at [367, 189] on button "REMOVE FROM PROJECT" at bounding box center [401, 192] width 98 height 21
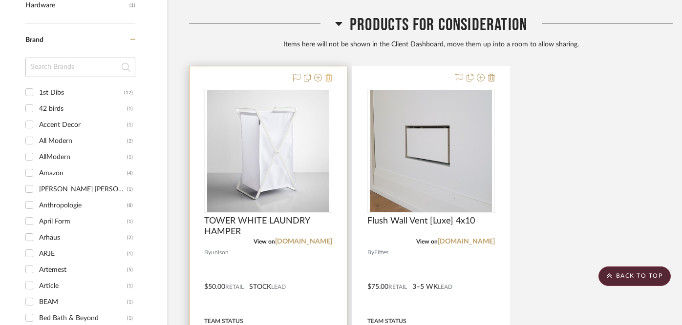
click at [328, 75] on icon at bounding box center [328, 78] width 7 height 8
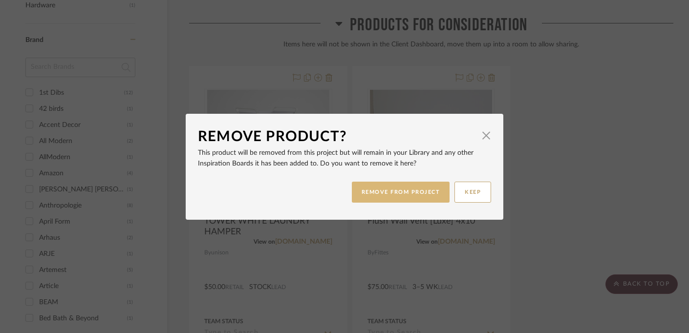
click at [368, 184] on button "REMOVE FROM PROJECT" at bounding box center [401, 192] width 98 height 21
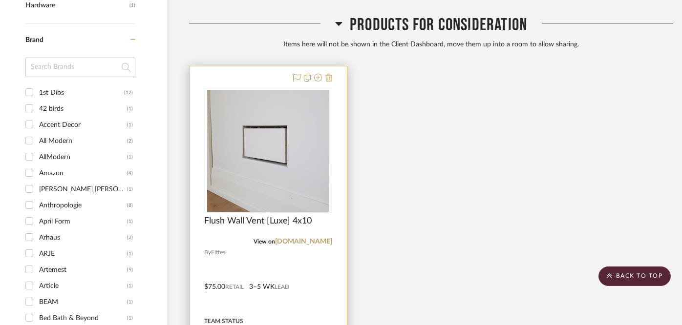
click at [331, 74] on icon at bounding box center [328, 78] width 7 height 8
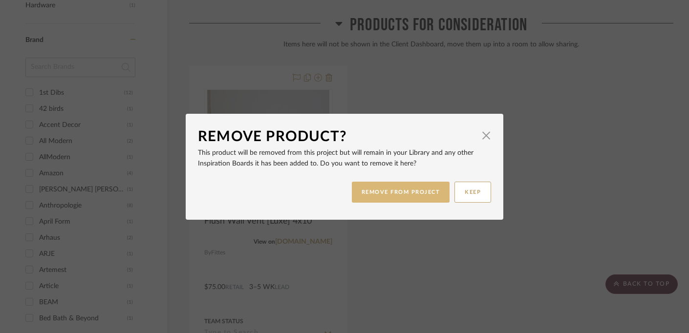
click at [367, 190] on button "REMOVE FROM PROJECT" at bounding box center [401, 192] width 98 height 21
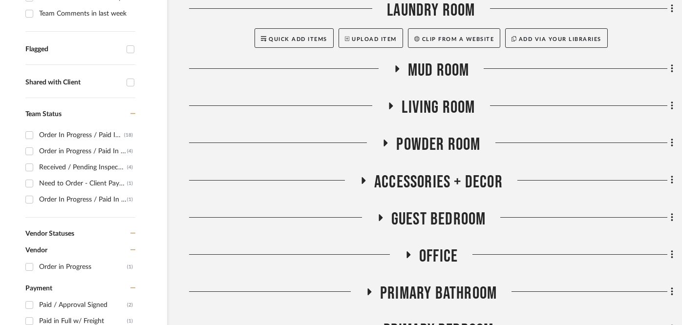
scroll to position [321, 17]
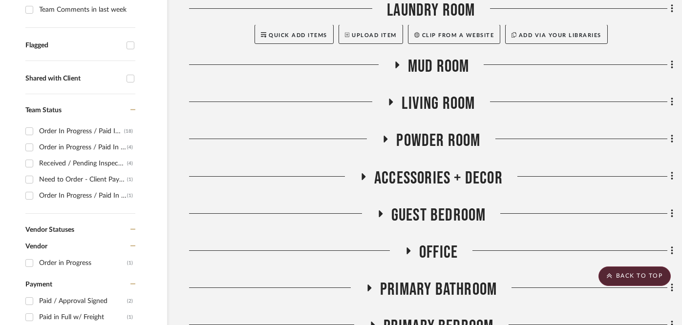
click at [363, 173] on icon at bounding box center [364, 176] width 4 height 7
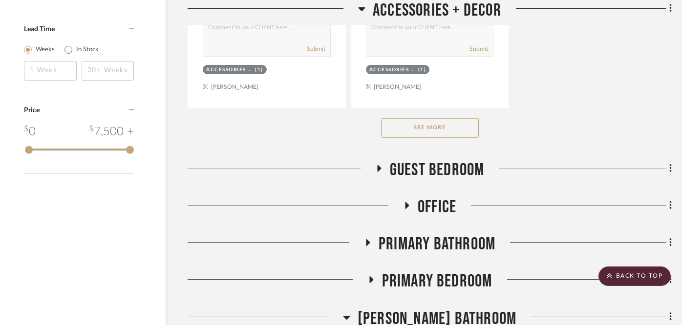
scroll to position [1713, 18]
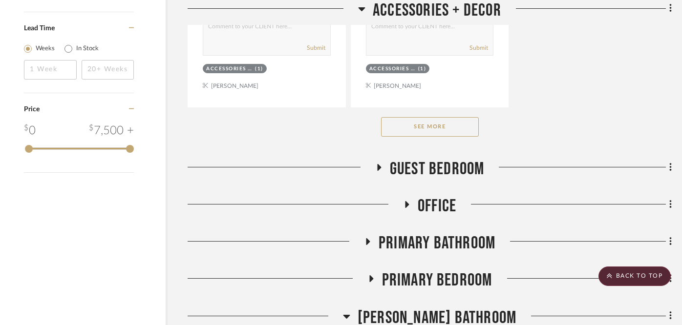
click at [379, 164] on icon at bounding box center [379, 167] width 4 height 7
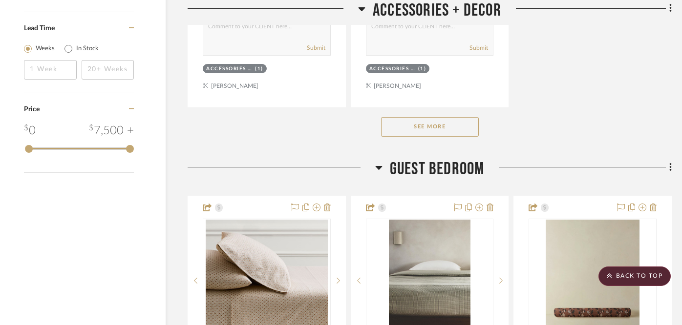
click at [374, 159] on div at bounding box center [282, 171] width 188 height 25
click at [377, 162] on icon at bounding box center [378, 168] width 7 height 12
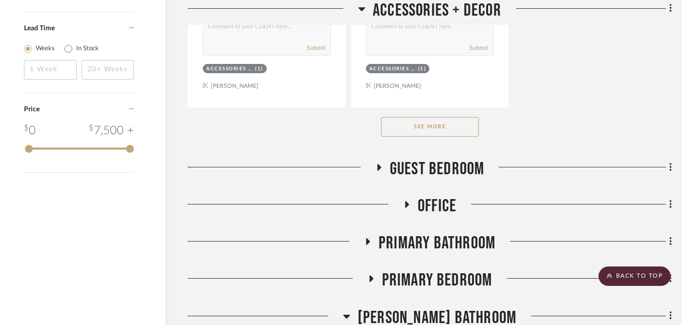
click at [364, 9] on icon at bounding box center [361, 9] width 7 height 12
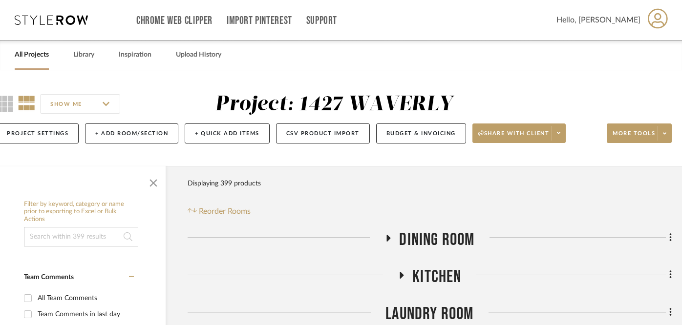
scroll to position [0, 18]
click at [389, 237] on icon at bounding box center [389, 238] width 4 height 7
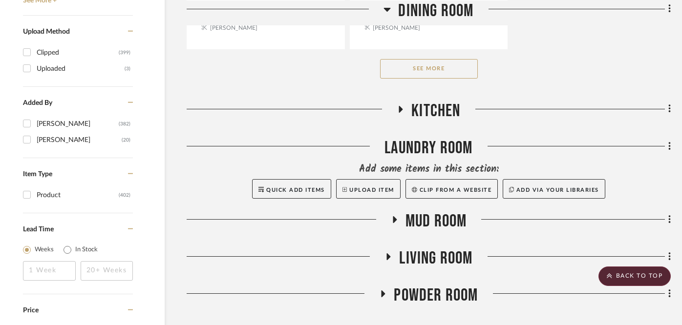
scroll to position [1572, 19]
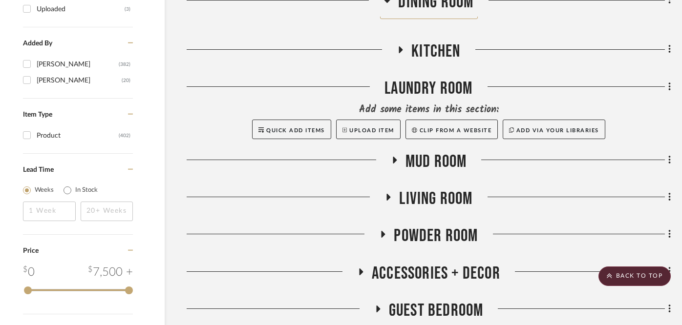
click at [401, 46] on icon at bounding box center [401, 49] width 4 height 7
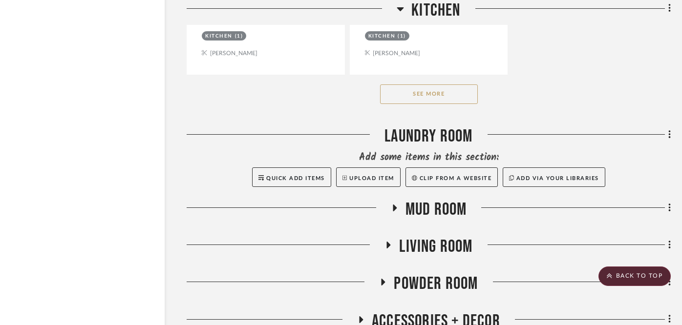
scroll to position [2882, 19]
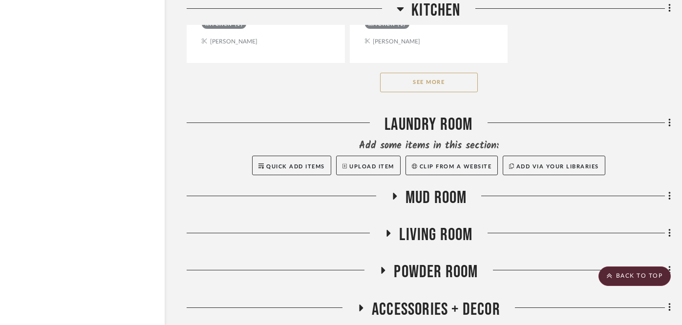
click at [393, 193] on icon at bounding box center [395, 196] width 4 height 7
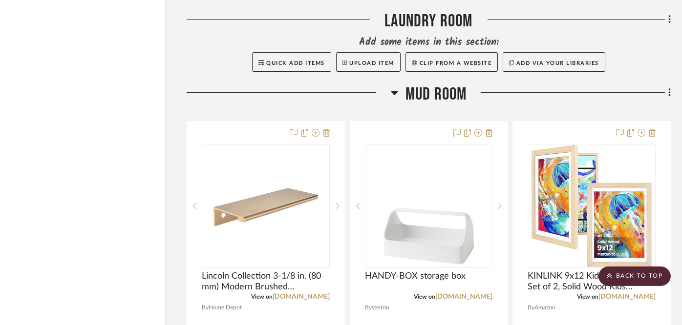
scroll to position [2999, 19]
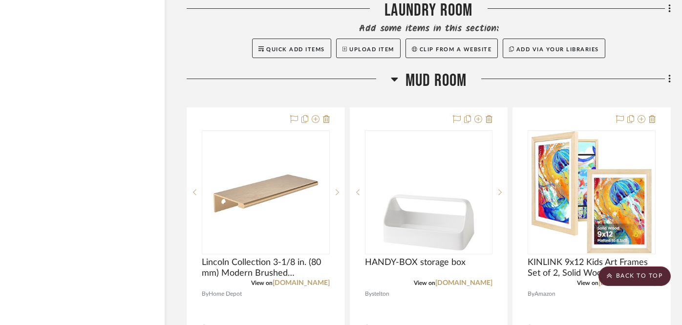
click at [396, 78] on icon at bounding box center [394, 80] width 7 height 4
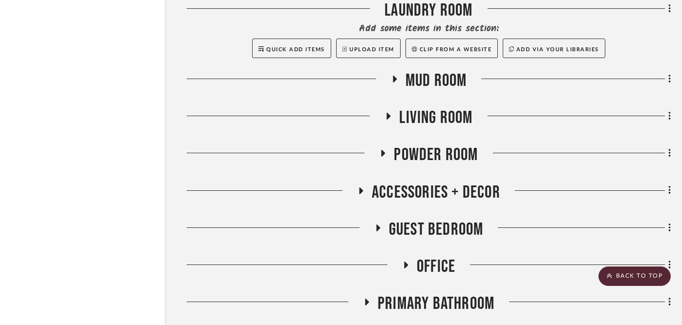
click at [385, 113] on icon at bounding box center [388, 116] width 12 height 7
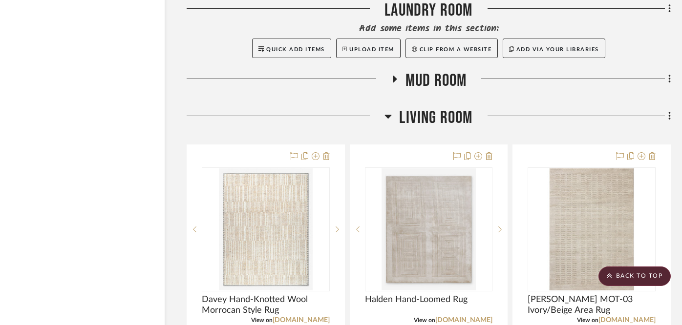
click at [387, 115] on icon at bounding box center [388, 117] width 7 height 4
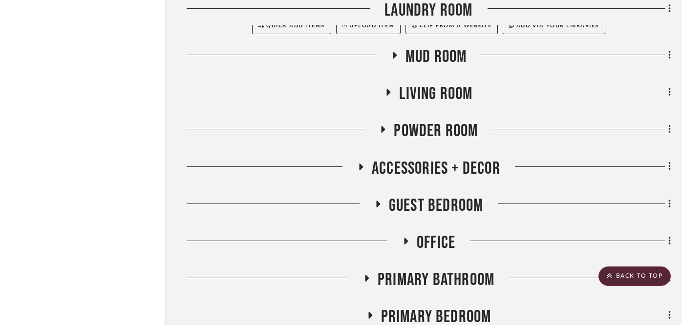
scroll to position [3069, 19]
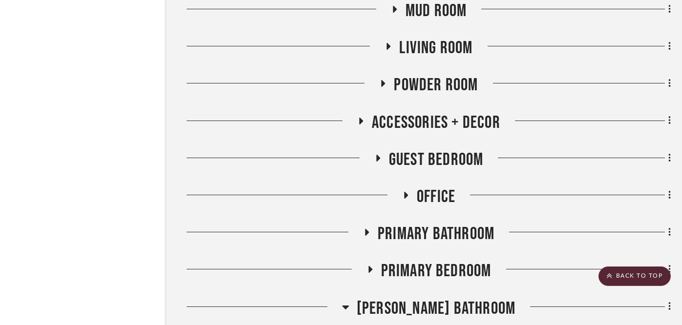
click at [383, 80] on icon at bounding box center [383, 83] width 4 height 7
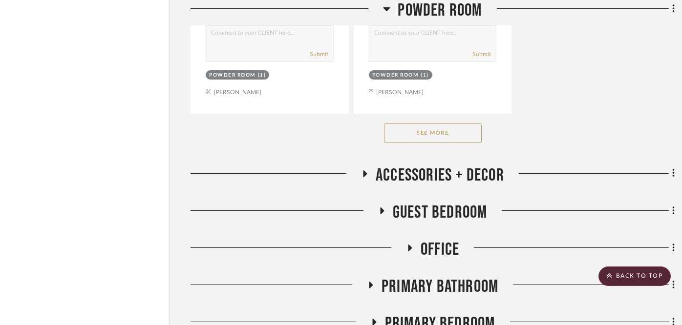
scroll to position [4369, 15]
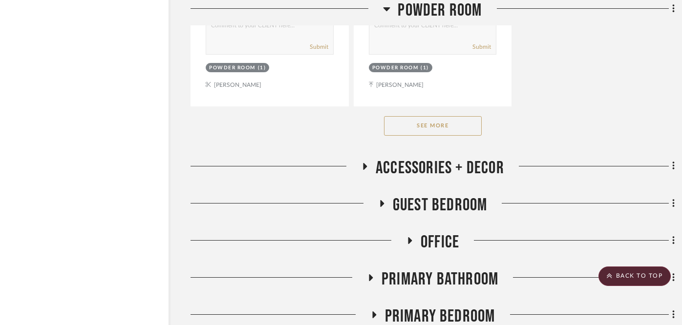
click at [367, 163] on icon at bounding box center [365, 166] width 12 height 7
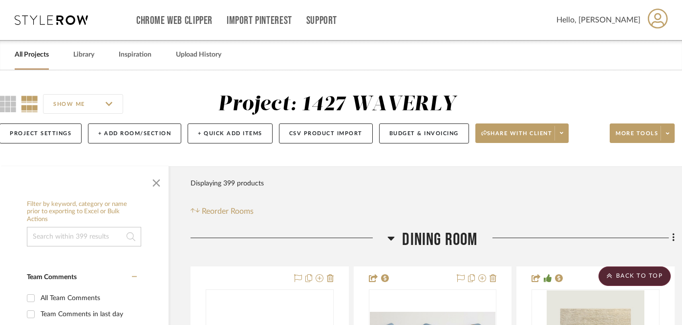
scroll to position [0, 15]
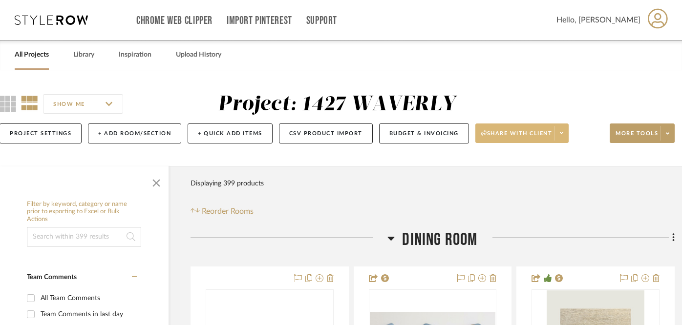
click at [563, 132] on icon at bounding box center [561, 132] width 3 height 5
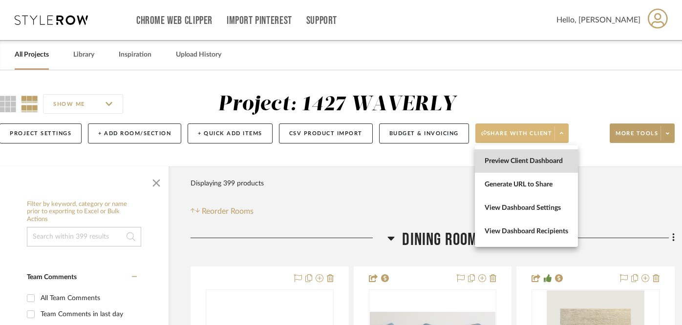
click at [534, 159] on span "Preview Client Dashboard" at bounding box center [527, 161] width 84 height 8
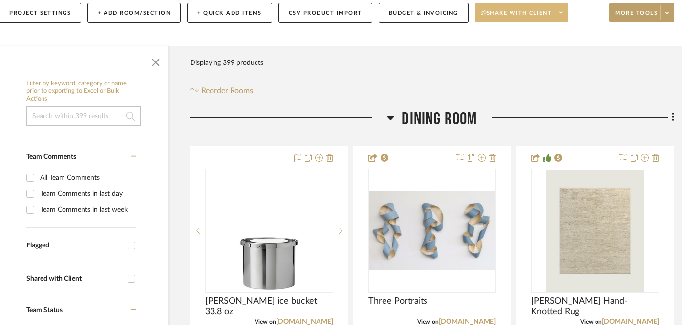
scroll to position [118, 16]
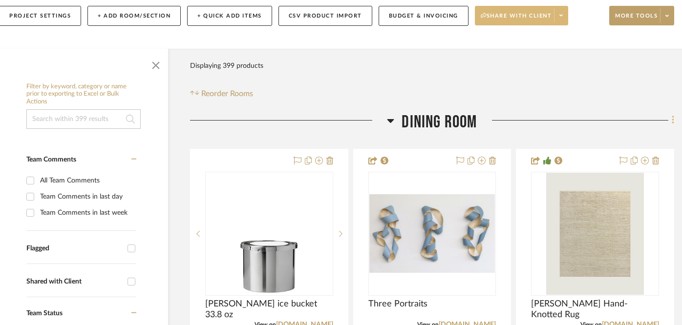
click at [673, 119] on icon at bounding box center [673, 120] width 3 height 11
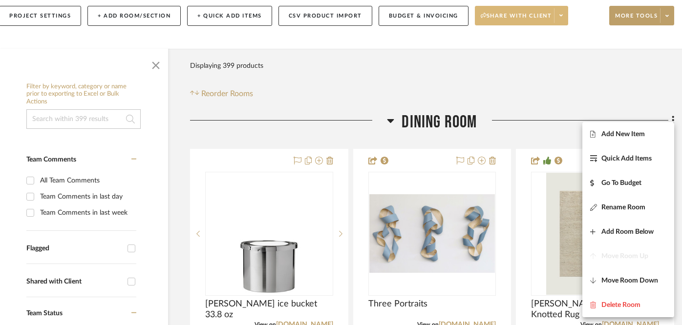
click at [535, 90] on div at bounding box center [341, 162] width 682 height 325
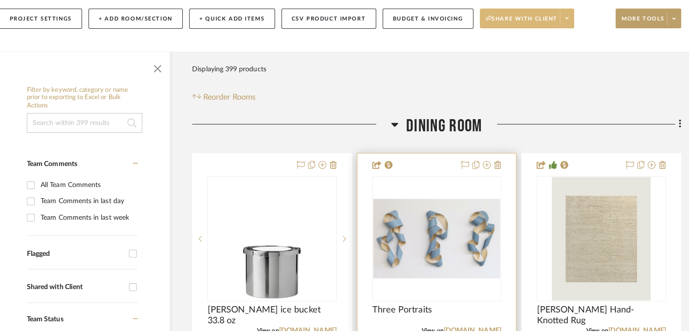
scroll to position [0, 0]
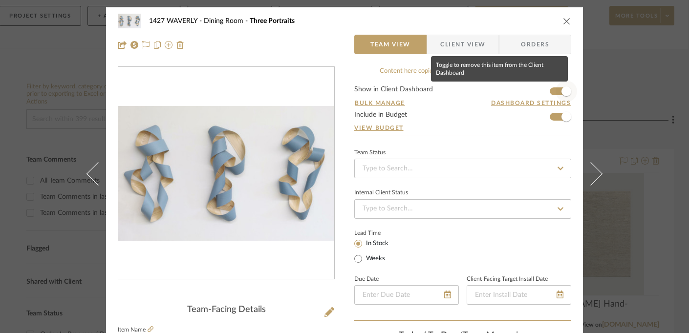
click at [562, 93] on span "button" at bounding box center [566, 91] width 10 height 10
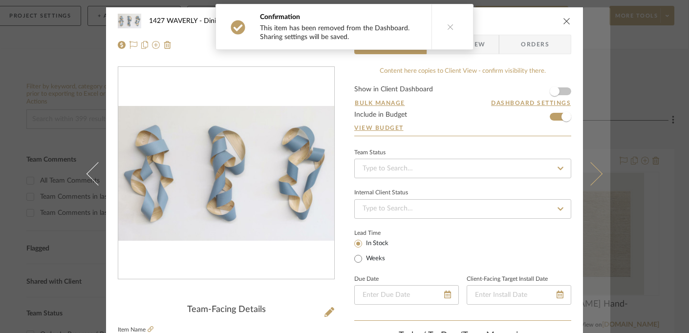
click at [590, 103] on button at bounding box center [596, 173] width 27 height 333
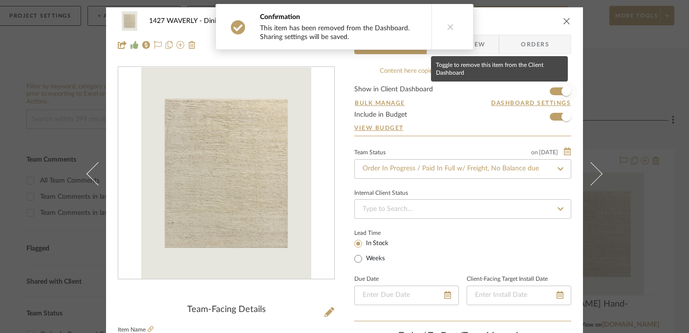
click at [564, 92] on span "button" at bounding box center [566, 91] width 10 height 10
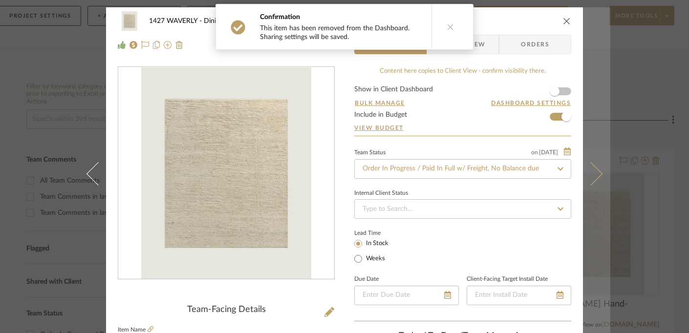
click at [596, 102] on button at bounding box center [596, 173] width 27 height 333
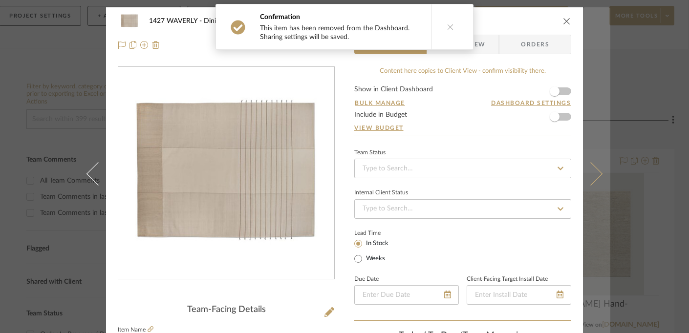
click at [598, 162] on button at bounding box center [596, 173] width 27 height 333
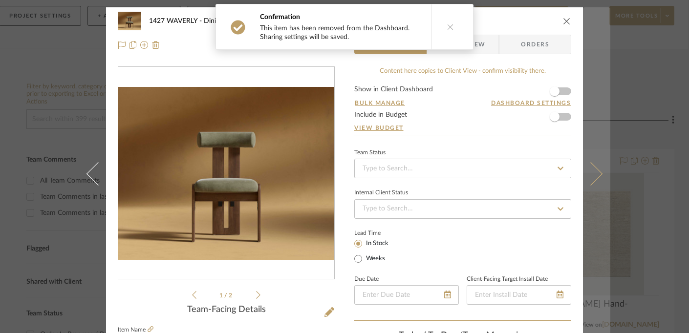
click at [598, 162] on button at bounding box center [596, 173] width 27 height 333
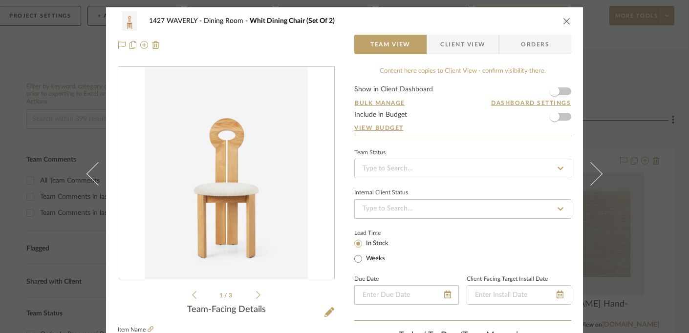
click at [564, 20] on icon "close" at bounding box center [567, 21] width 8 height 8
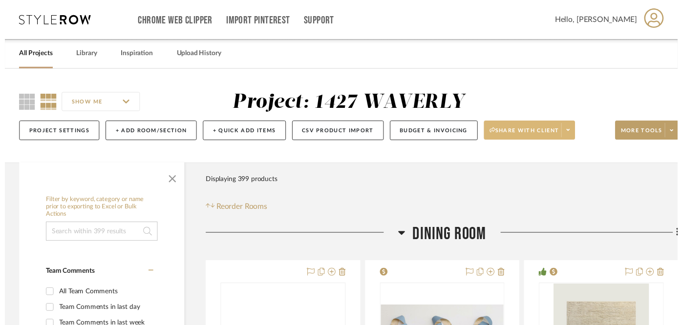
scroll to position [118, 16]
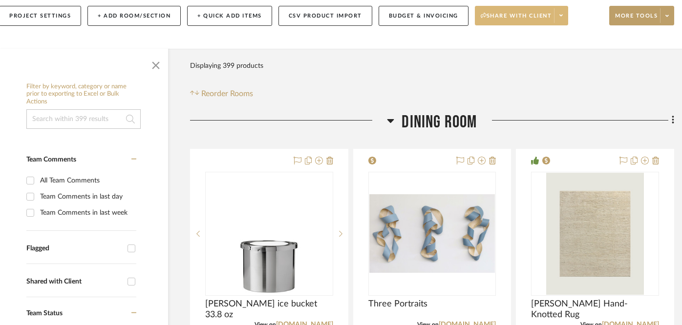
click at [127, 280] on input "Shared with Client" at bounding box center [132, 282] width 16 height 16
checkbox input "true"
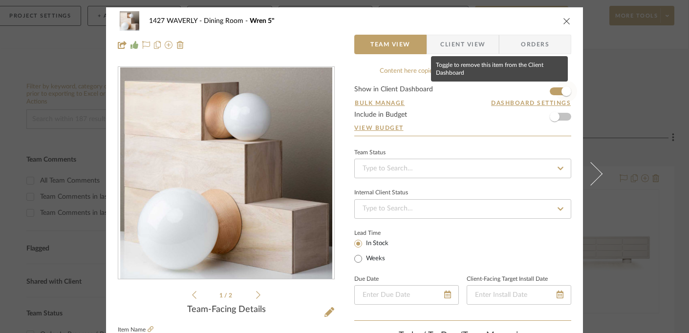
click at [562, 100] on span "button" at bounding box center [565, 91] width 21 height 21
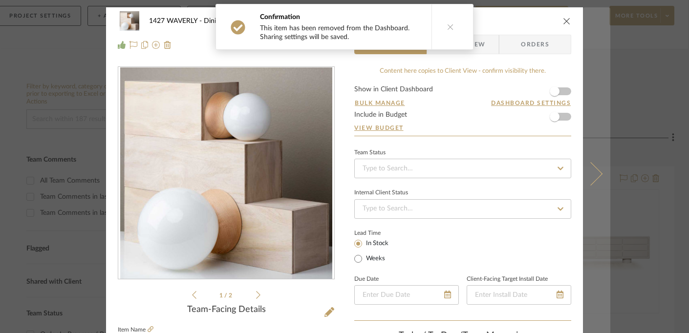
click at [590, 162] on button at bounding box center [596, 173] width 27 height 333
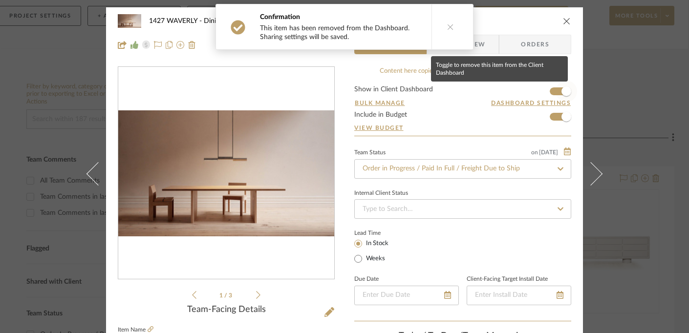
click at [561, 95] on span "button" at bounding box center [566, 91] width 10 height 10
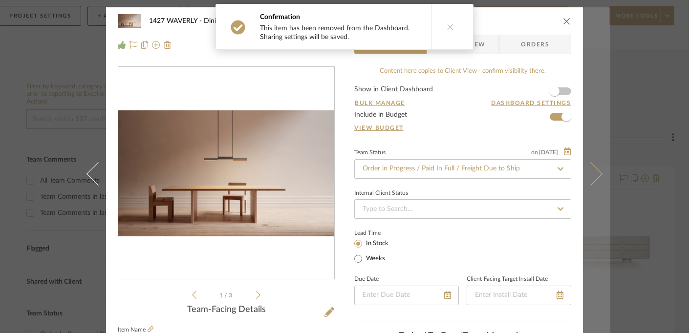
click at [592, 120] on button at bounding box center [596, 173] width 27 height 333
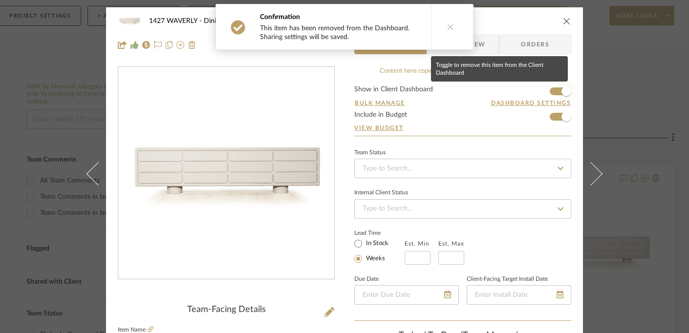
click at [561, 90] on span "button" at bounding box center [566, 91] width 10 height 10
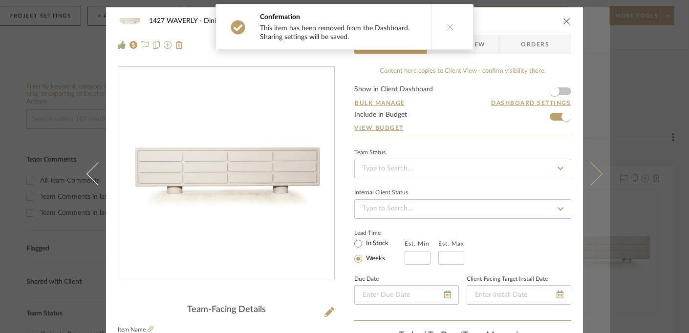
click at [588, 93] on button at bounding box center [596, 173] width 27 height 333
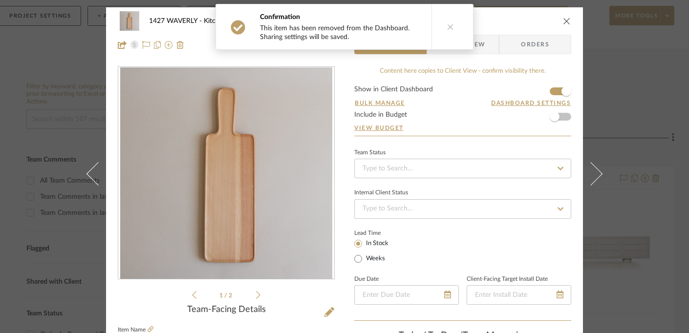
click at [563, 18] on icon "close" at bounding box center [567, 21] width 8 height 8
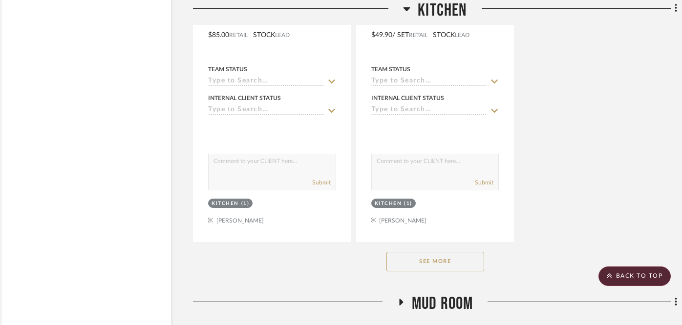
scroll to position [1837, 13]
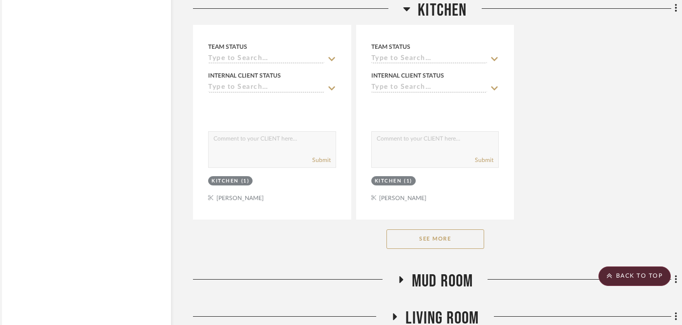
click at [455, 233] on button "See More" at bounding box center [435, 240] width 98 height 20
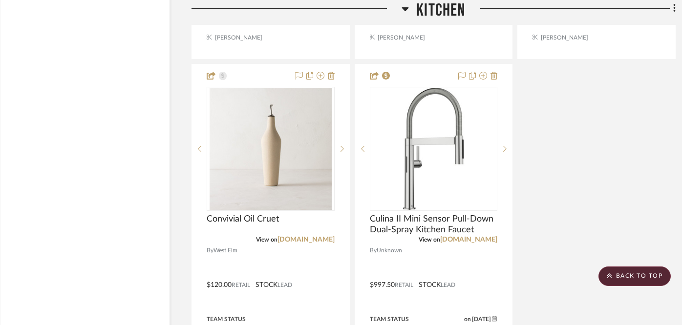
scroll to position [2860, 14]
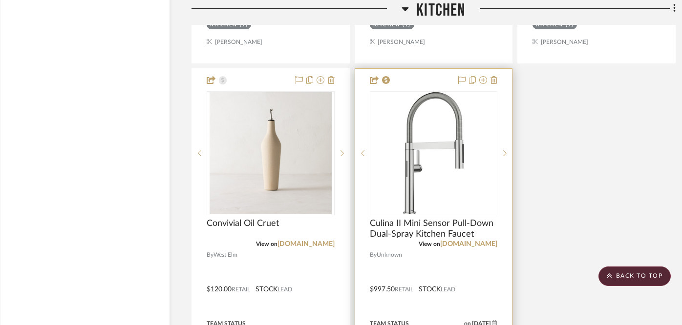
click at [423, 71] on div at bounding box center [433, 282] width 157 height 427
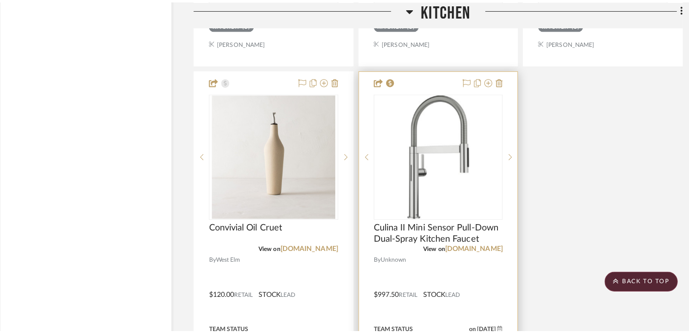
scroll to position [0, 0]
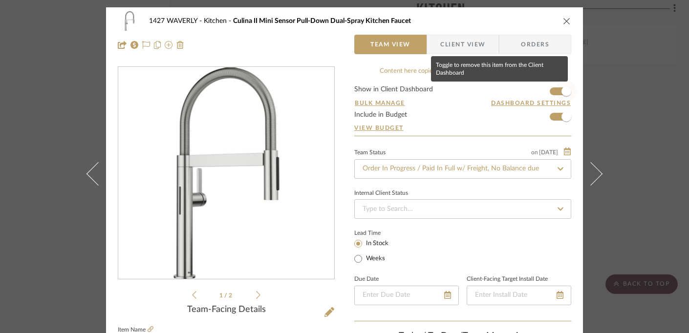
click at [561, 89] on span "button" at bounding box center [566, 91] width 10 height 10
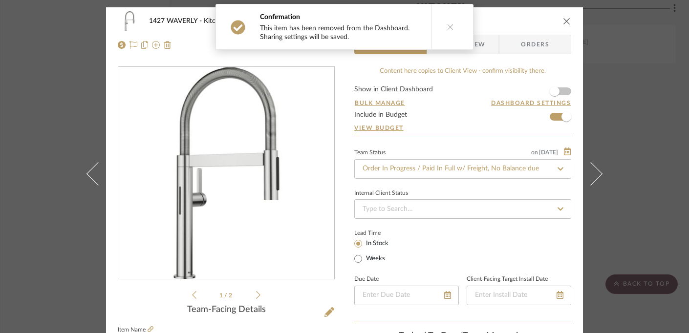
click at [565, 20] on icon "close" at bounding box center [567, 21] width 8 height 8
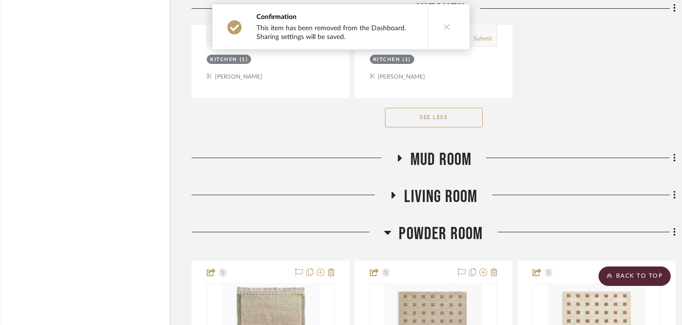
scroll to position [3272, 14]
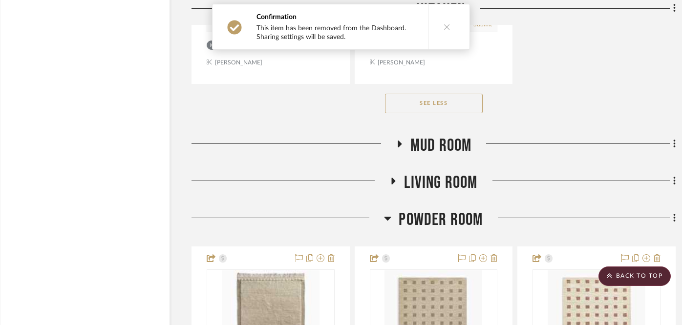
click at [399, 141] on icon at bounding box center [400, 144] width 4 height 7
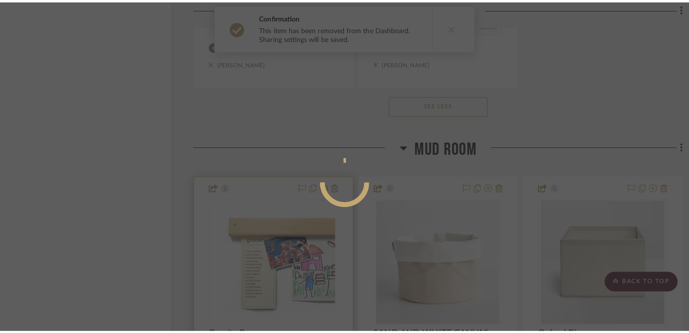
scroll to position [0, 0]
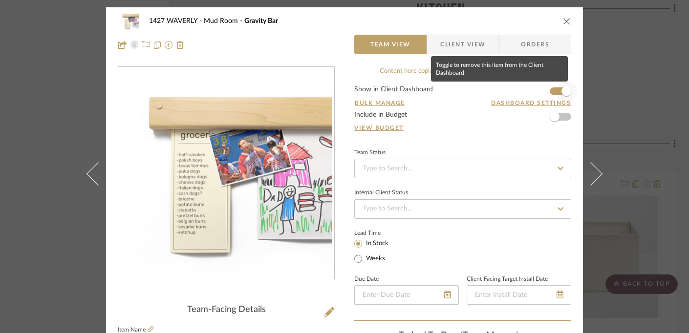
click at [561, 94] on span "button" at bounding box center [566, 91] width 10 height 10
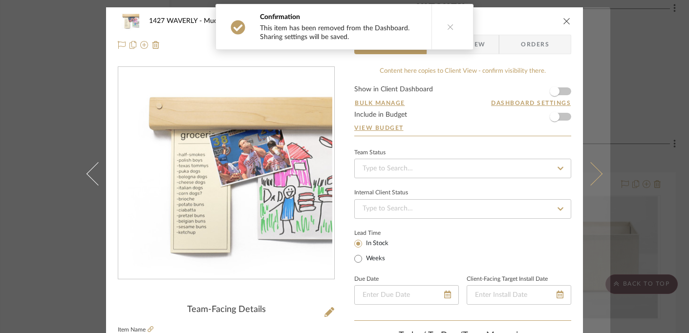
click at [583, 105] on button at bounding box center [596, 173] width 27 height 333
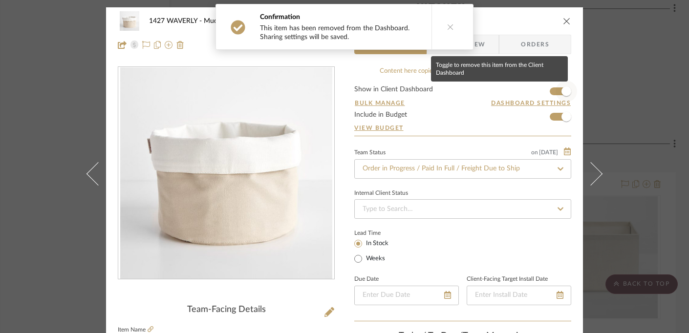
click at [565, 89] on span "button" at bounding box center [566, 91] width 10 height 10
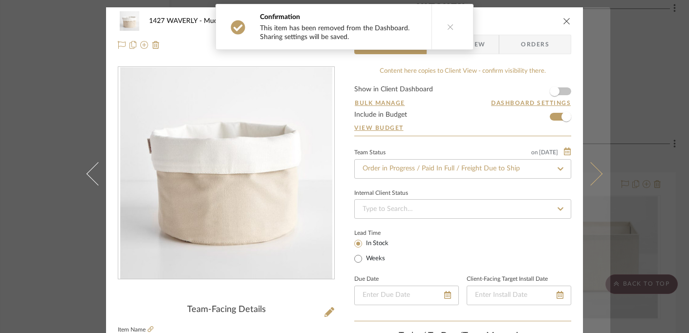
click at [586, 90] on button at bounding box center [596, 173] width 27 height 333
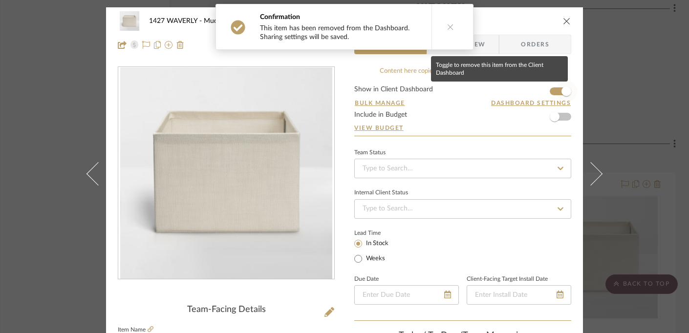
click at [561, 89] on span "button" at bounding box center [566, 91] width 10 height 10
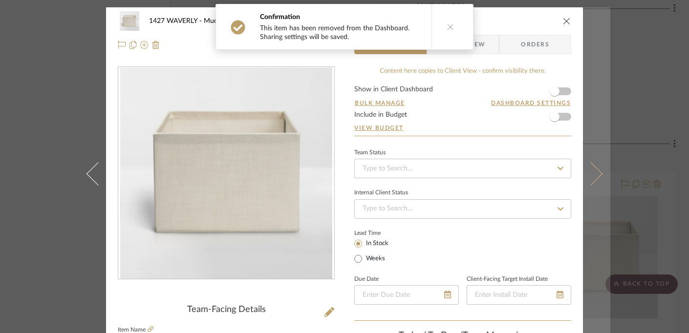
click at [585, 88] on button at bounding box center [596, 173] width 27 height 333
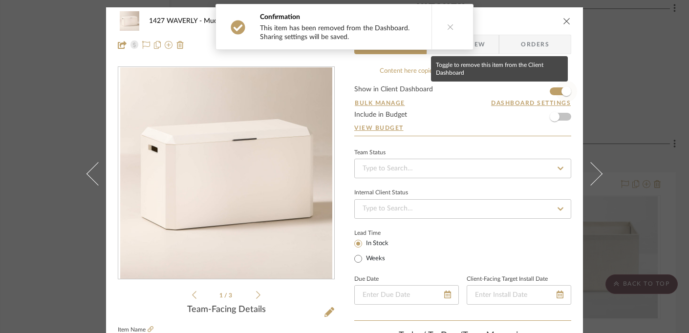
click at [569, 91] on span "button" at bounding box center [565, 91] width 21 height 21
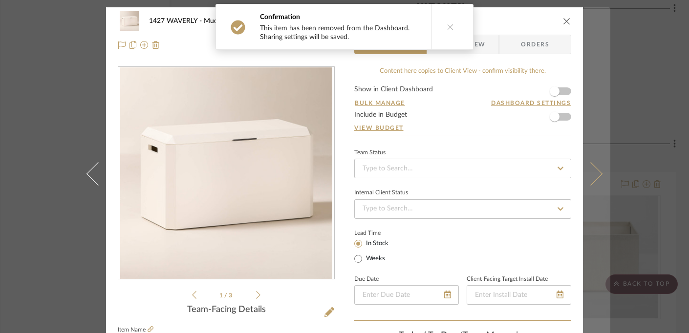
click at [593, 88] on button at bounding box center [596, 173] width 27 height 333
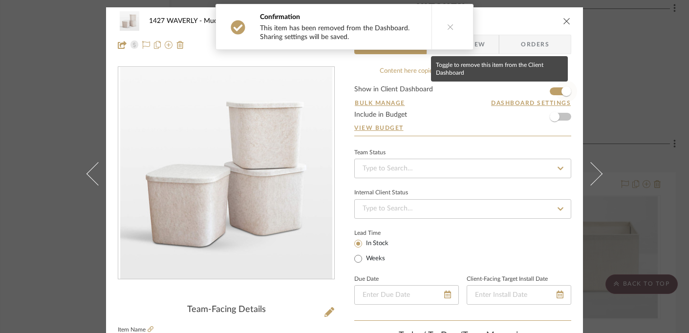
click at [564, 94] on span "button" at bounding box center [566, 91] width 10 height 10
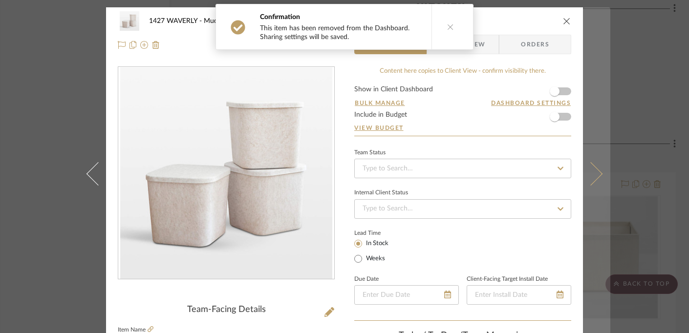
click at [590, 91] on button at bounding box center [596, 173] width 27 height 333
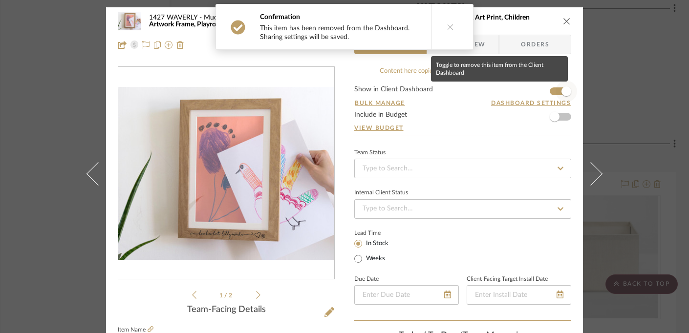
click at [565, 92] on span "button" at bounding box center [566, 91] width 10 height 10
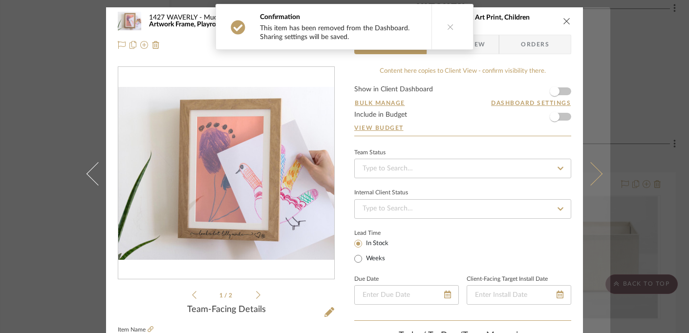
click at [590, 90] on button at bounding box center [596, 173] width 27 height 333
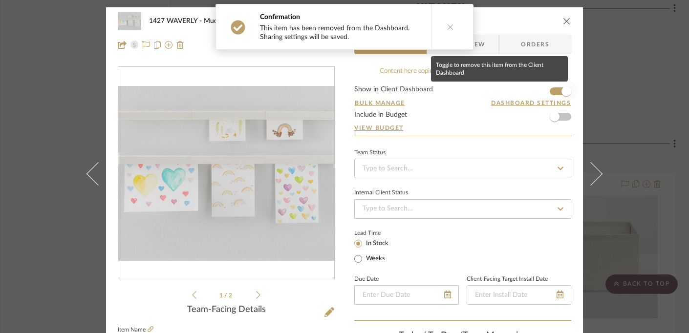
click at [565, 91] on span "button" at bounding box center [566, 91] width 10 height 10
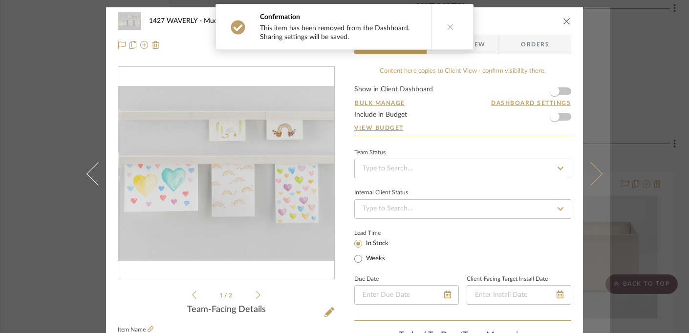
click at [591, 90] on button at bounding box center [596, 173] width 27 height 333
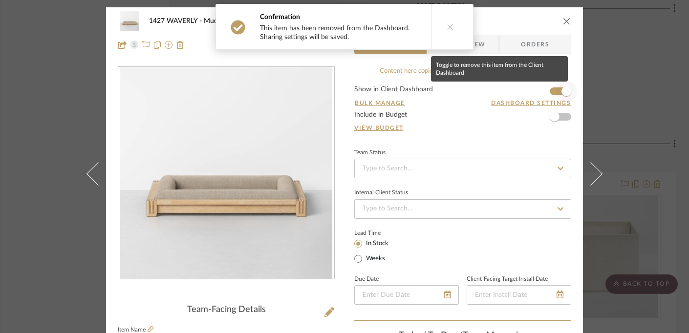
click at [561, 89] on span "button" at bounding box center [566, 91] width 10 height 10
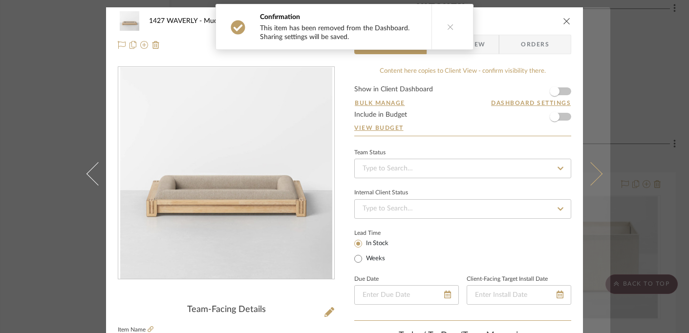
click at [593, 88] on button at bounding box center [596, 173] width 27 height 333
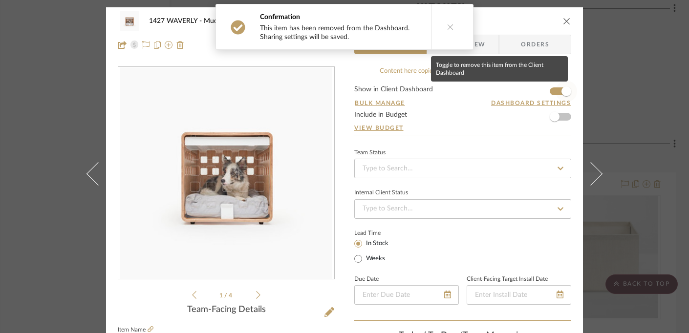
click at [565, 90] on span "button" at bounding box center [566, 91] width 10 height 10
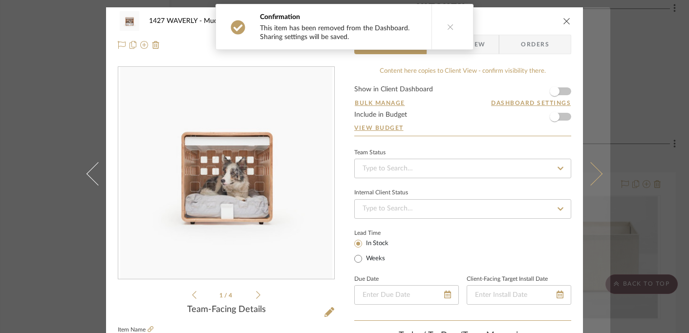
click at [590, 90] on button at bounding box center [596, 173] width 27 height 333
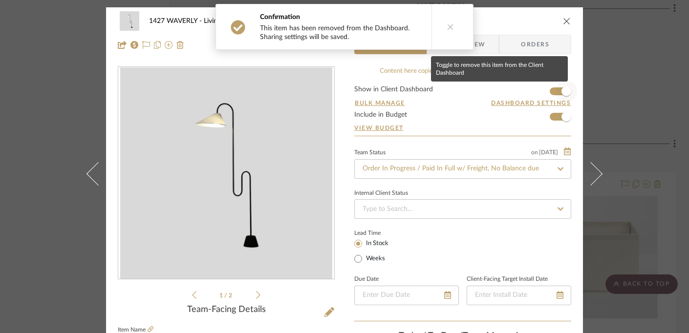
click at [563, 93] on span "button" at bounding box center [566, 91] width 10 height 10
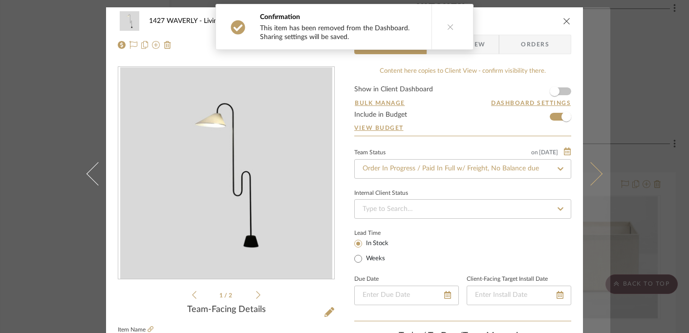
click at [586, 93] on button at bounding box center [596, 173] width 27 height 333
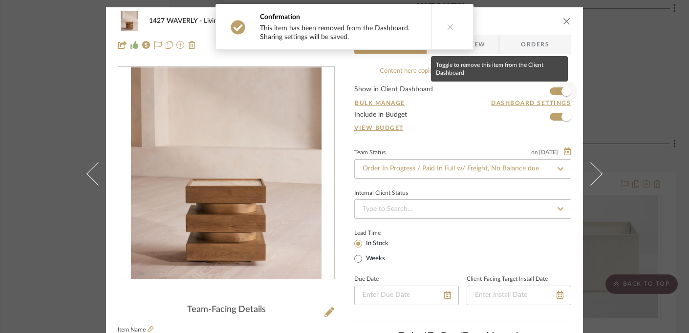
click at [565, 95] on span "button" at bounding box center [566, 91] width 10 height 10
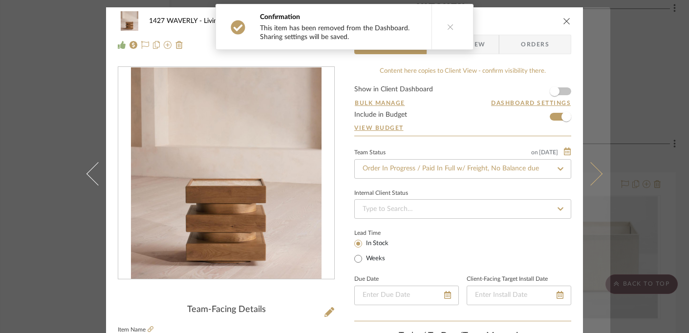
click at [594, 94] on button at bounding box center [596, 173] width 27 height 333
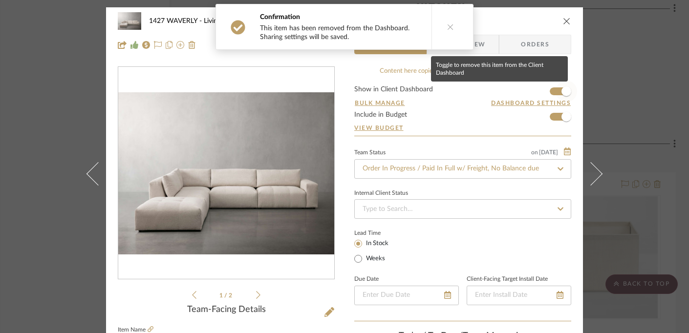
click at [566, 92] on span "button" at bounding box center [566, 91] width 10 height 10
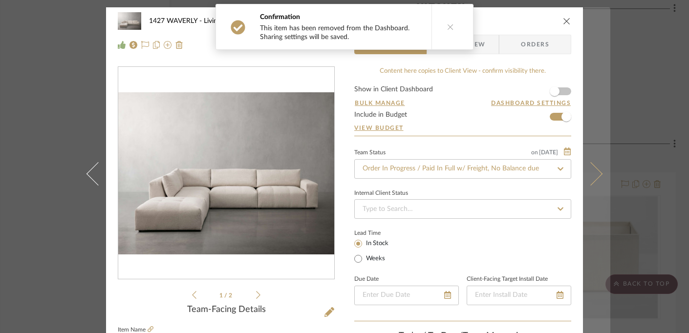
click at [589, 92] on button at bounding box center [596, 173] width 27 height 333
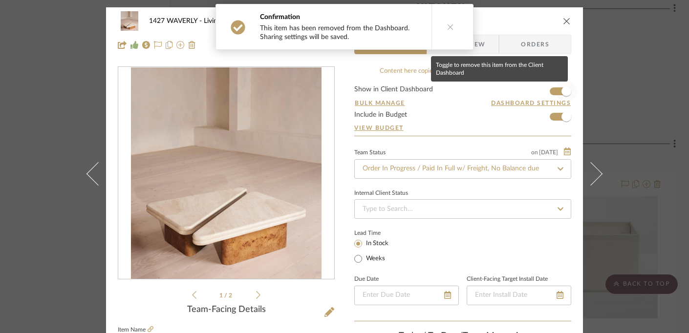
click at [567, 92] on span "button" at bounding box center [566, 91] width 10 height 10
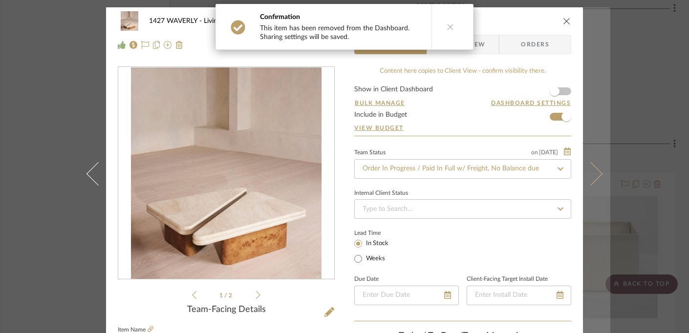
click at [591, 92] on button at bounding box center [596, 173] width 27 height 333
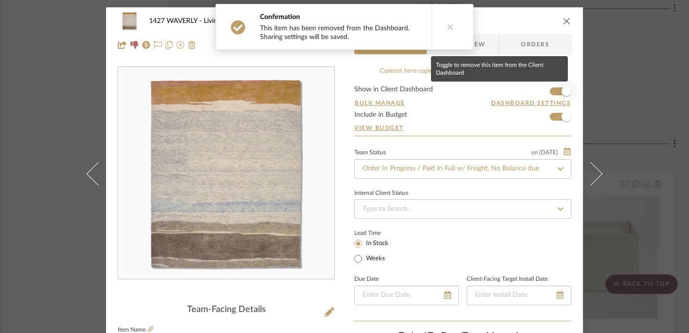
click at [565, 92] on span "button" at bounding box center [566, 91] width 10 height 10
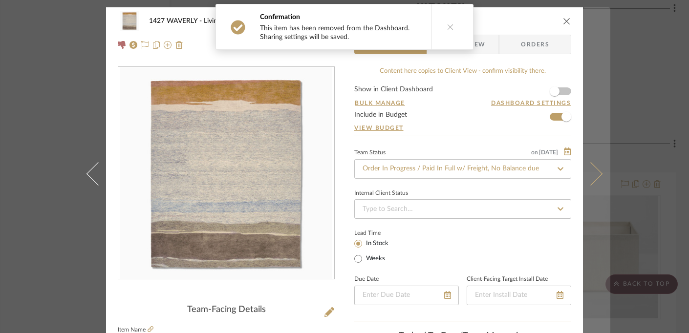
click at [587, 91] on button at bounding box center [596, 173] width 27 height 333
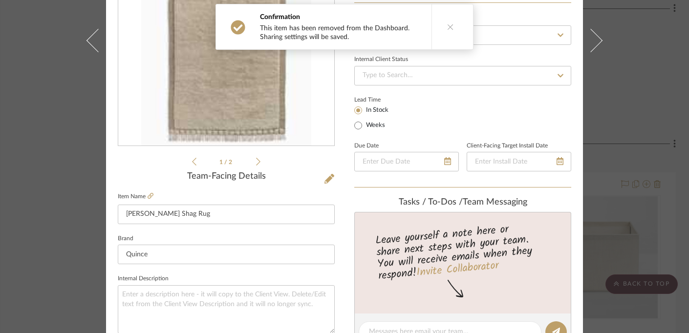
scroll to position [136, 0]
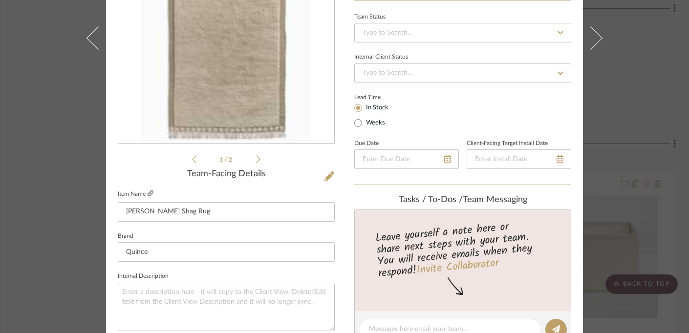
click at [148, 193] on icon at bounding box center [150, 193] width 6 height 6
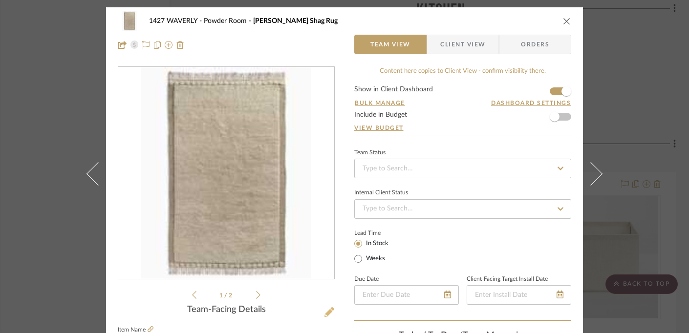
scroll to position [0, 0]
click at [324, 313] on icon at bounding box center [329, 312] width 10 height 10
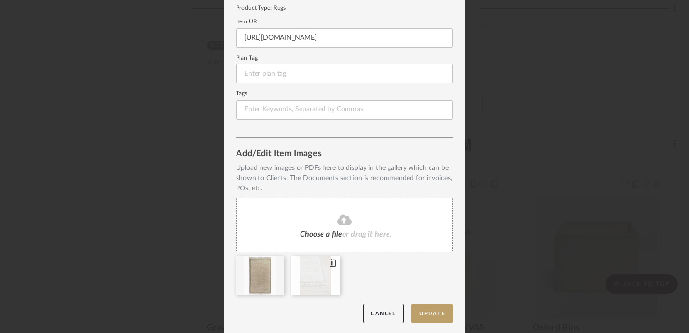
scroll to position [130, 0]
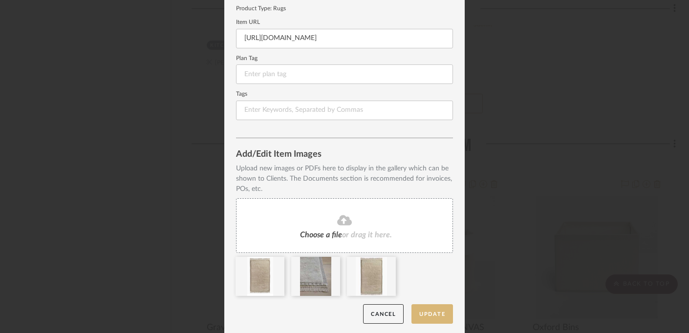
click at [424, 311] on button "Update" at bounding box center [432, 314] width 42 height 20
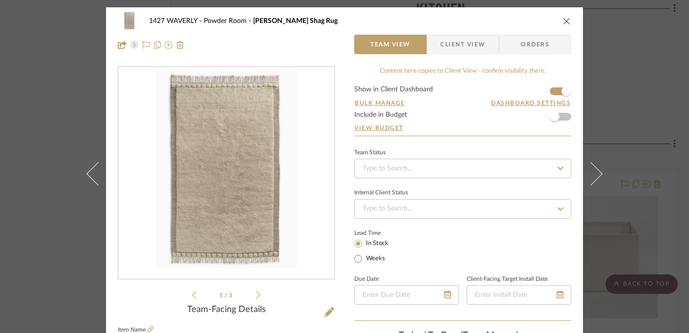
click at [256, 295] on icon at bounding box center [258, 295] width 4 height 9
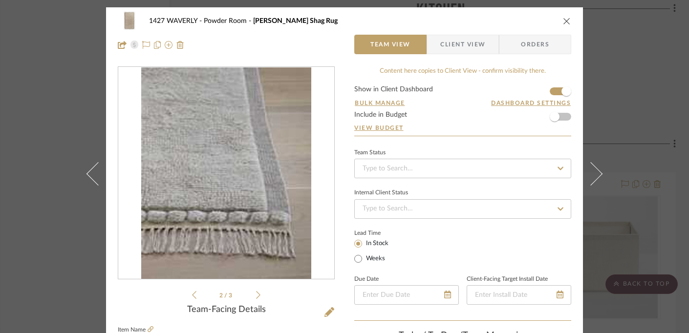
click at [256, 295] on icon at bounding box center [258, 295] width 4 height 9
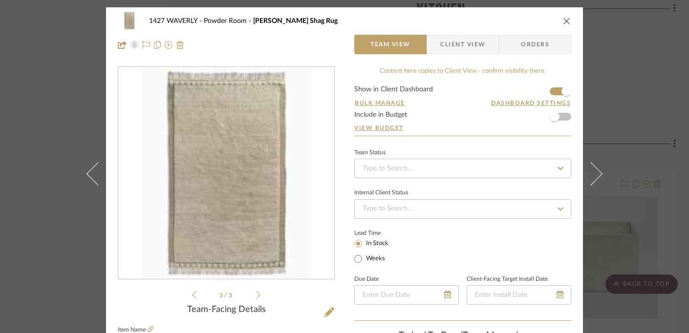
click at [564, 20] on icon "close" at bounding box center [567, 21] width 8 height 8
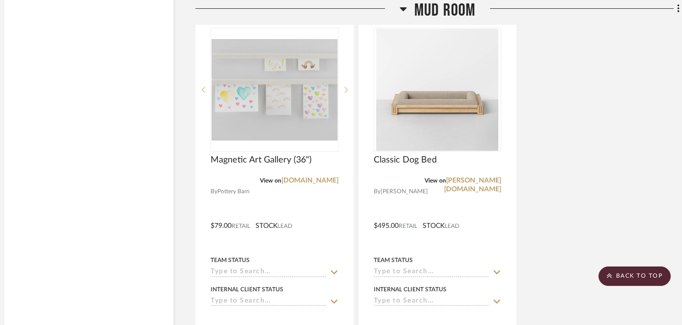
scroll to position [4359, 10]
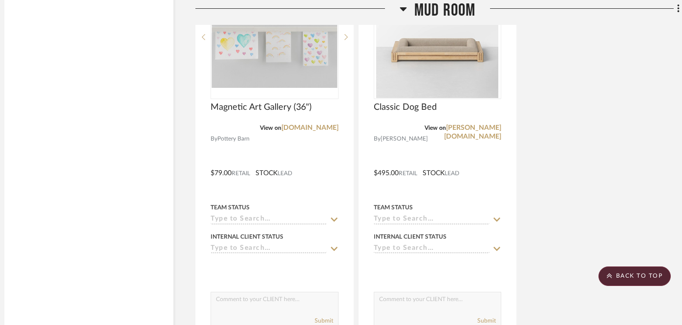
click at [404, 6] on icon at bounding box center [403, 9] width 7 height 12
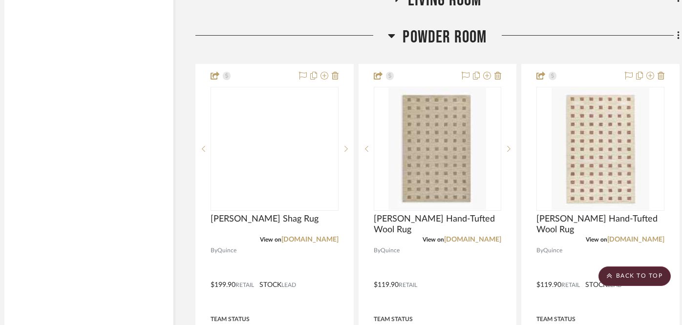
scroll to position [3456, 10]
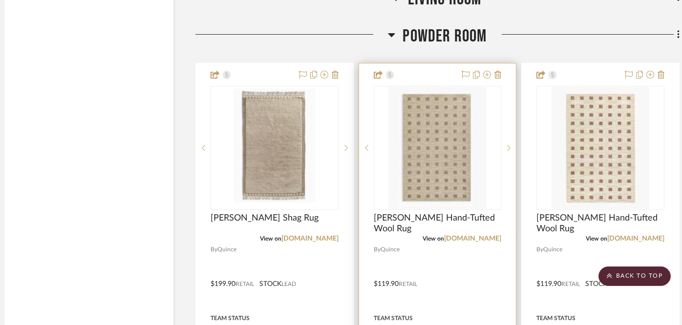
click at [420, 108] on img "0" at bounding box center [437, 148] width 98 height 122
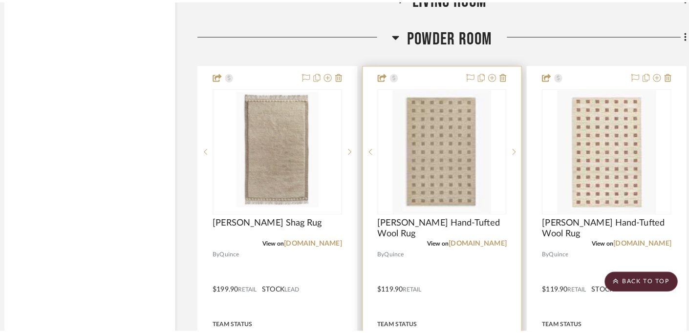
scroll to position [0, 0]
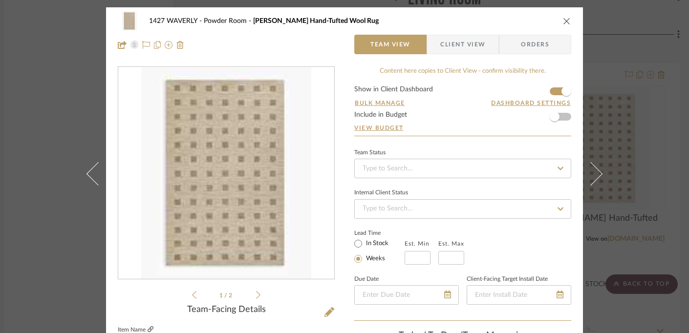
click at [148, 329] on icon at bounding box center [150, 329] width 6 height 6
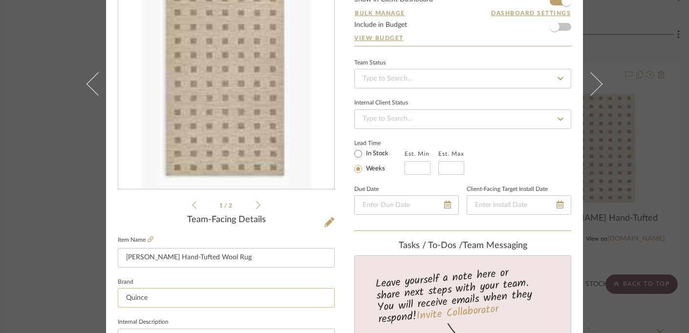
scroll to position [92, 0]
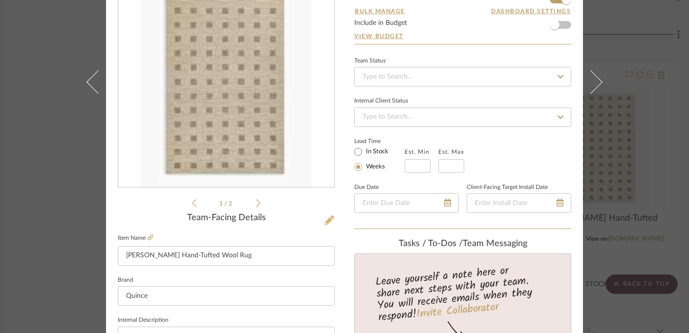
click at [325, 220] on icon at bounding box center [329, 220] width 10 height 10
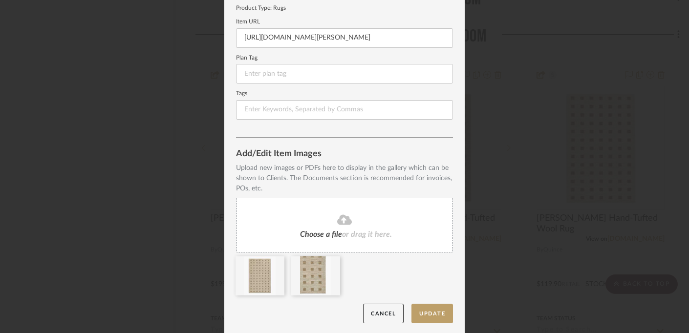
scroll to position [130, 0]
click at [428, 311] on button "Update" at bounding box center [432, 314] width 42 height 20
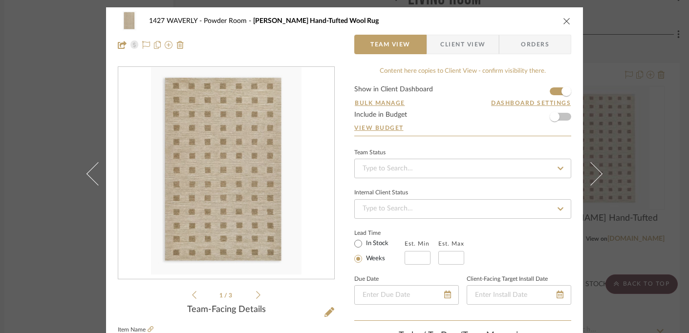
click at [563, 20] on icon "close" at bounding box center [567, 21] width 8 height 8
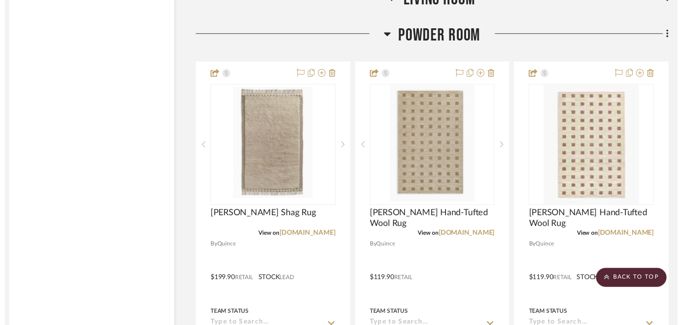
scroll to position [3456, 10]
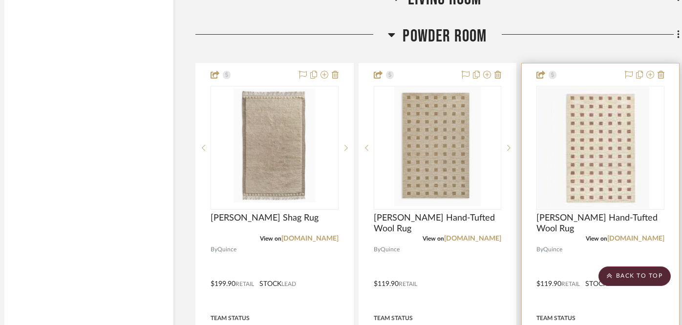
click at [588, 131] on div at bounding box center [600, 148] width 128 height 124
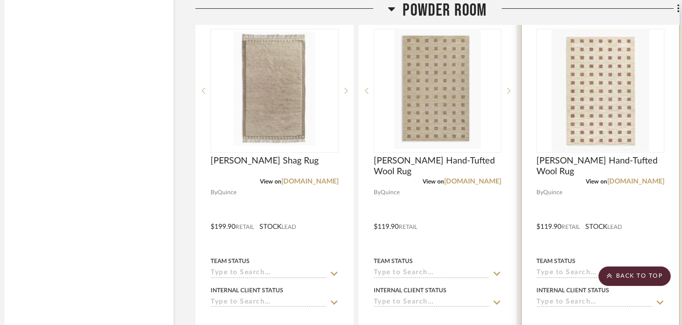
scroll to position [3514, 10]
click at [606, 100] on img "0" at bounding box center [600, 90] width 98 height 122
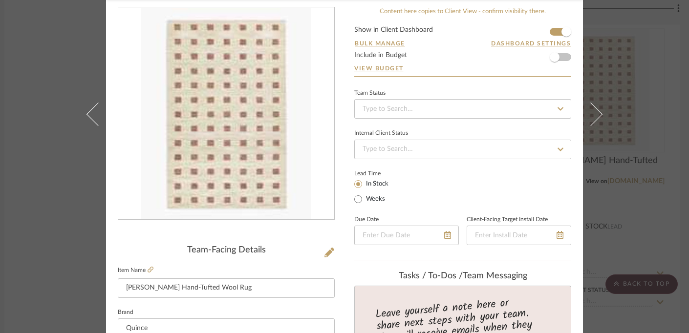
scroll to position [59, 0]
click at [325, 253] on icon at bounding box center [329, 254] width 10 height 10
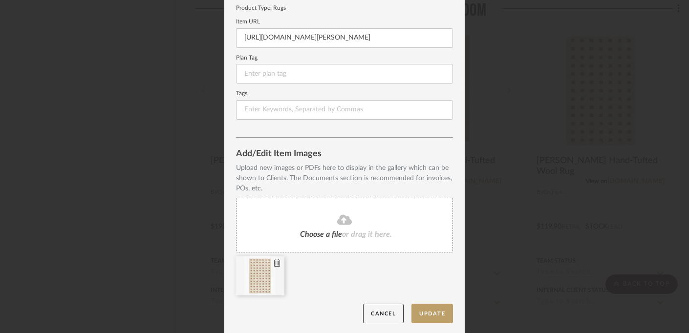
scroll to position [130, 0]
click at [269, 261] on div at bounding box center [259, 276] width 49 height 39
click at [277, 260] on div at bounding box center [259, 276] width 49 height 39
click at [274, 261] on icon at bounding box center [277, 263] width 7 height 8
click at [421, 310] on button "Update" at bounding box center [432, 314] width 42 height 20
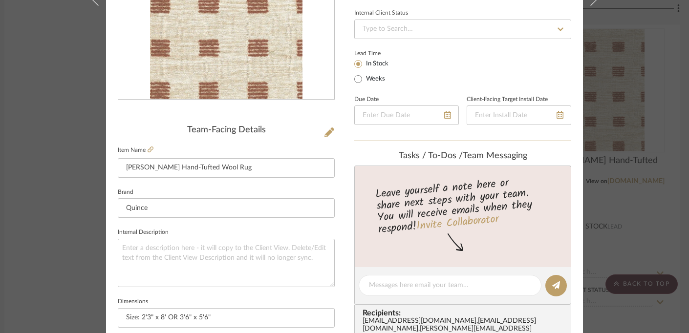
scroll to position [188, 0]
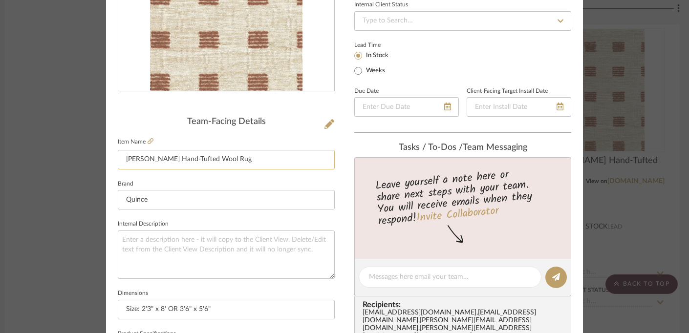
click at [242, 159] on input "[PERSON_NAME] Hand-Tufted Wool Rug" at bounding box center [226, 160] width 217 height 20
click at [342, 154] on div "1427 WAVERLY Powder Room Sullivan Hand-Tufted Wool Rug Team View Client View Or…" at bounding box center [344, 270] width 477 height 902
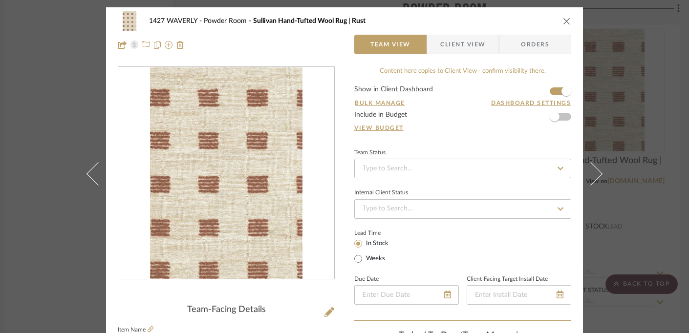
scroll to position [0, 0]
click at [563, 23] on icon "close" at bounding box center [567, 21] width 8 height 8
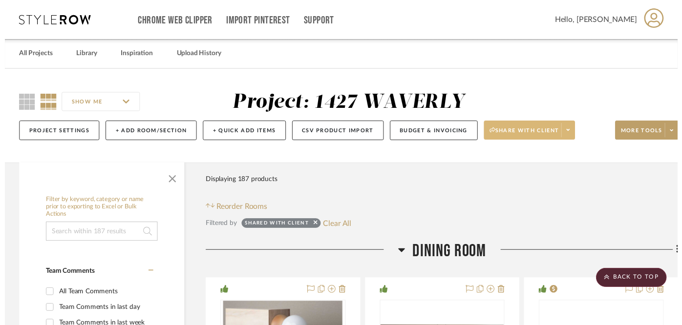
scroll to position [3514, 10]
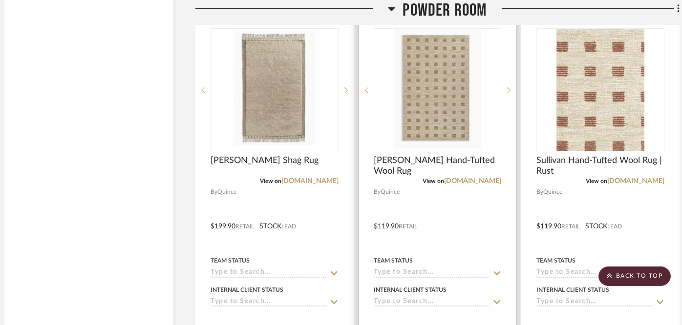
click at [439, 91] on img "0" at bounding box center [437, 90] width 86 height 122
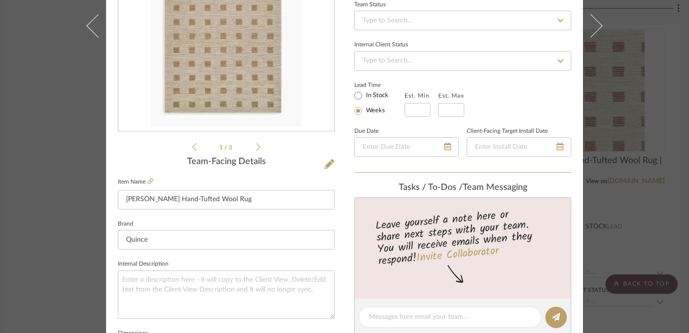
scroll to position [195, 0]
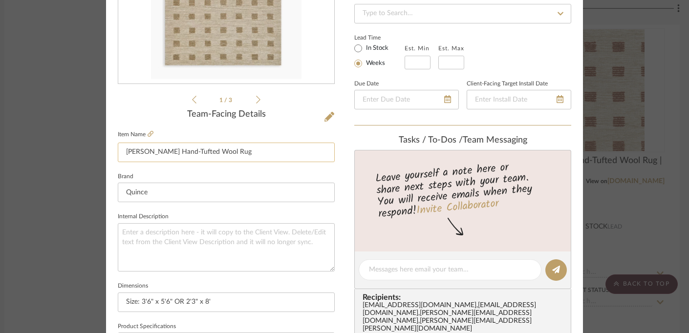
click at [259, 150] on input "[PERSON_NAME] Hand-Tufted Wool Rug" at bounding box center [226, 153] width 217 height 20
click at [341, 153] on div "1427 WAVERLY Powder Room Sullivan Hand-Tufted Wool Rug Team View Client View Or…" at bounding box center [344, 263] width 477 height 902
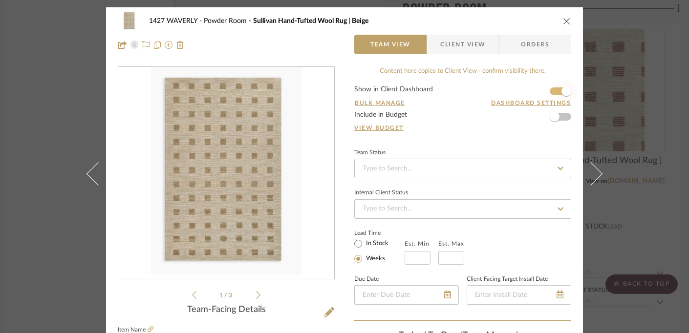
scroll to position [0, 0]
click at [563, 18] on icon "close" at bounding box center [567, 21] width 8 height 8
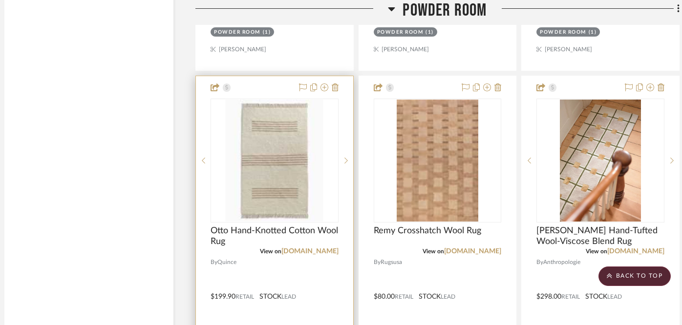
scroll to position [3940, 10]
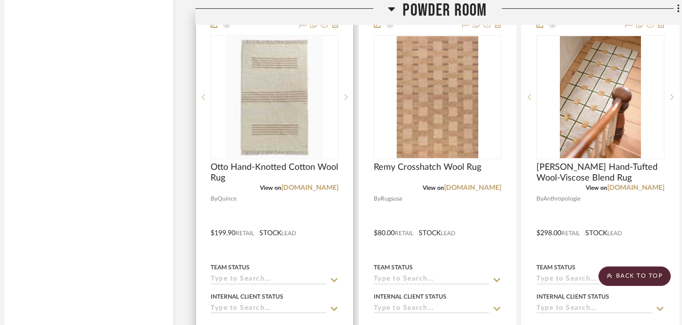
click at [292, 96] on img "0" at bounding box center [275, 97] width 98 height 122
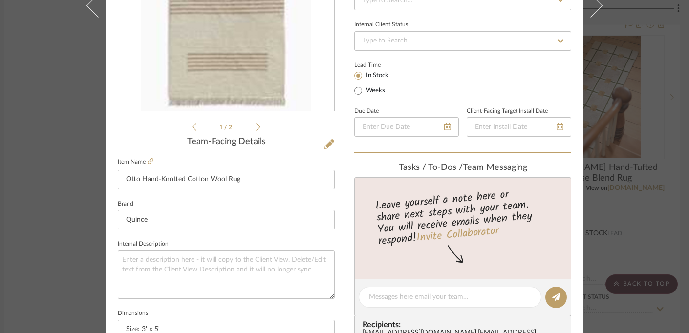
scroll to position [180, 0]
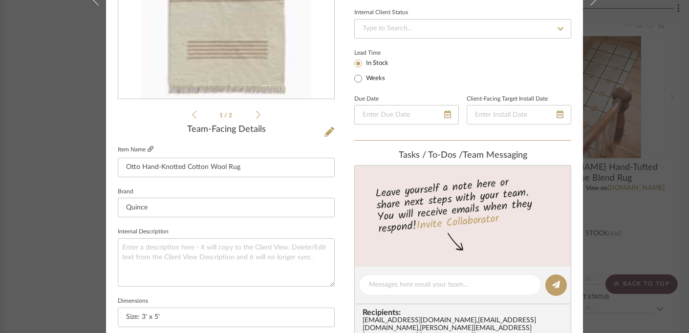
click at [148, 149] on icon at bounding box center [150, 149] width 6 height 6
click at [324, 130] on icon at bounding box center [329, 132] width 10 height 10
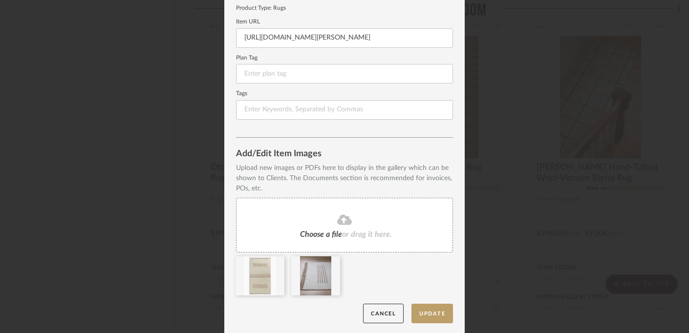
scroll to position [130, 0]
click at [274, 260] on icon at bounding box center [277, 263] width 7 height 8
click at [427, 310] on button "Update" at bounding box center [432, 314] width 42 height 20
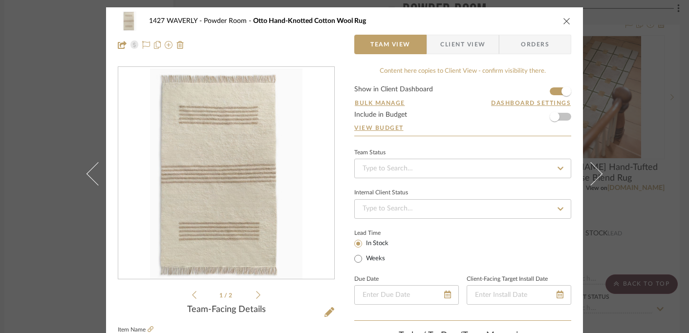
scroll to position [0, 0]
click at [564, 20] on icon "close" at bounding box center [567, 21] width 8 height 8
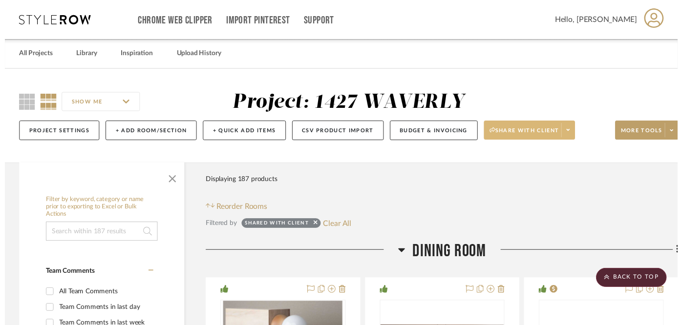
scroll to position [3940, 10]
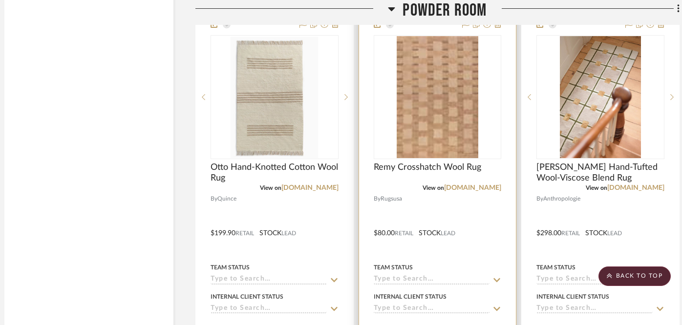
click at [434, 107] on img "0" at bounding box center [437, 97] width 81 height 122
click at [438, 81] on img "0" at bounding box center [437, 97] width 81 height 122
click at [430, 78] on img "0" at bounding box center [437, 97] width 81 height 122
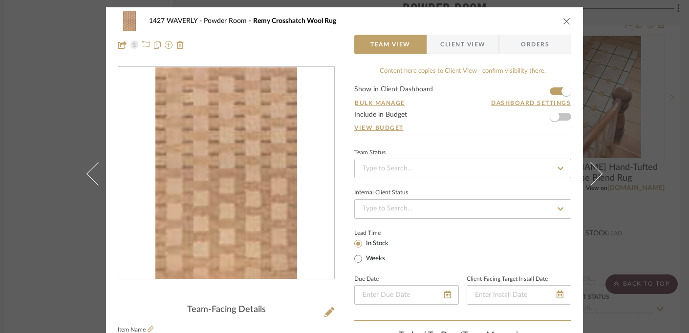
scroll to position [64, 0]
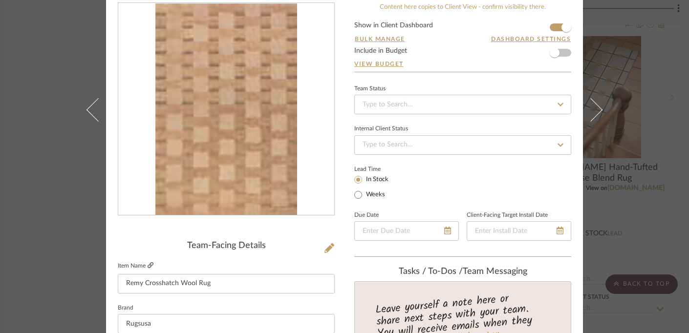
click at [147, 266] on icon at bounding box center [150, 265] width 6 height 6
click at [327, 252] on icon at bounding box center [329, 248] width 10 height 10
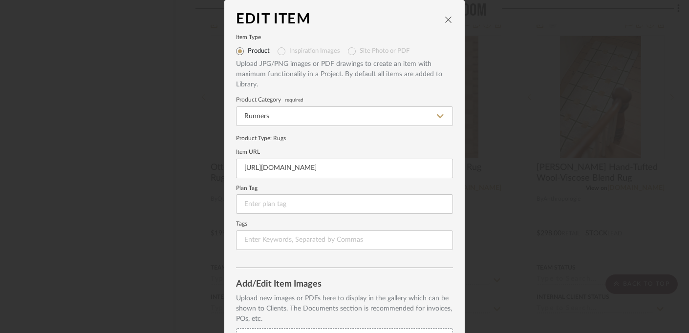
scroll to position [0, 0]
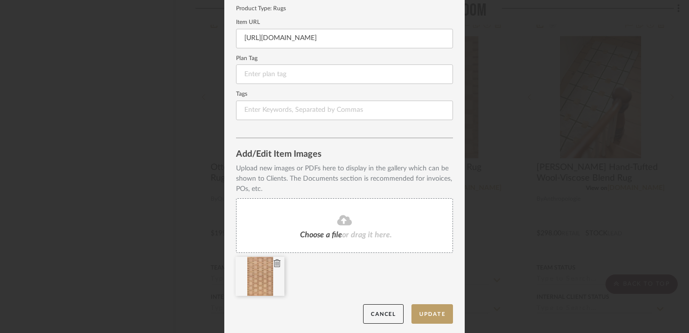
click at [274, 263] on icon at bounding box center [277, 263] width 7 height 8
click at [427, 314] on button "Update" at bounding box center [432, 314] width 42 height 20
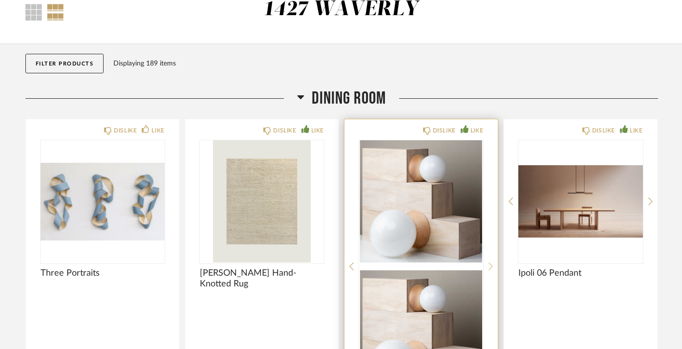
scroll to position [59, 0]
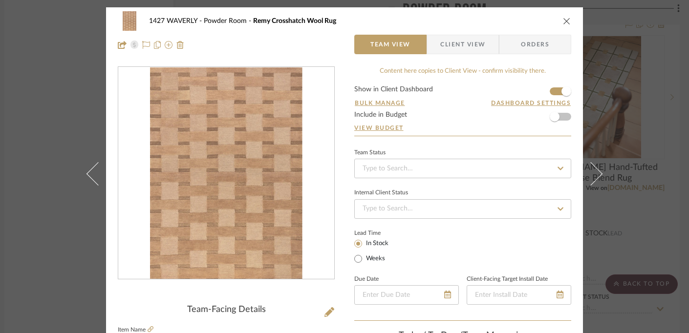
click at [564, 22] on icon "close" at bounding box center [567, 21] width 8 height 8
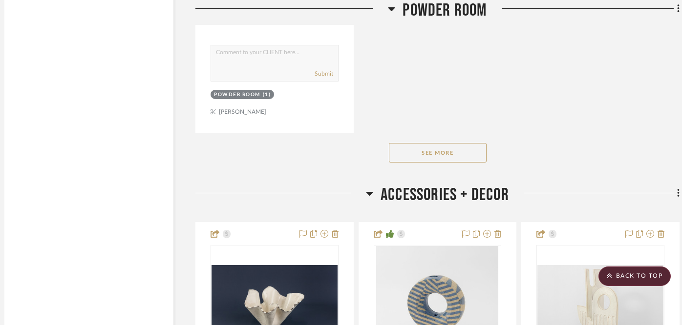
scroll to position [4690, 11]
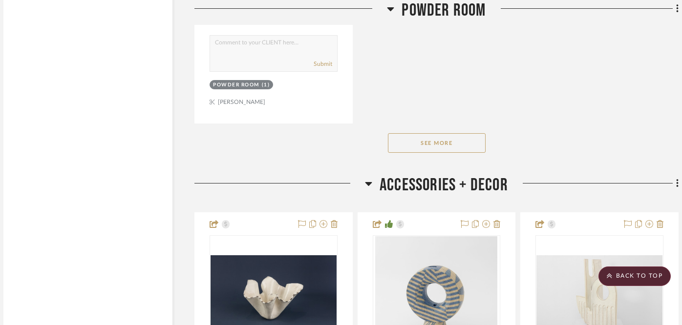
click at [445, 133] on button "See More" at bounding box center [437, 143] width 98 height 20
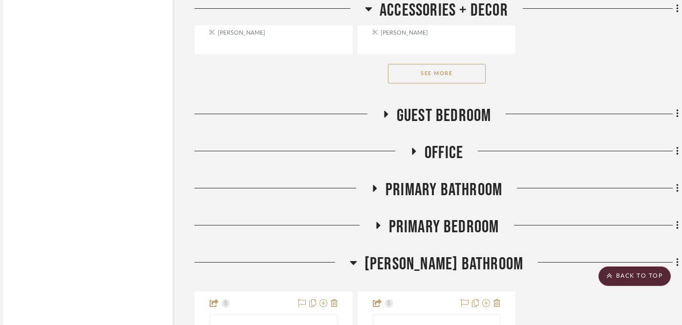
scroll to position [6154, 11]
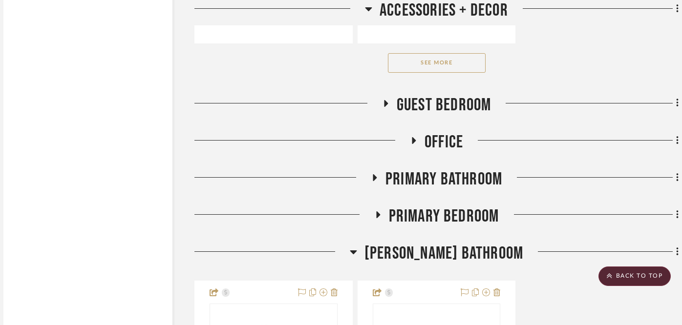
click at [414, 95] on span "Guest Bedroom" at bounding box center [444, 105] width 95 height 21
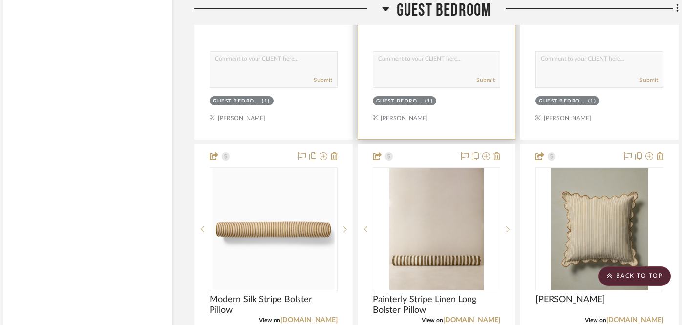
scroll to position [6565, 11]
